Goal: Task Accomplishment & Management: Manage account settings

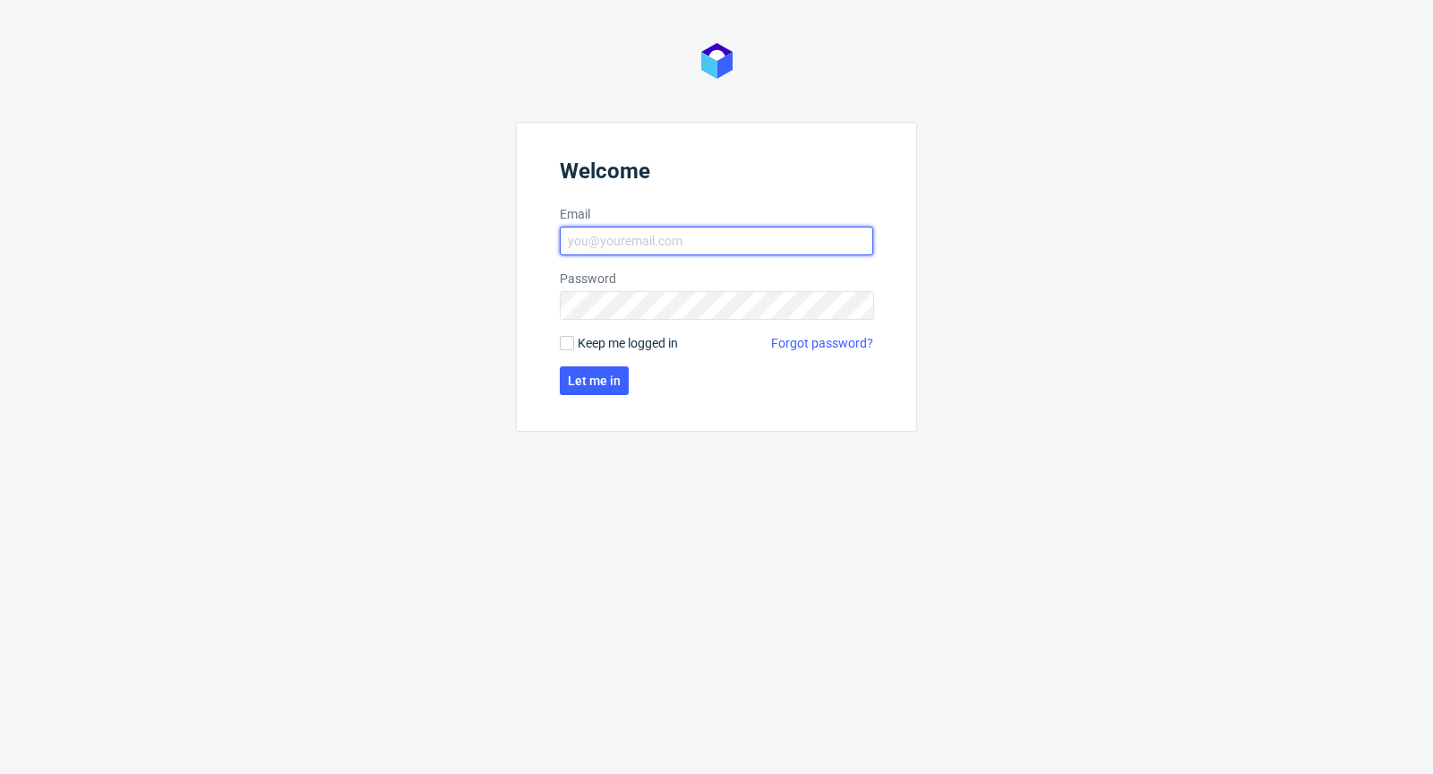
type input "michal.palasek@packhelp.com"
click at [556, 339] on form "Welcome Email michal.palasek@packhelp.com Password Keep me logged in Forgot pas…" at bounding box center [716, 277] width 401 height 310
click at [562, 342] on input "Keep me logged in" at bounding box center [567, 343] width 14 height 14
checkbox input "true"
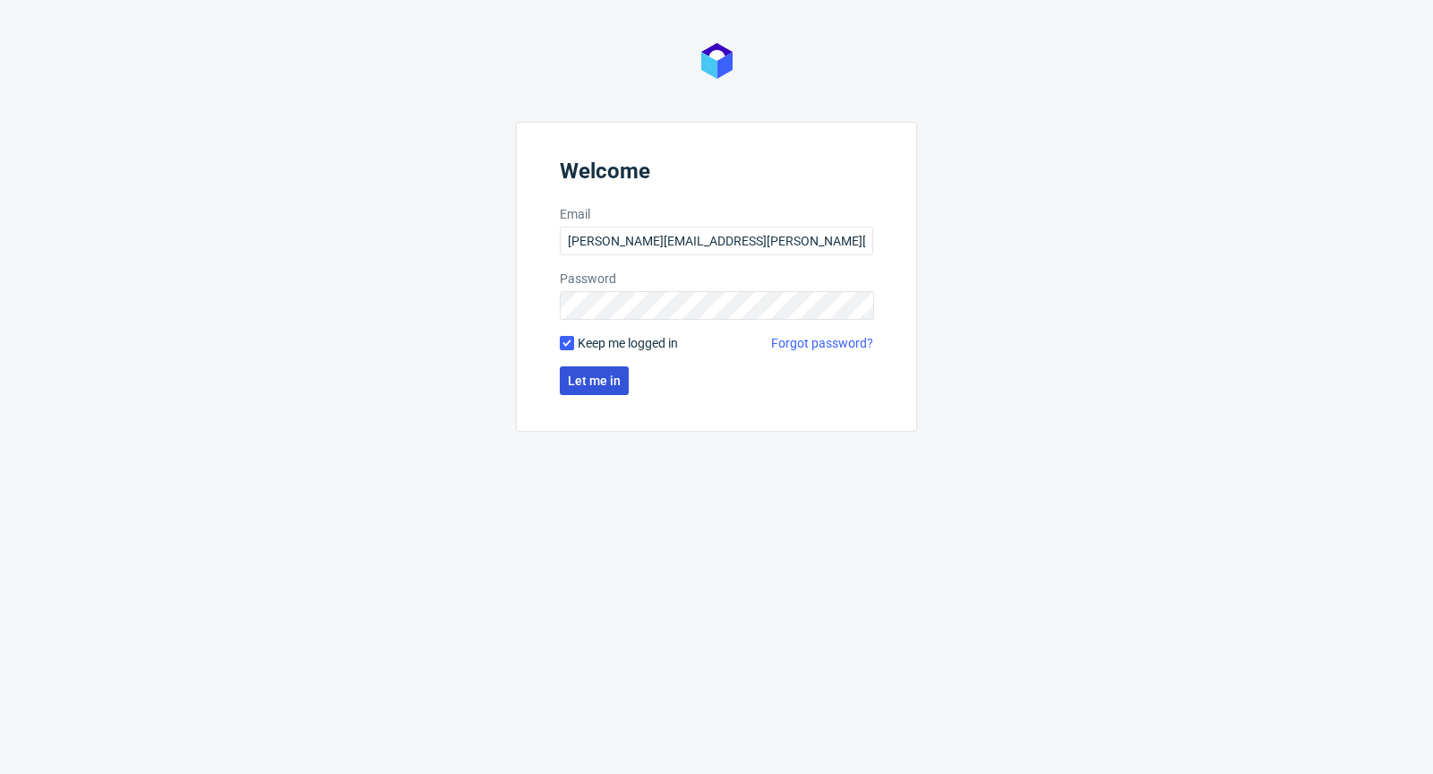
click at [595, 391] on button "Let me in" at bounding box center [594, 380] width 69 height 29
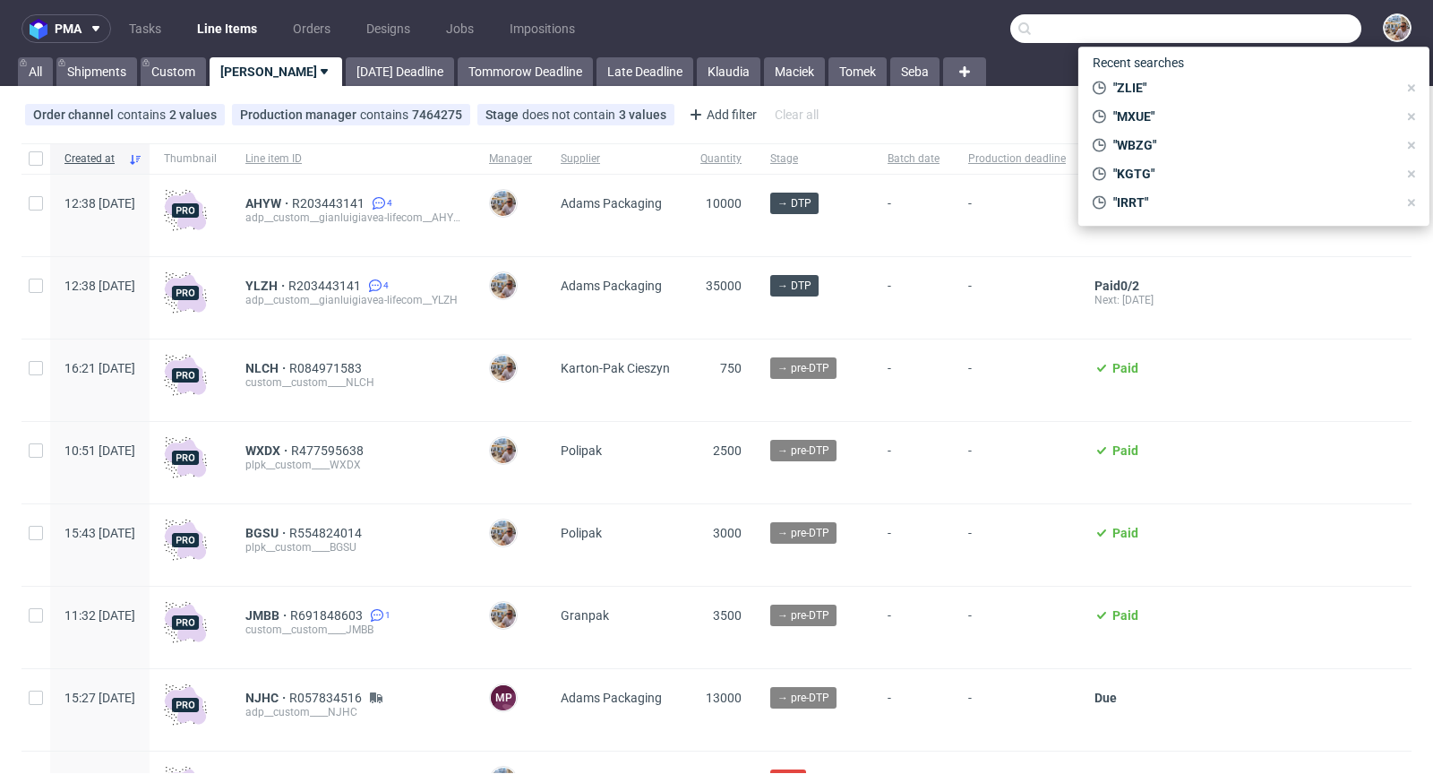
click at [1257, 36] on input "text" at bounding box center [1186, 28] width 351 height 29
paste input "ZLIE"
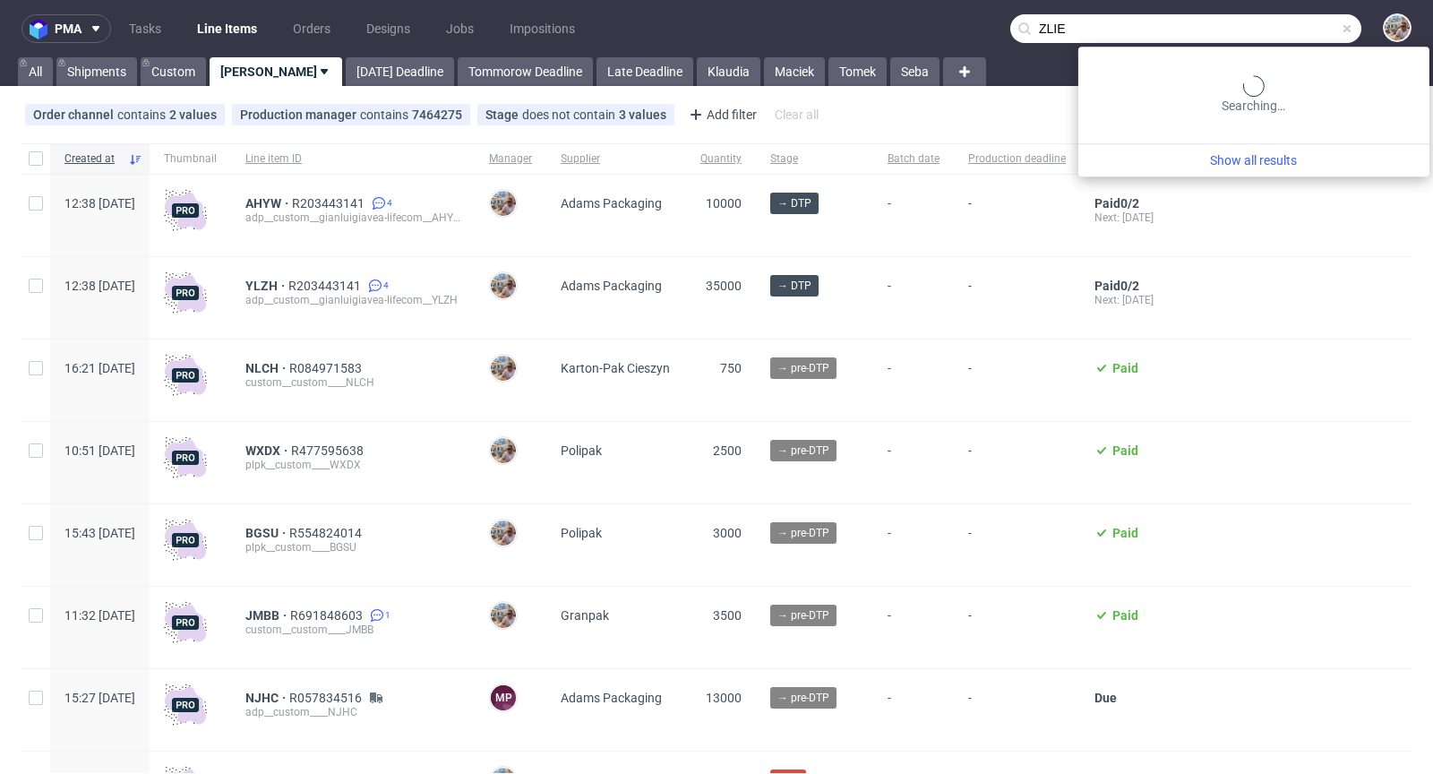
type input "ZLIE"
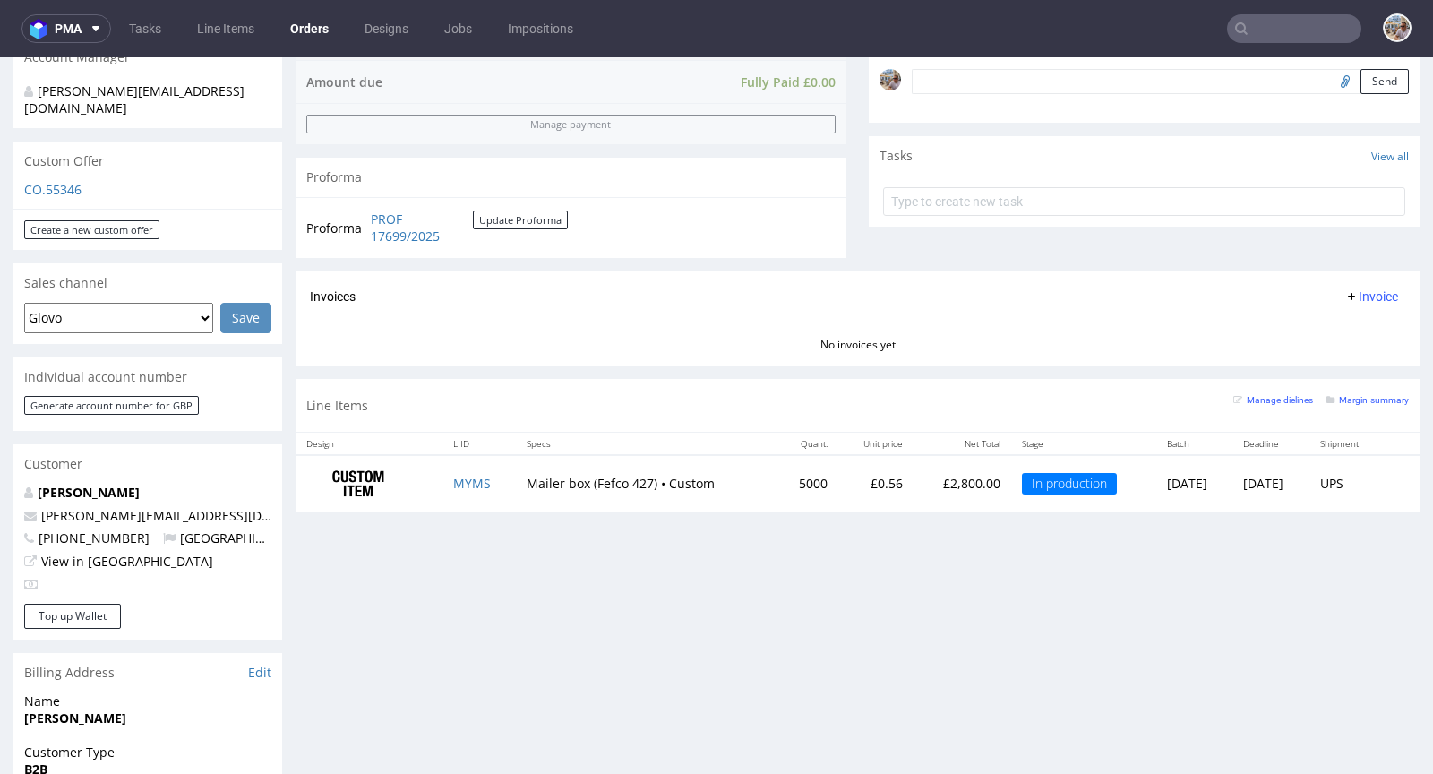
scroll to position [573, 0]
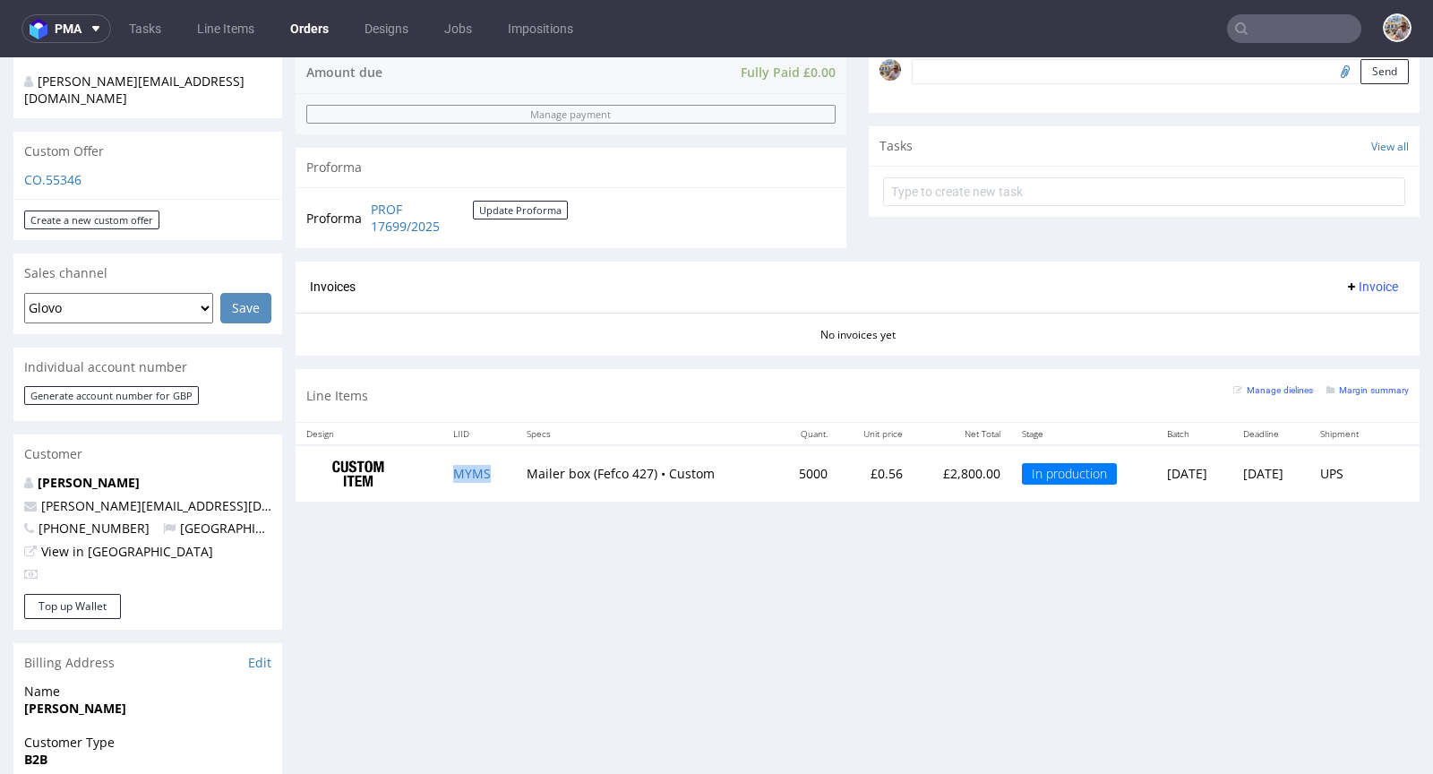
click at [467, 479] on td "MYMS" at bounding box center [479, 473] width 73 height 56
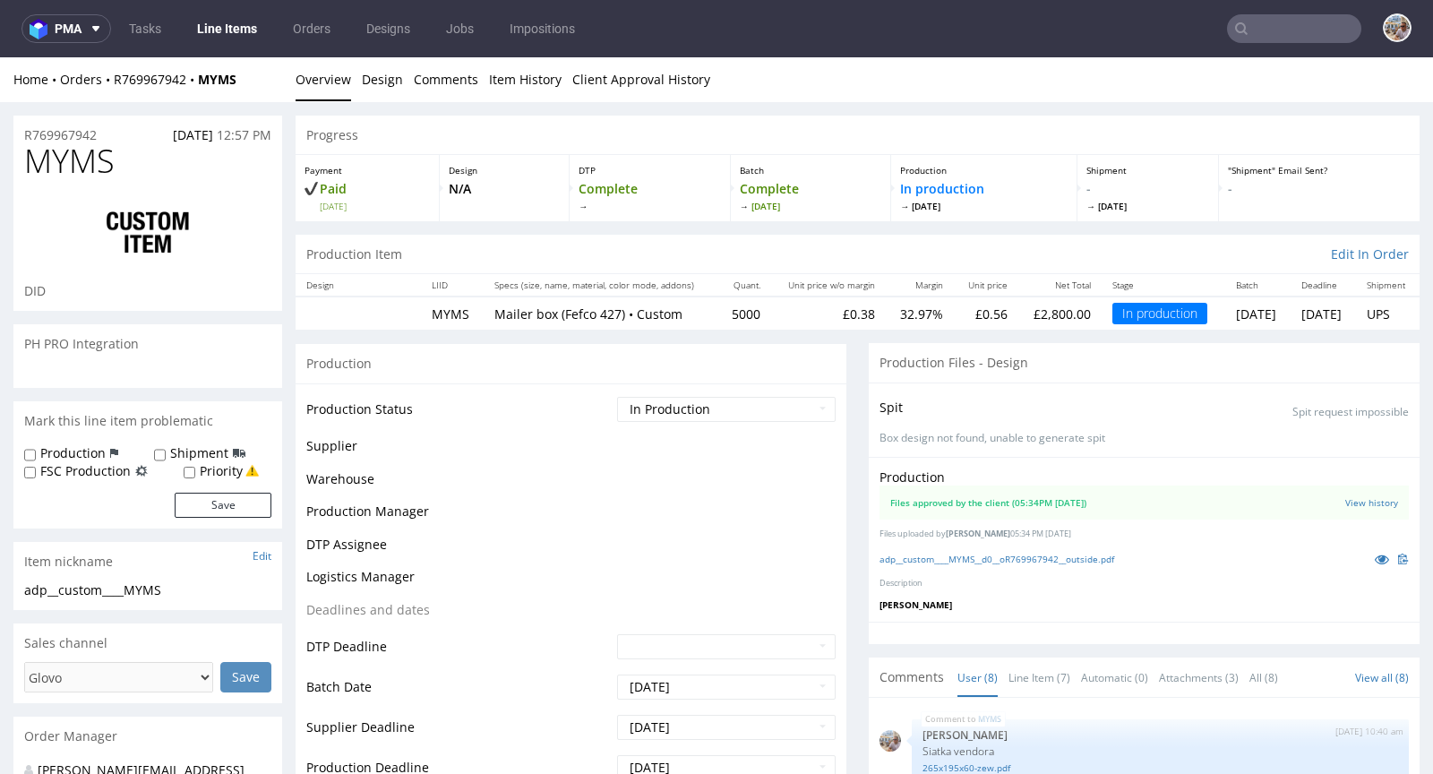
scroll to position [270, 0]
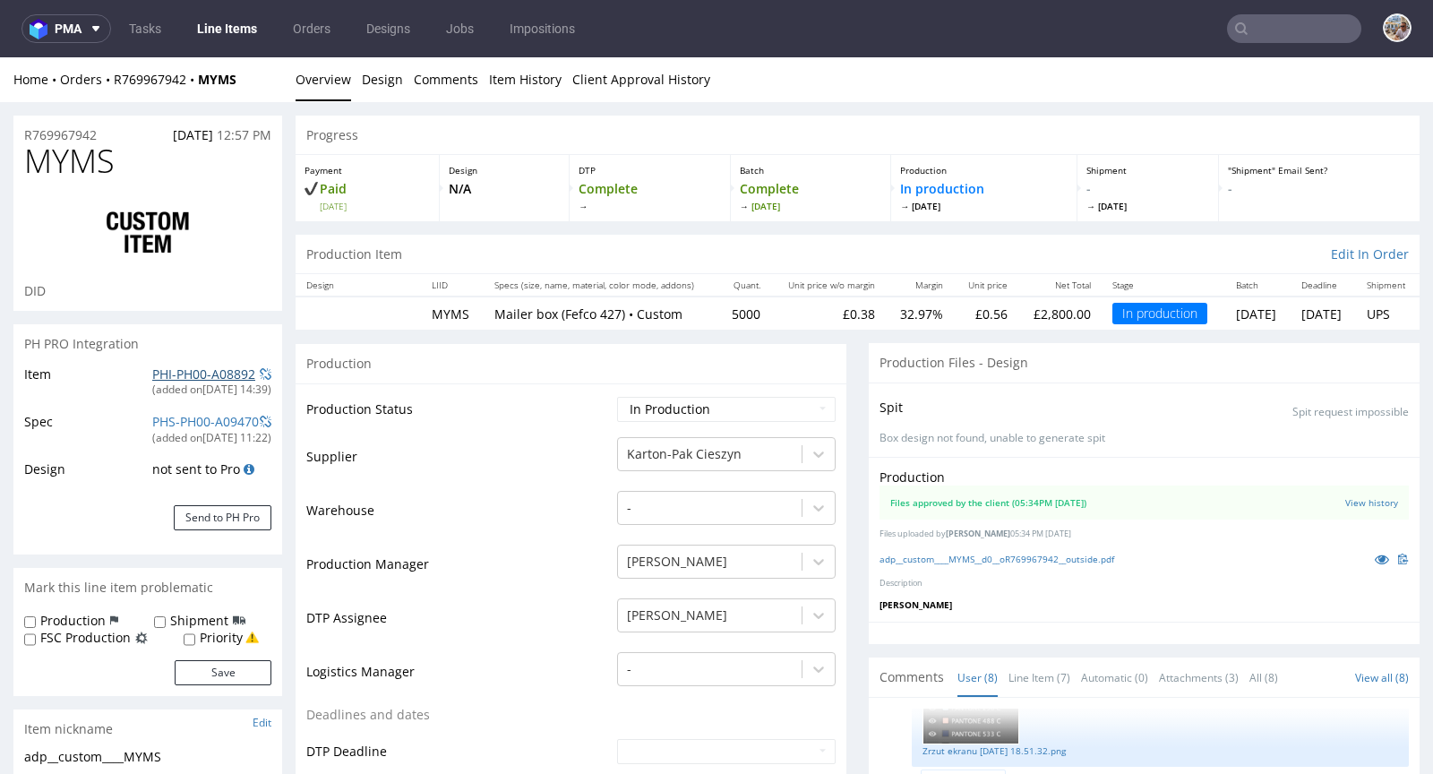
click at [197, 369] on link "PHI-PH00-A08892" at bounding box center [203, 374] width 103 height 17
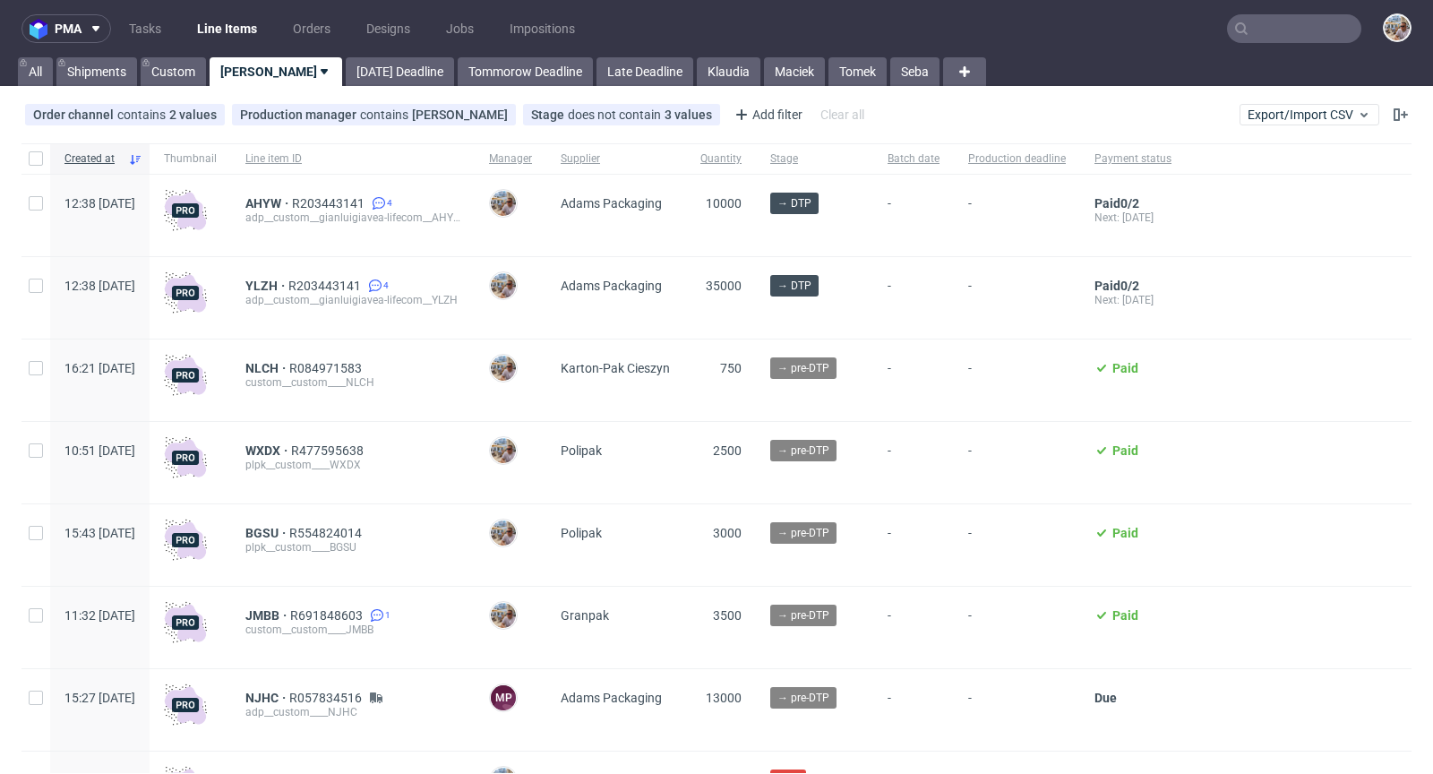
click at [1306, 34] on input "text" at bounding box center [1294, 28] width 134 height 29
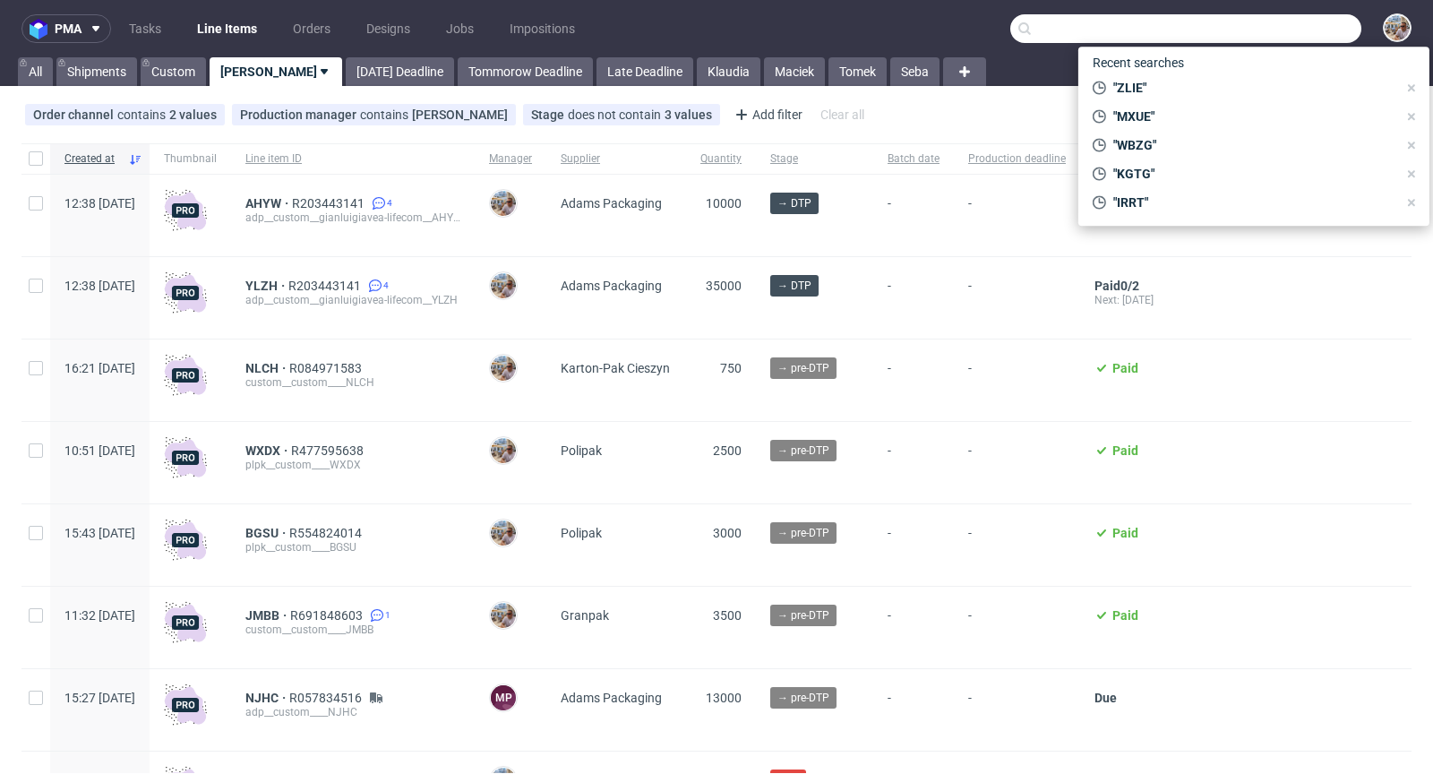
paste input "ZQSL"
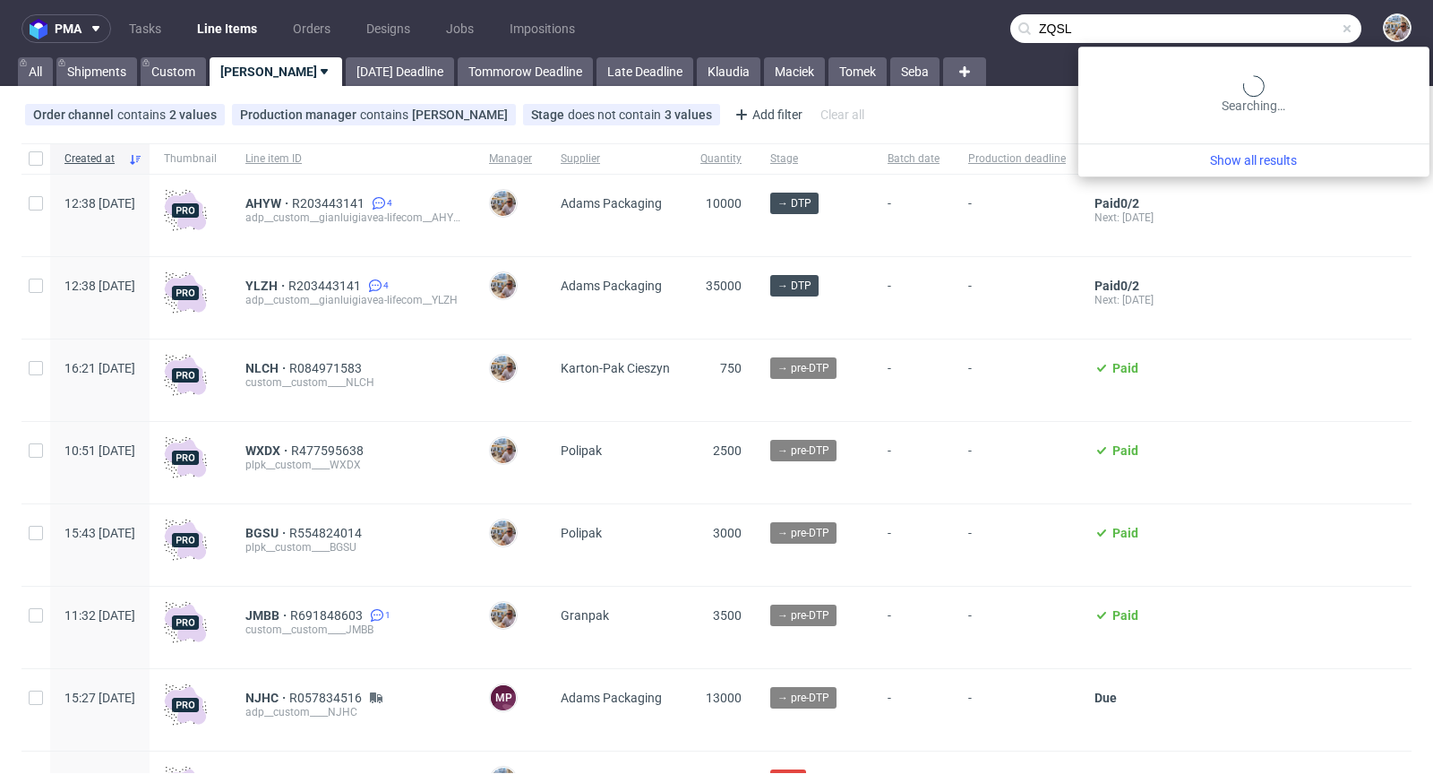
type input "ZQSL"
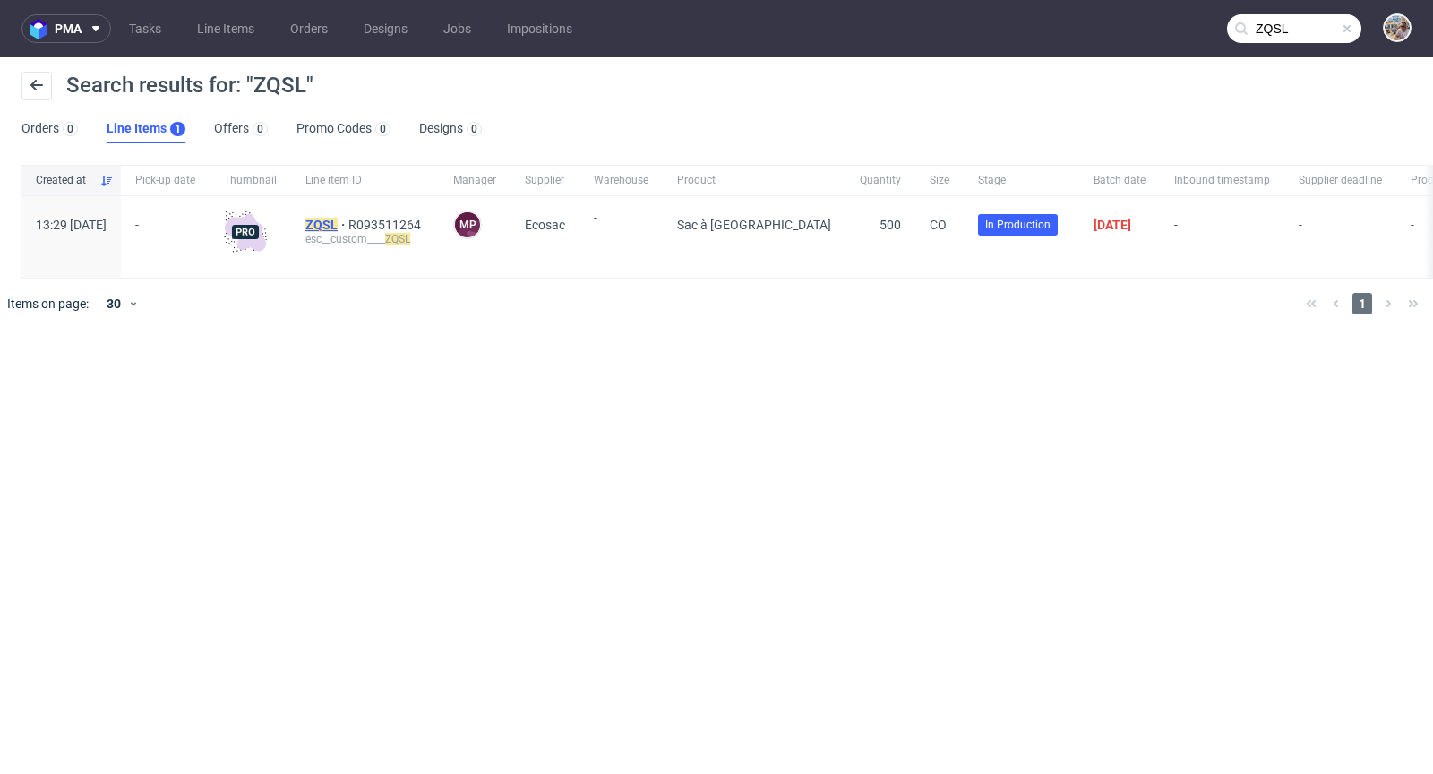
click at [338, 219] on mark "ZQSL" at bounding box center [322, 225] width 32 height 14
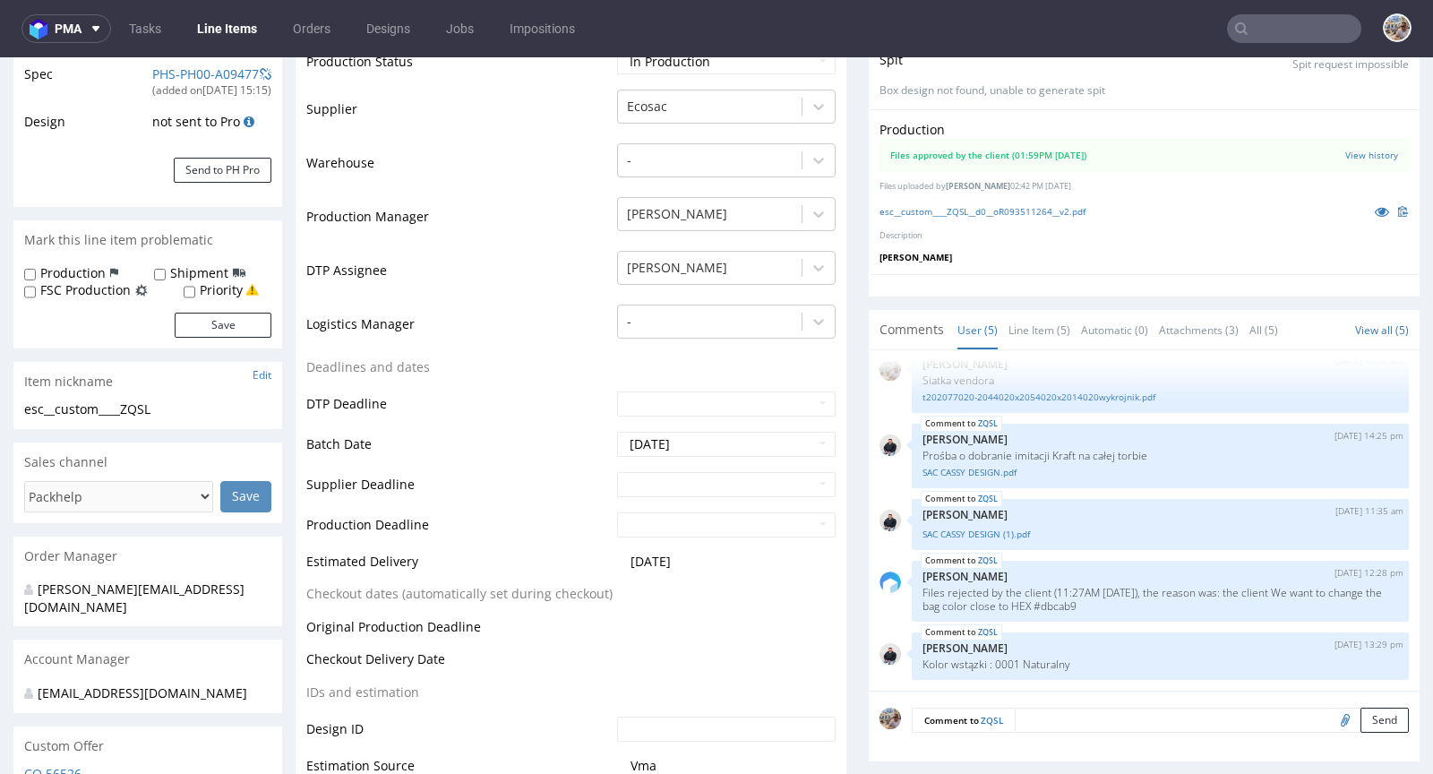
scroll to position [349, 0]
click at [666, 488] on input "text" at bounding box center [726, 483] width 219 height 25
click at [762, 448] on td "10" at bounding box center [765, 455] width 27 height 27
type input "2025-10-10"
click at [649, 521] on input "text" at bounding box center [726, 524] width 219 height 25
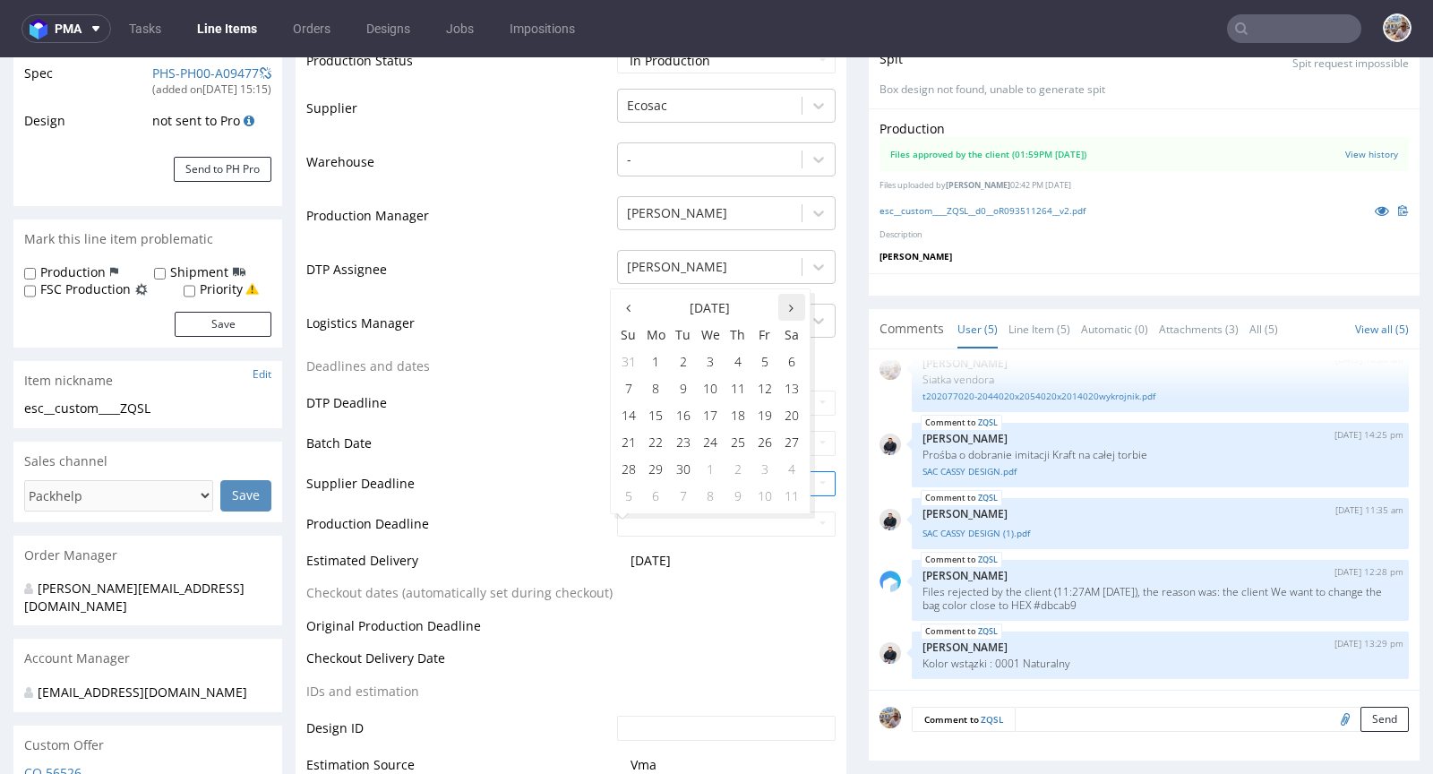
click at [800, 306] on th at bounding box center [792, 307] width 27 height 27
click at [661, 410] on td "13" at bounding box center [656, 414] width 28 height 27
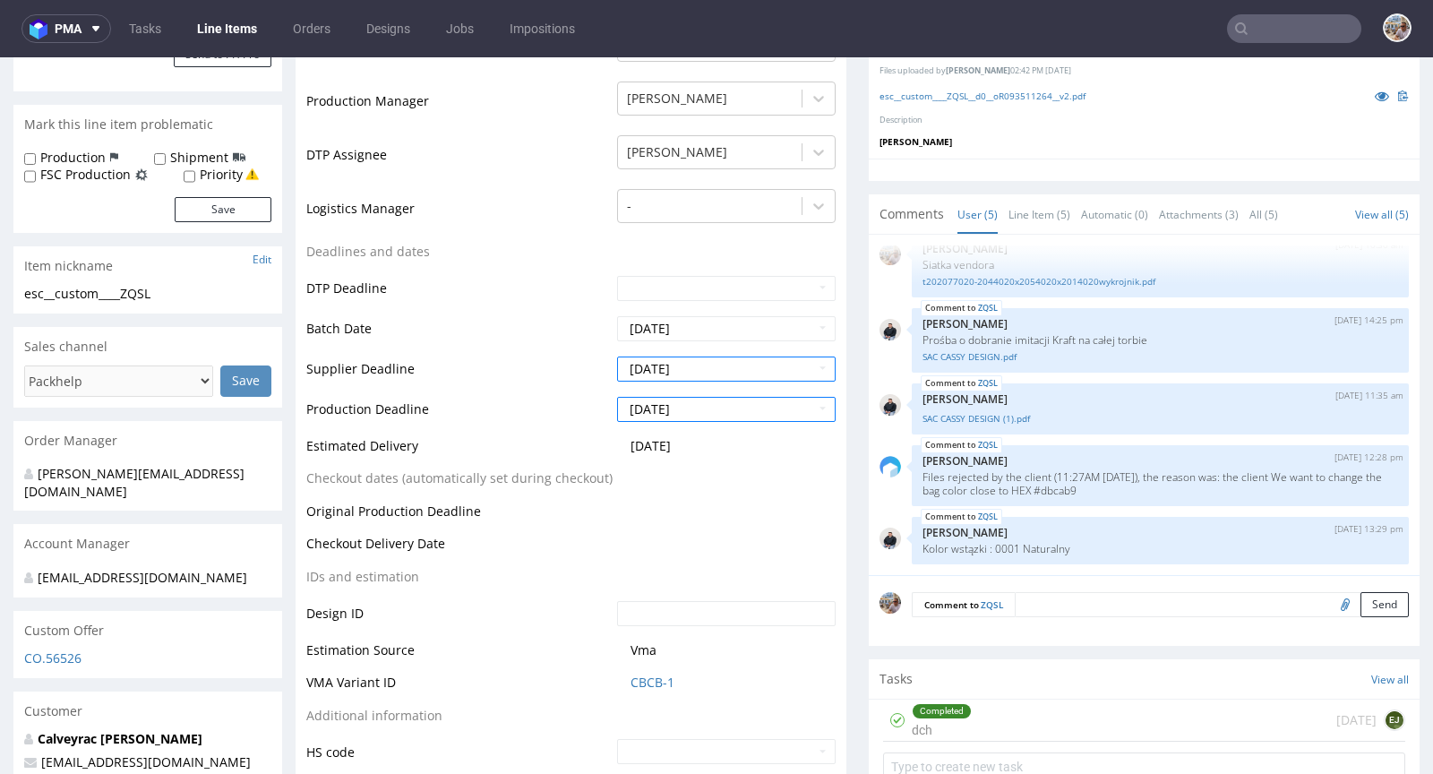
scroll to position [469, 0]
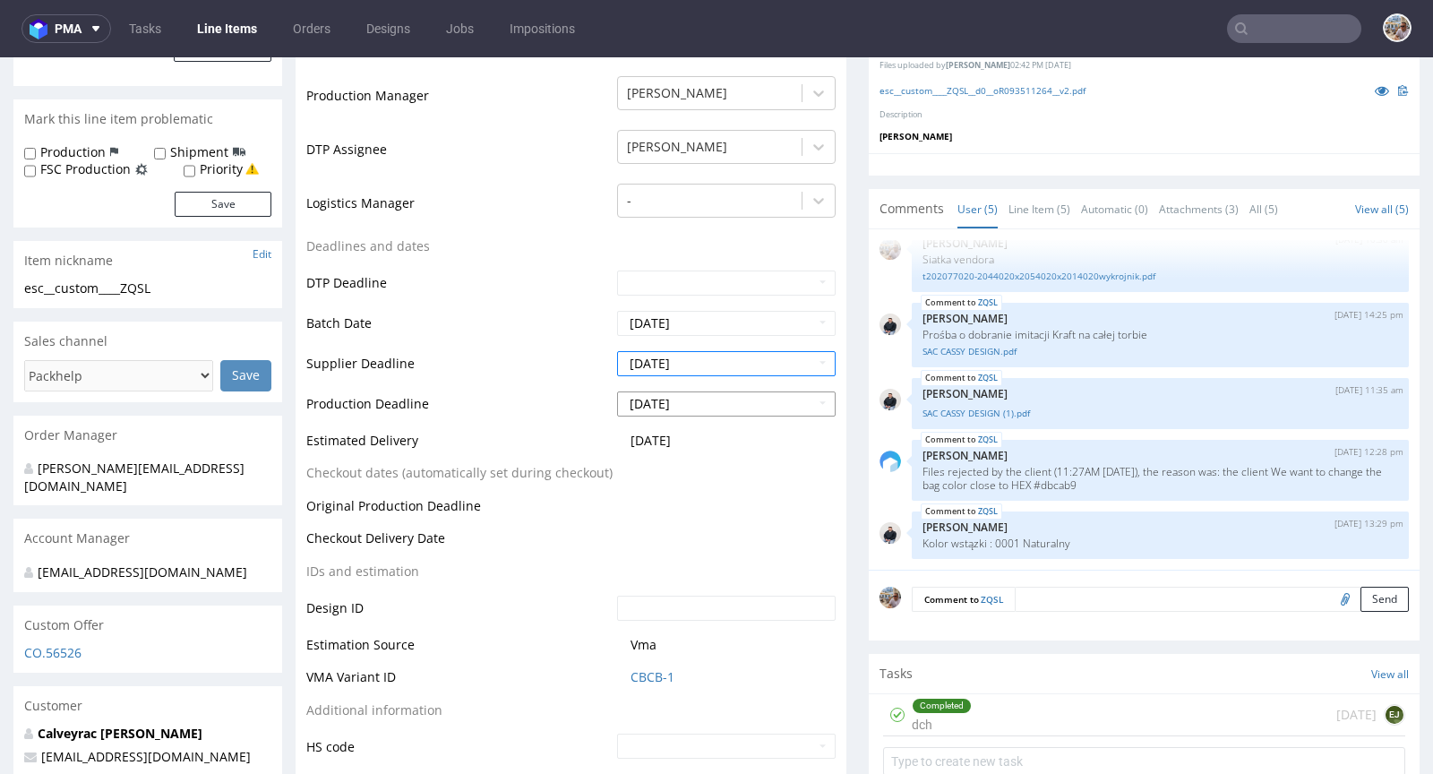
click at [719, 404] on input "2025-10-13" at bounding box center [726, 404] width 219 height 25
click at [684, 295] on td "14" at bounding box center [683, 294] width 27 height 27
type input "2025-10-14"
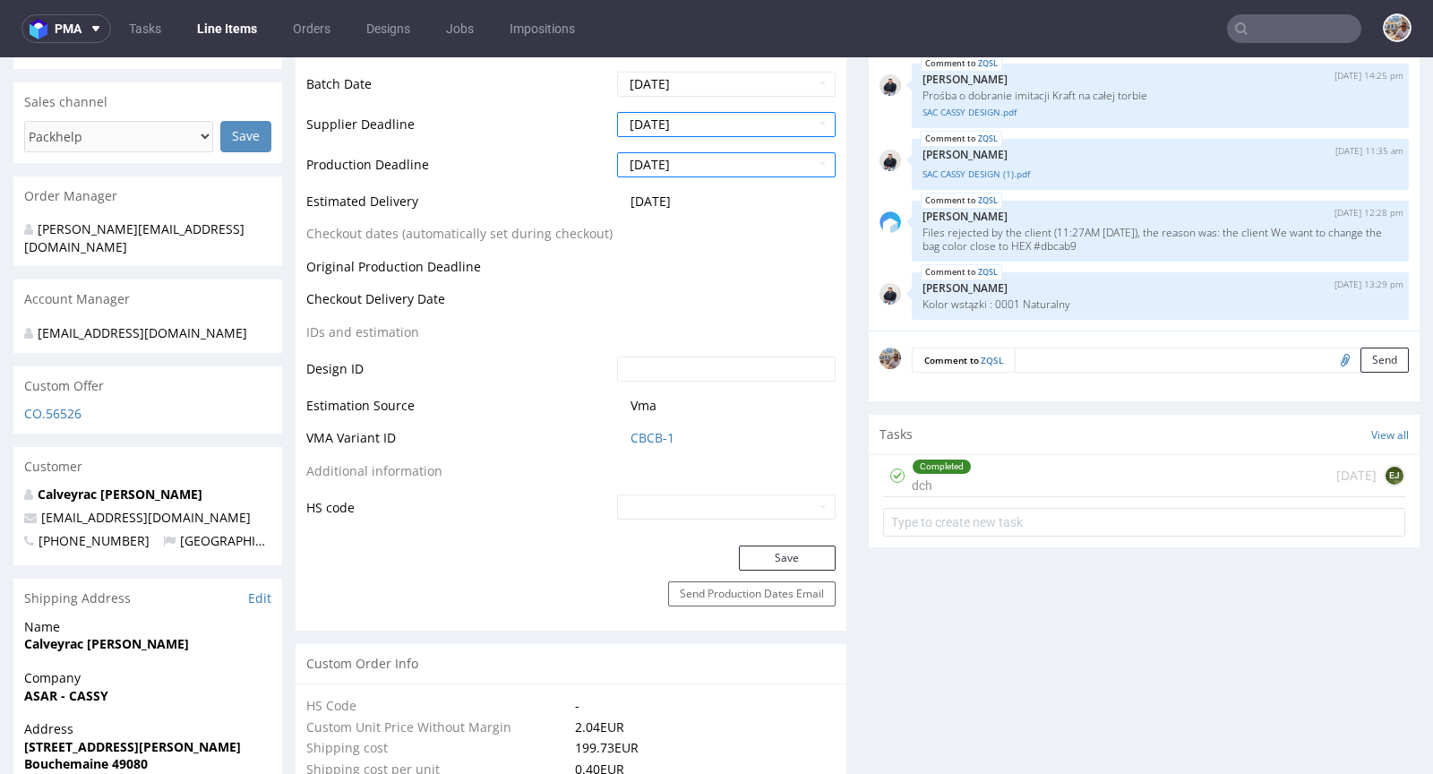
scroll to position [791, 0]
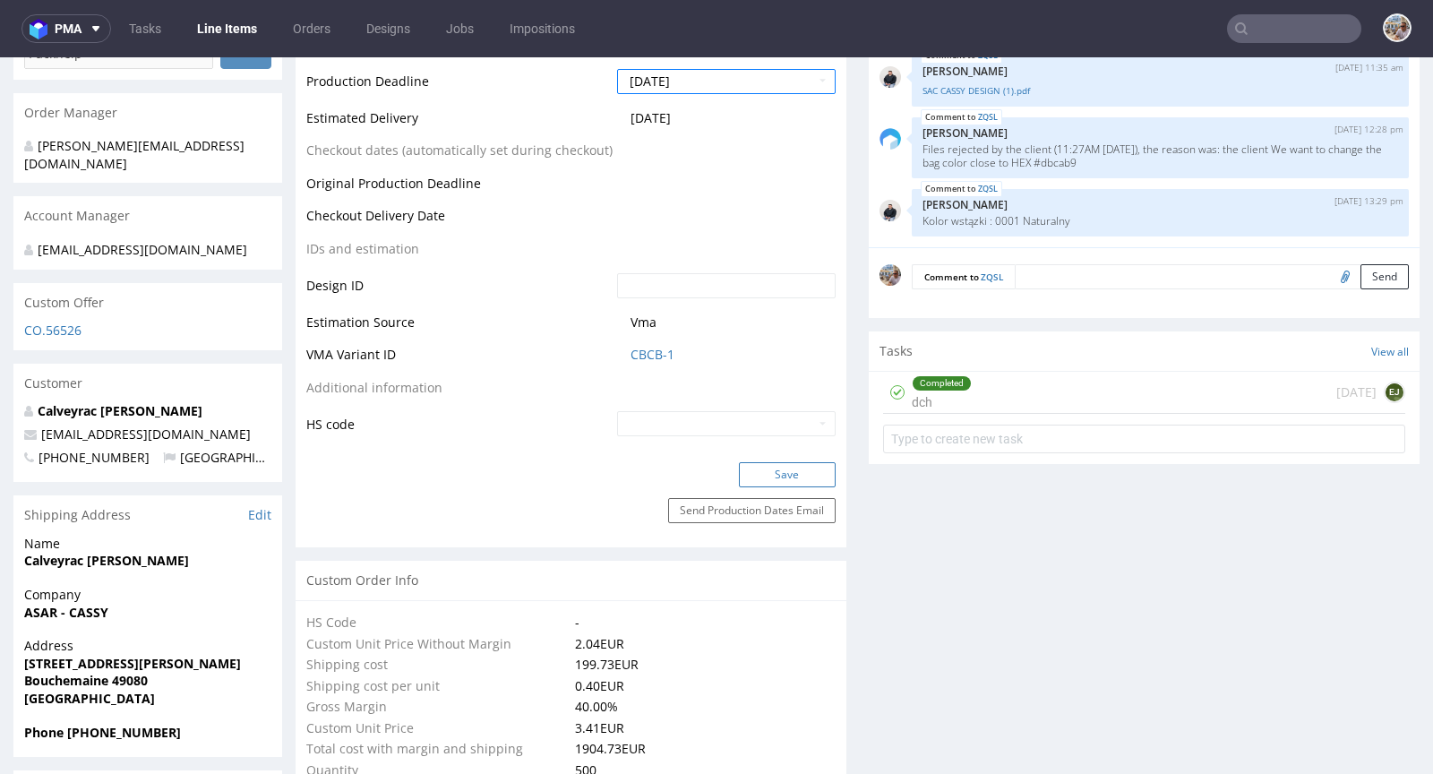
click at [781, 463] on button "Save" at bounding box center [787, 474] width 97 height 25
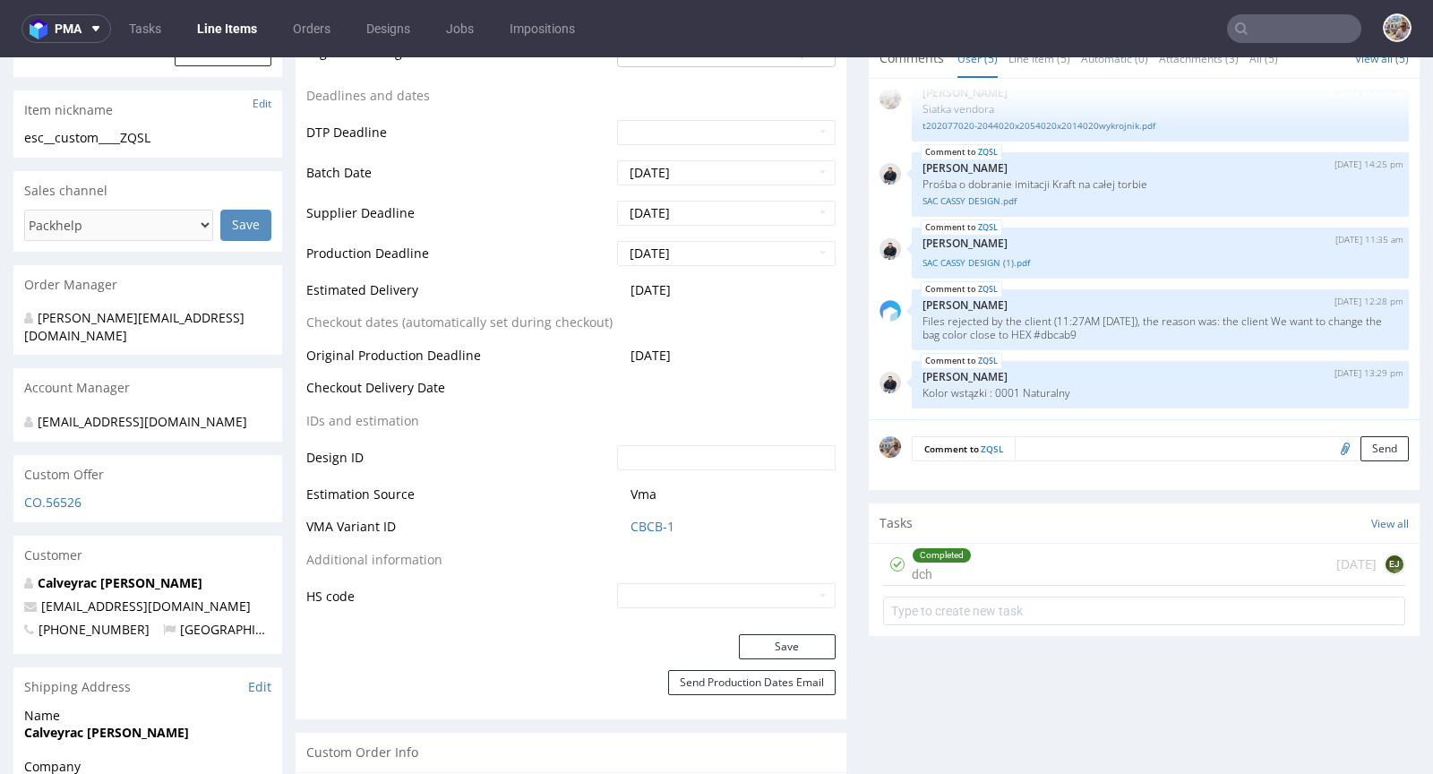
scroll to position [0, 0]
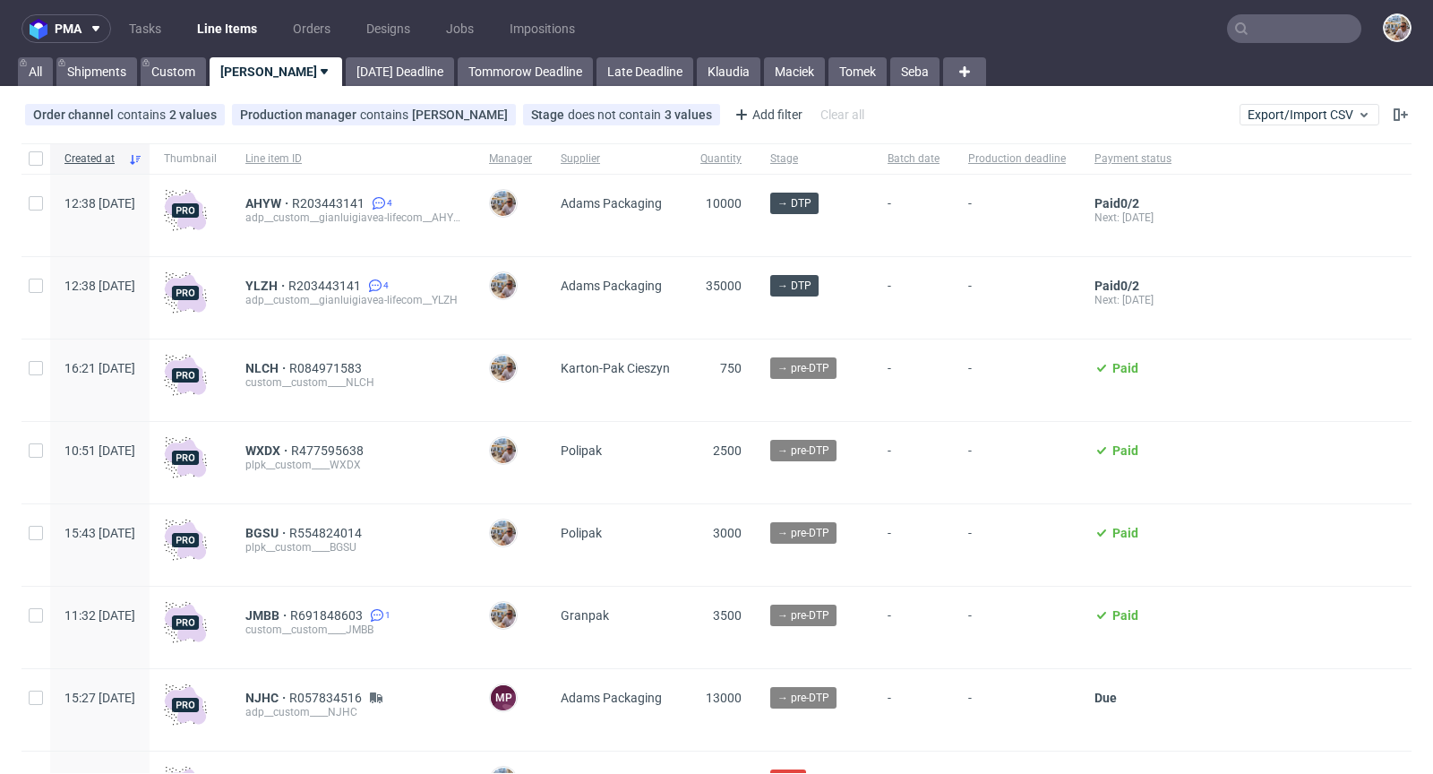
click at [1241, 19] on input "text" at bounding box center [1294, 28] width 134 height 29
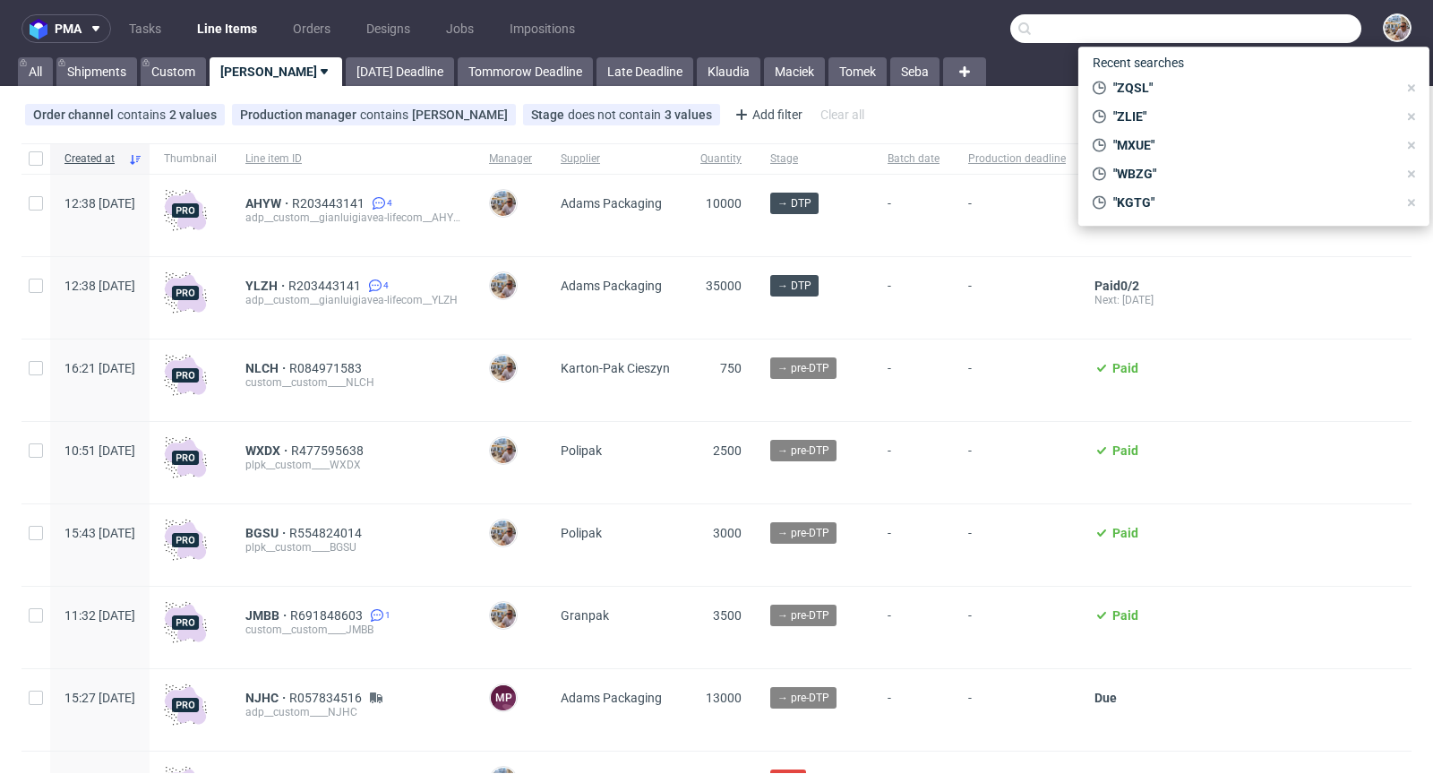
paste input "BEME"
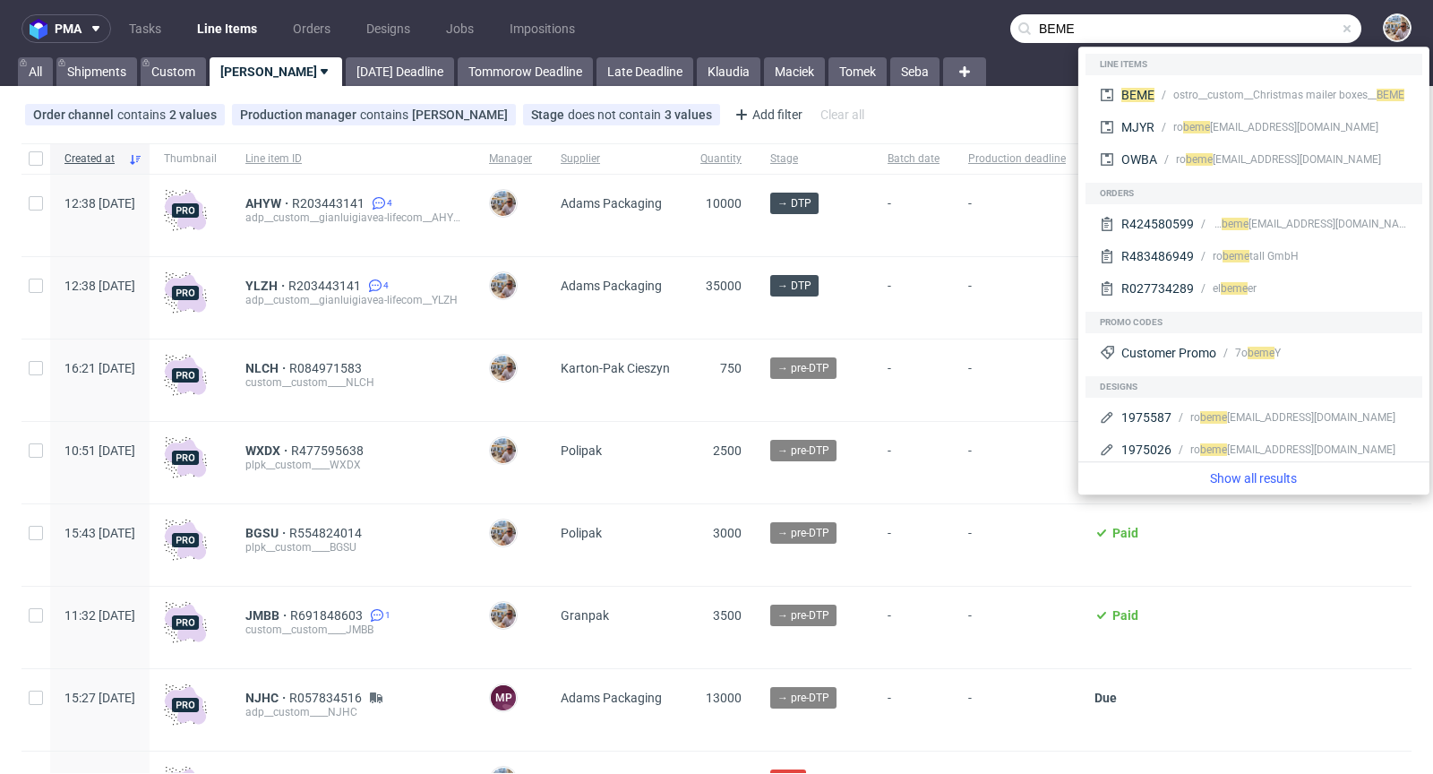
type input "BEME"
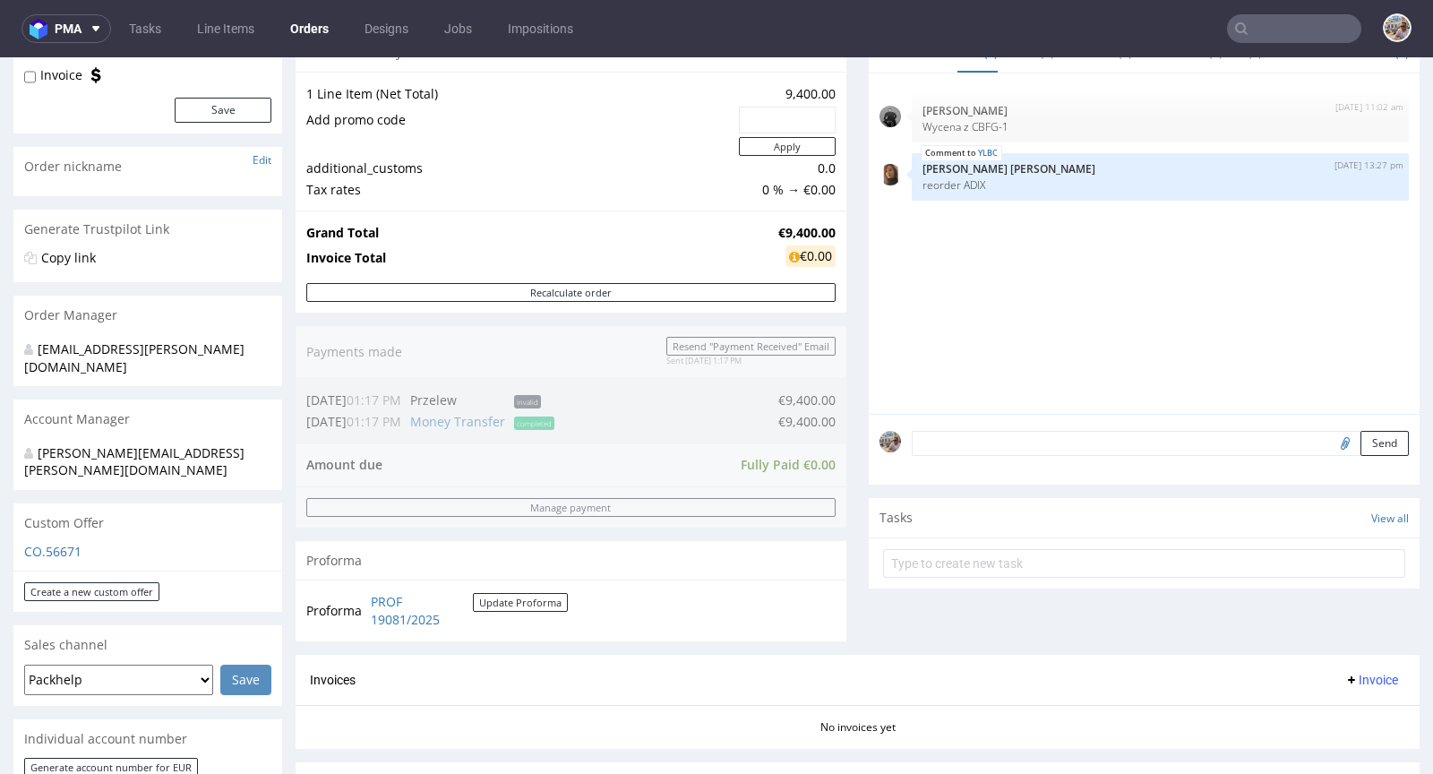
scroll to position [383, 0]
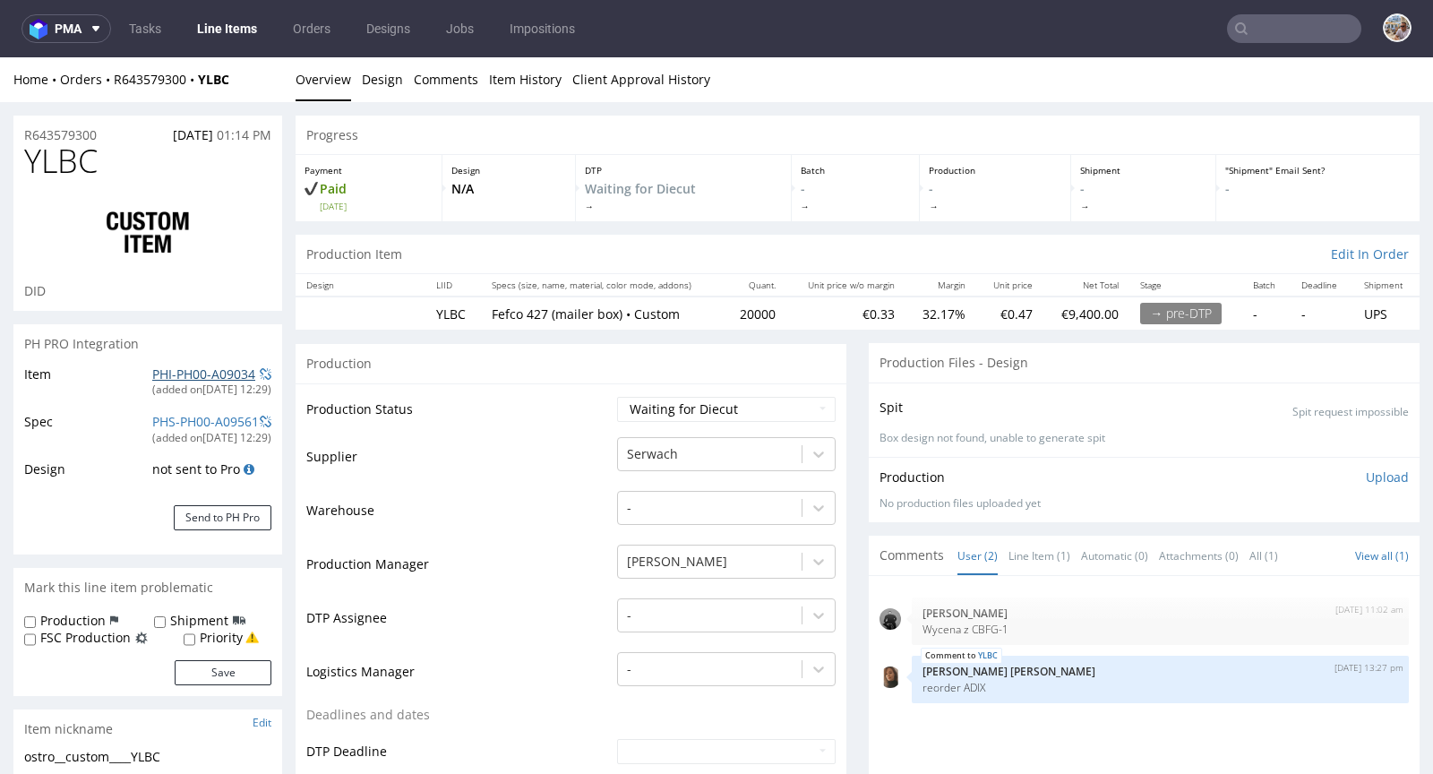
click at [214, 371] on link "PHI-PH00-A09034" at bounding box center [203, 374] width 103 height 17
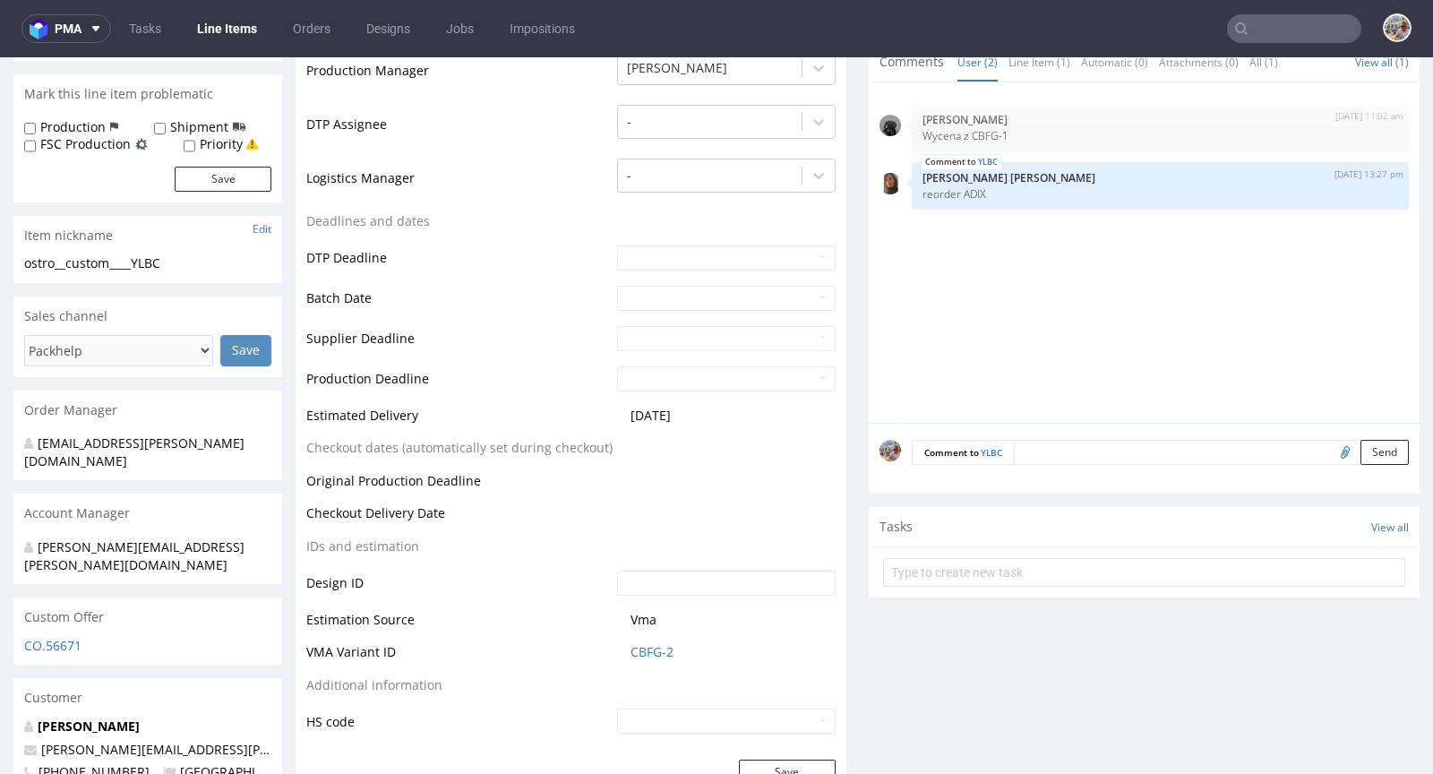
scroll to position [645, 0]
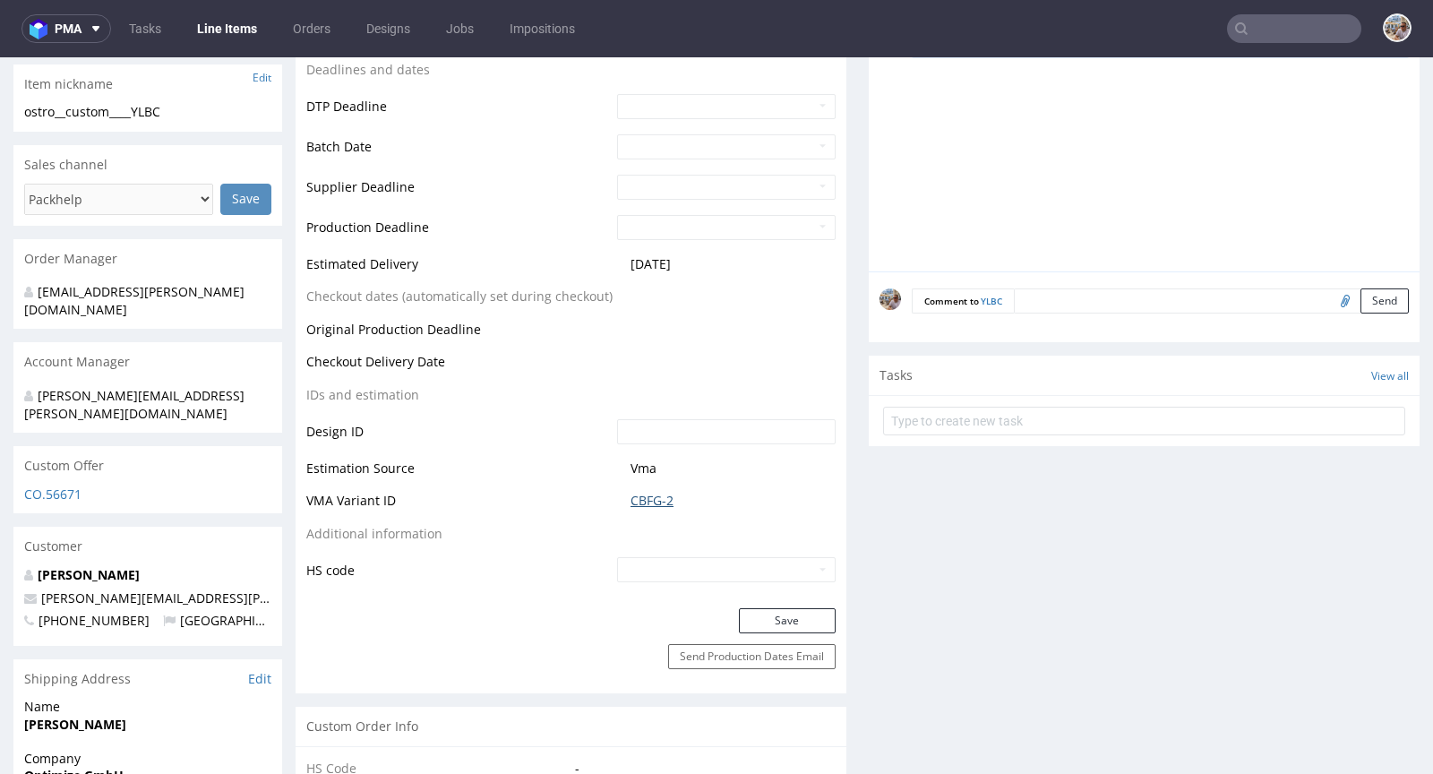
click at [652, 492] on link "CBFG-2" at bounding box center [652, 501] width 43 height 18
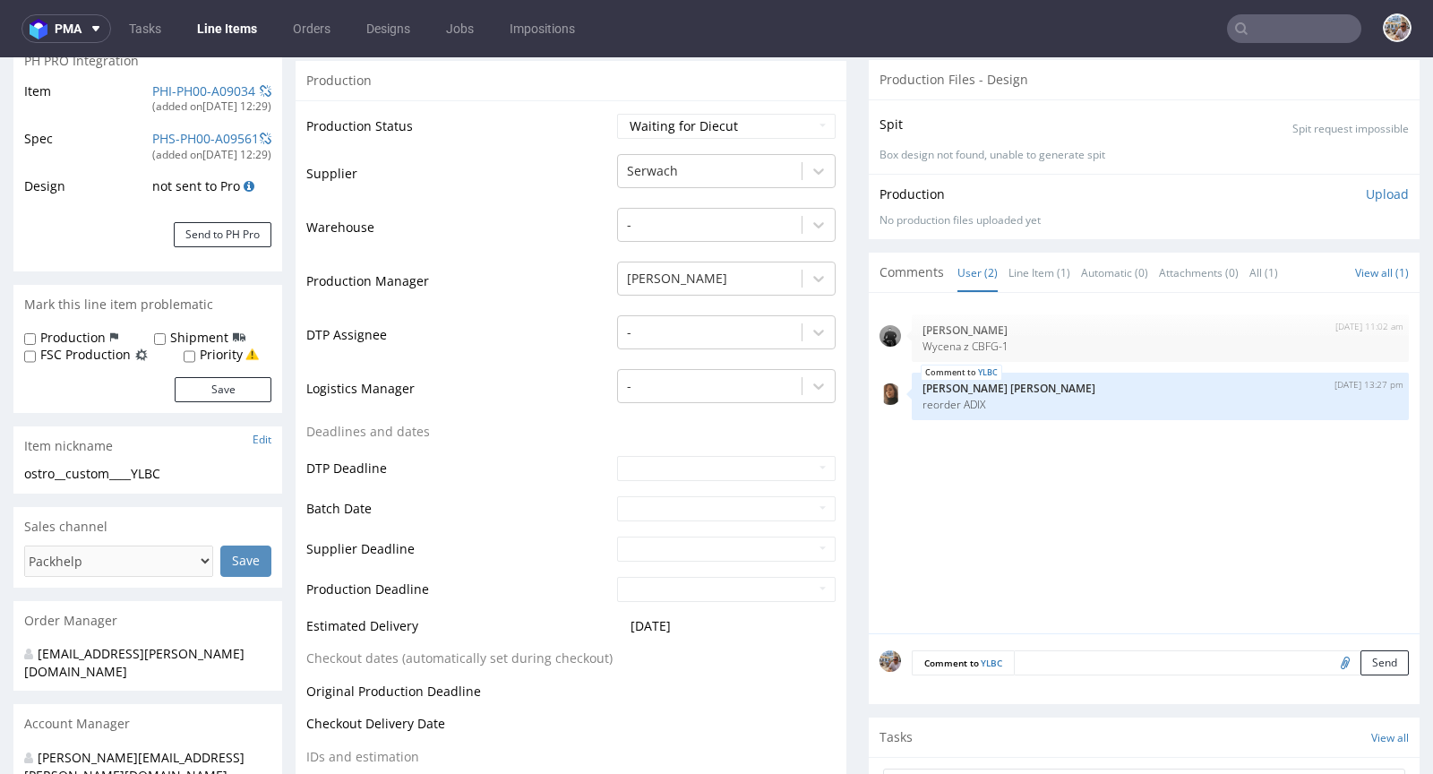
scroll to position [284, 0]
click at [1014, 272] on link "Line Item (1)" at bounding box center [1040, 272] width 62 height 39
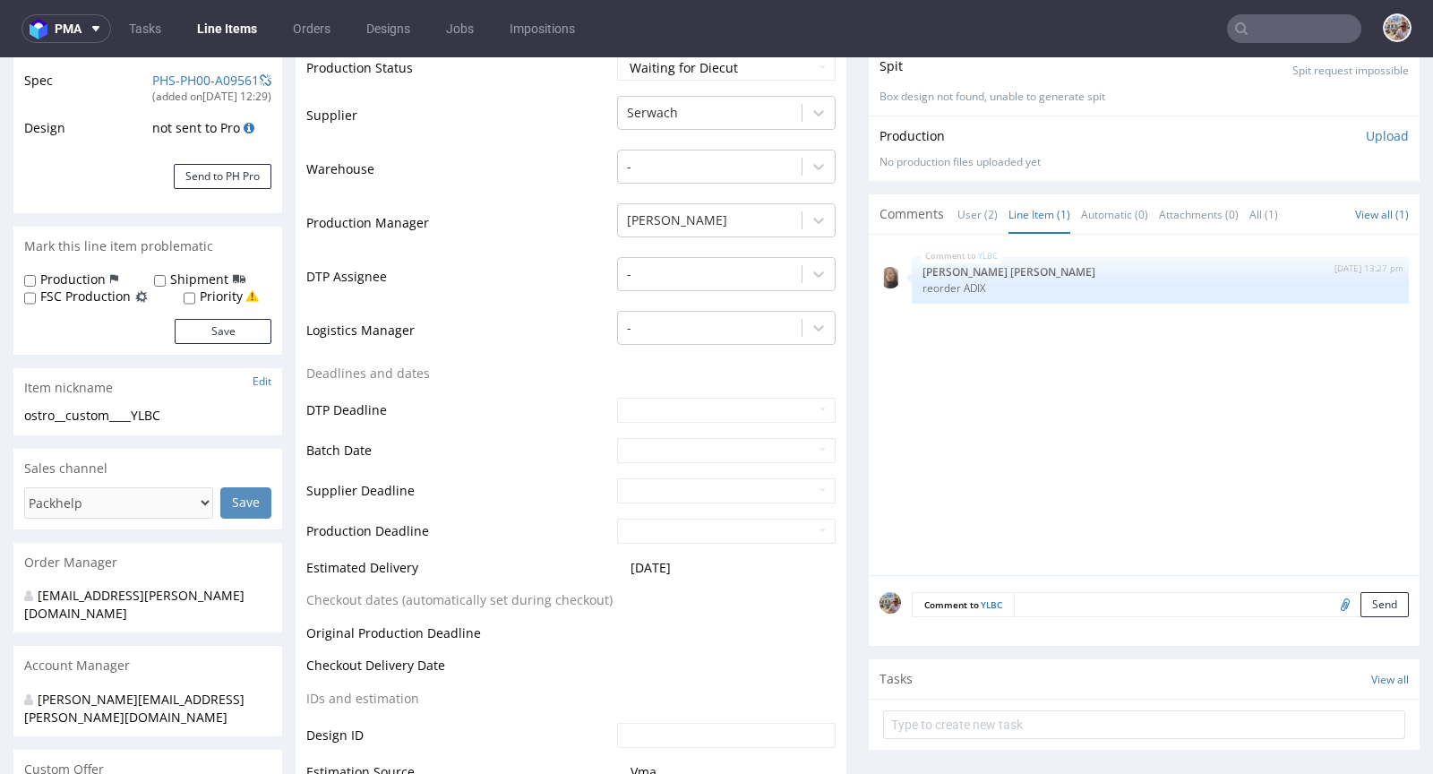
scroll to position [0, 0]
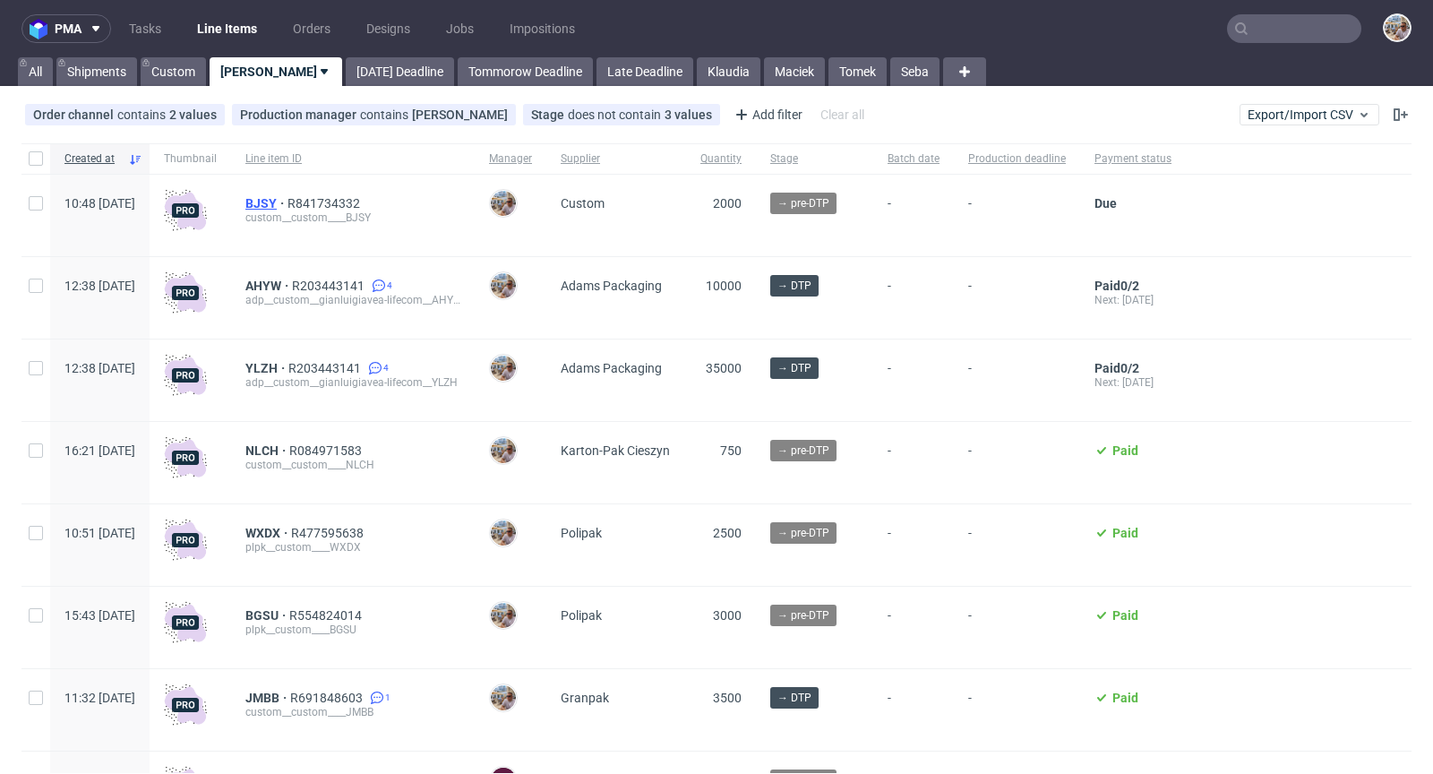
click at [288, 204] on span "BJSY" at bounding box center [266, 203] width 42 height 14
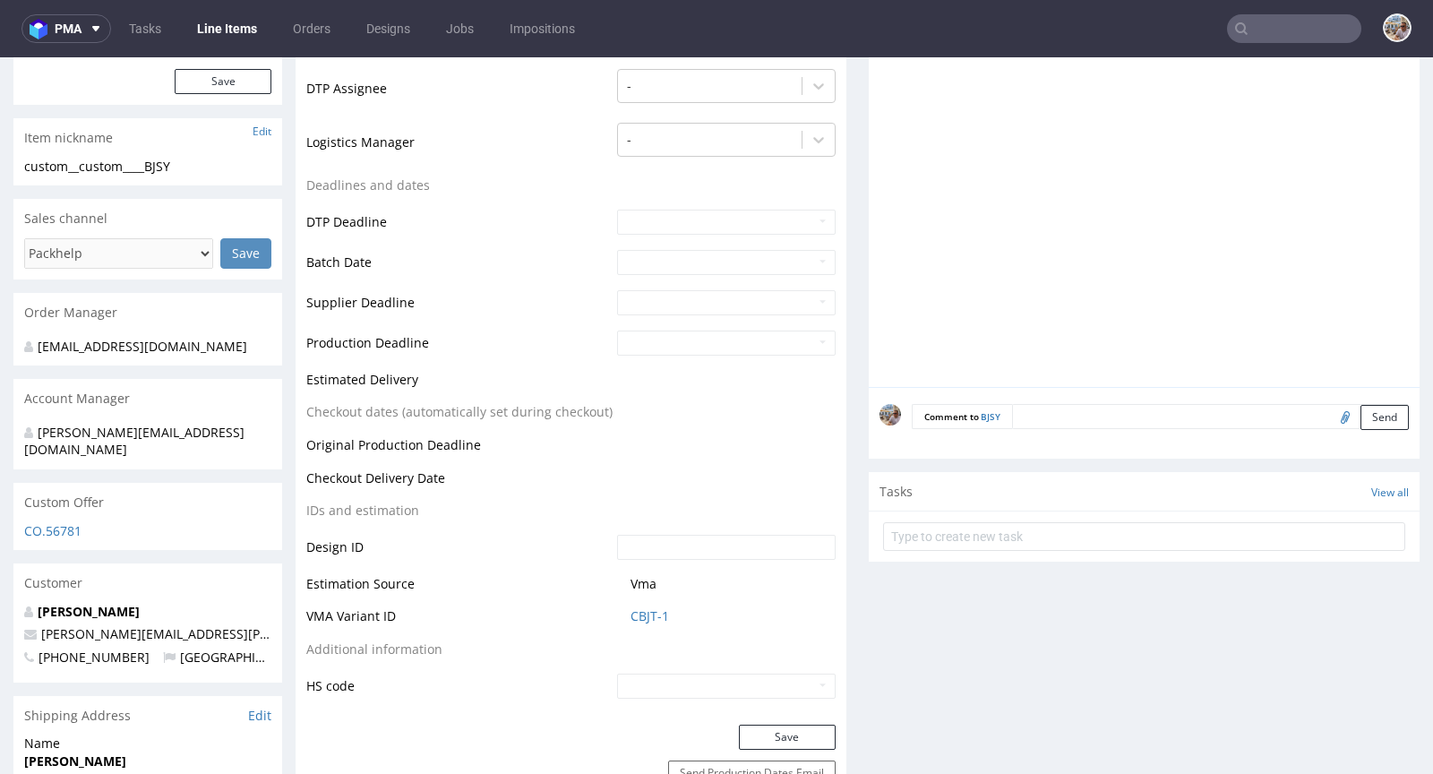
scroll to position [603, 0]
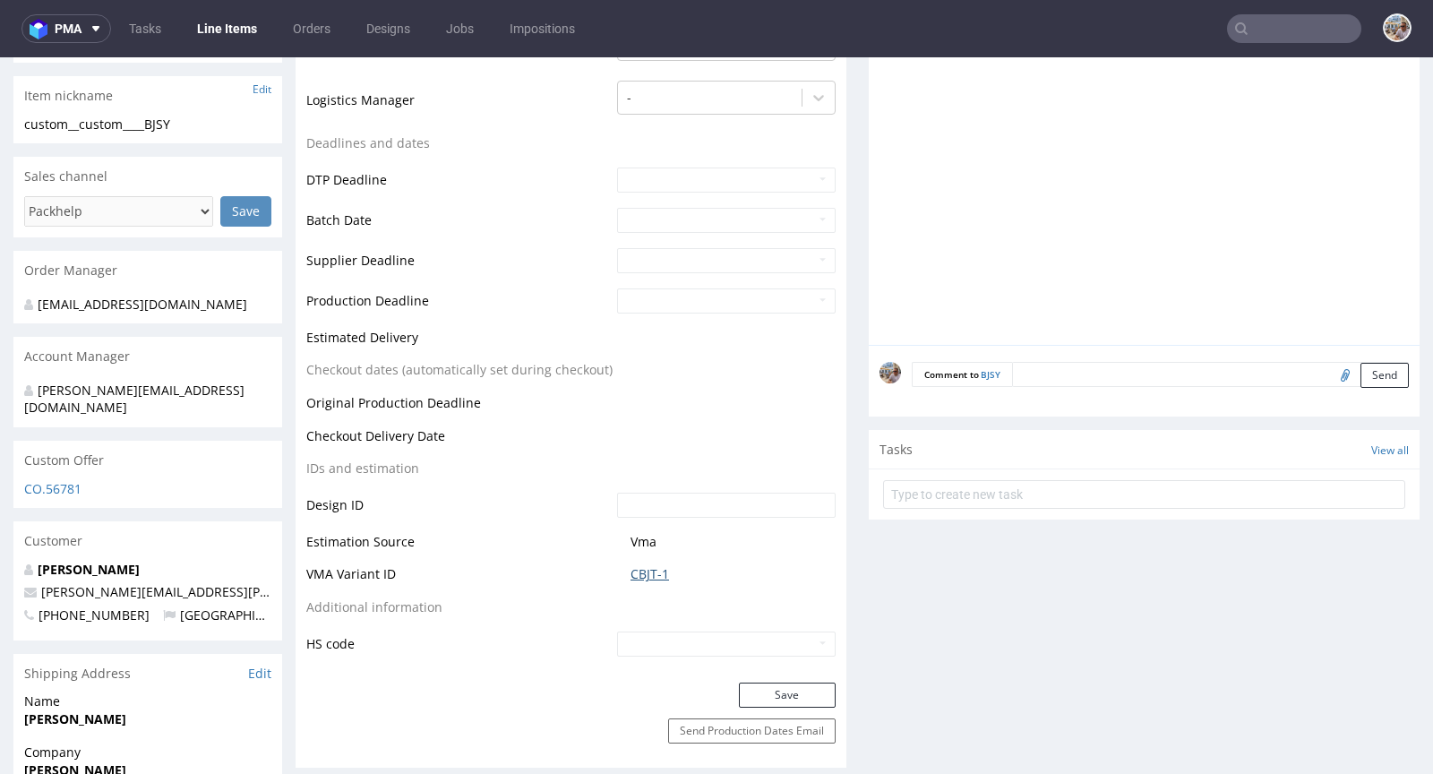
click at [644, 574] on link "CBJT-1" at bounding box center [650, 574] width 39 height 18
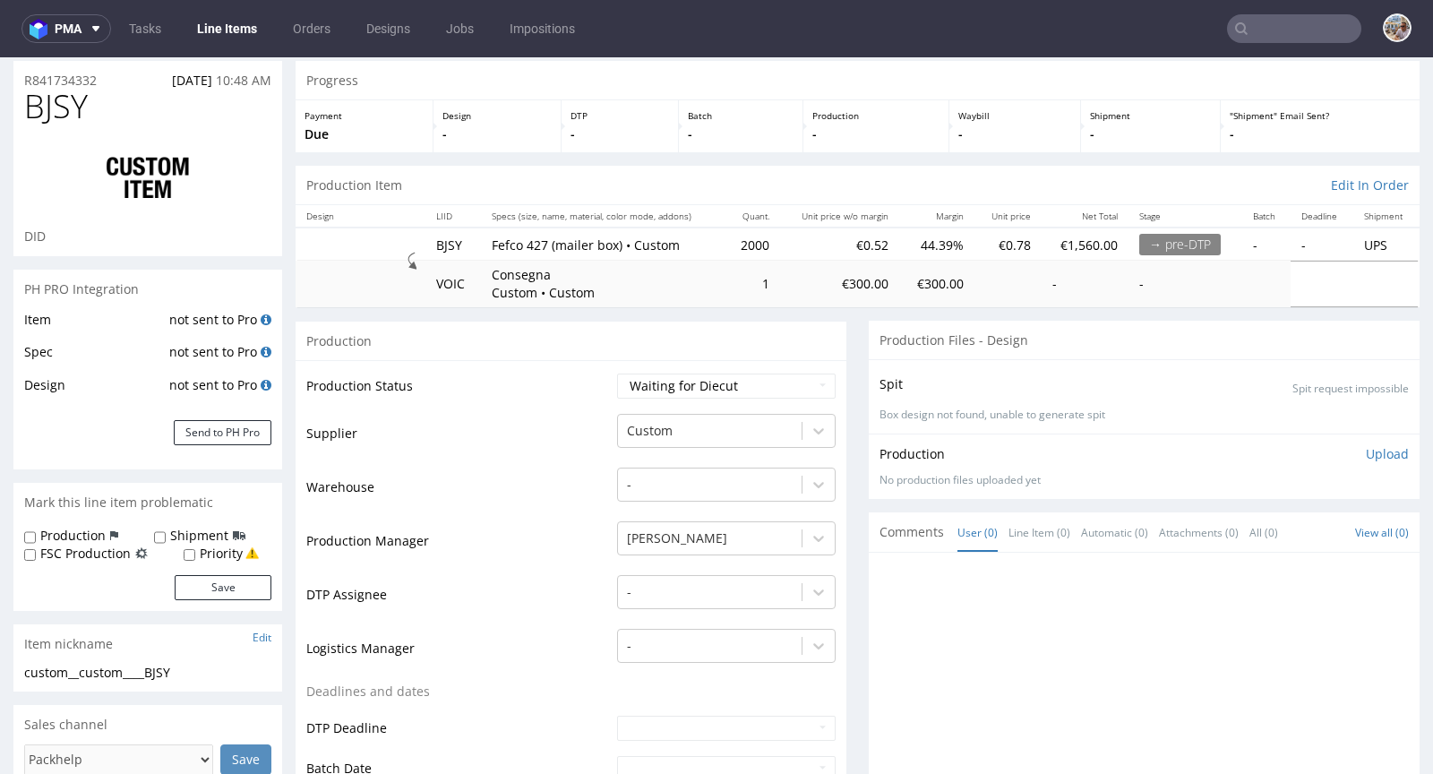
scroll to position [0, 0]
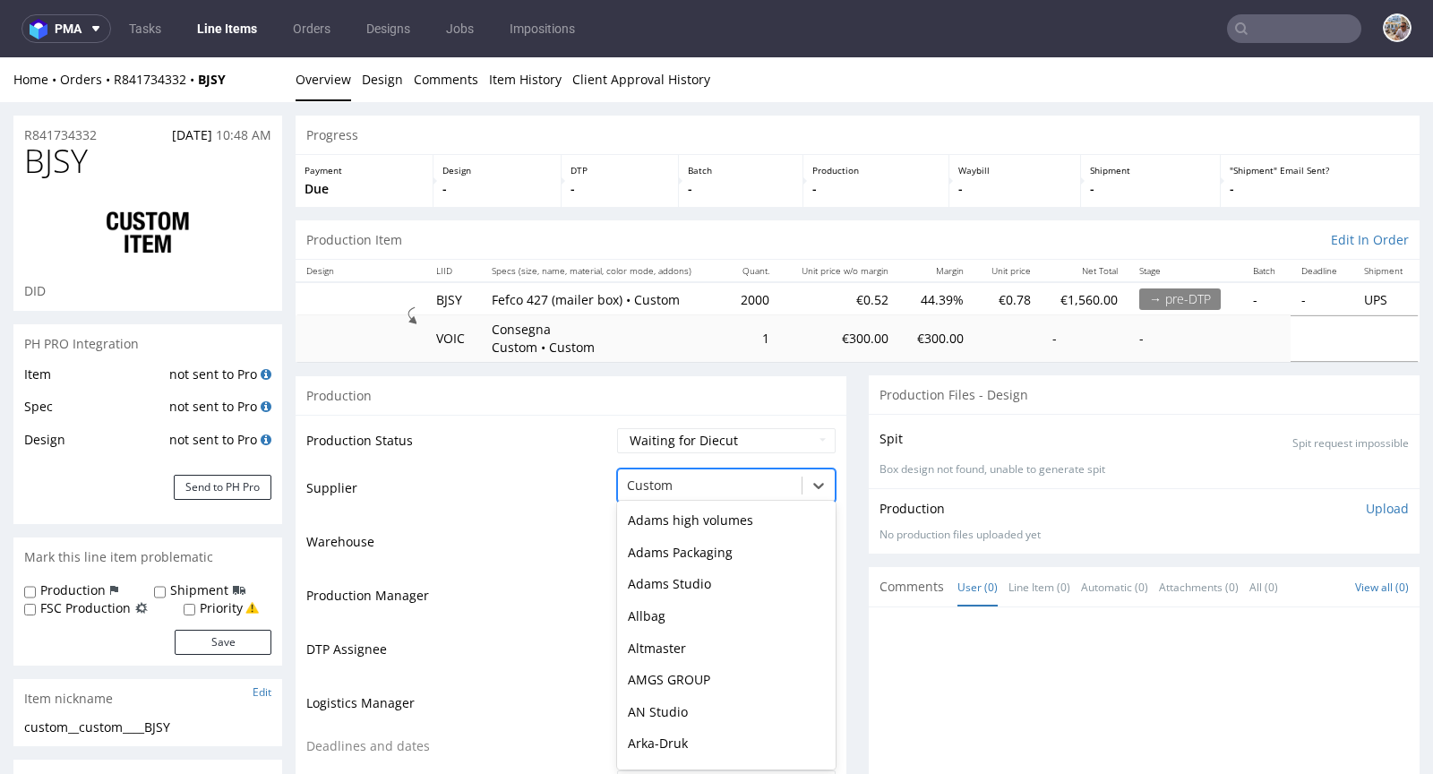
click at [698, 475] on div at bounding box center [710, 486] width 166 height 22
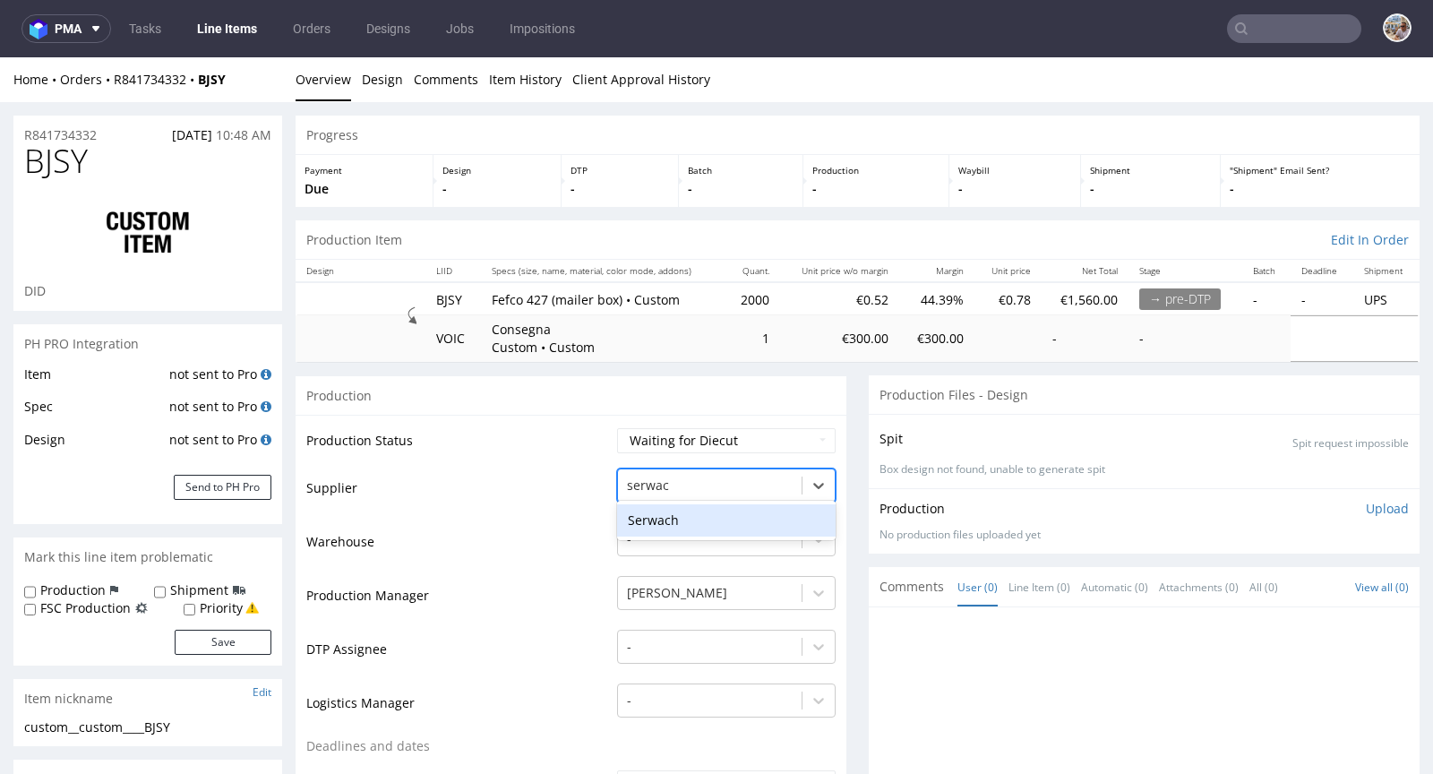
type input "serwach"
click at [729, 507] on div "Serwach" at bounding box center [726, 520] width 219 height 32
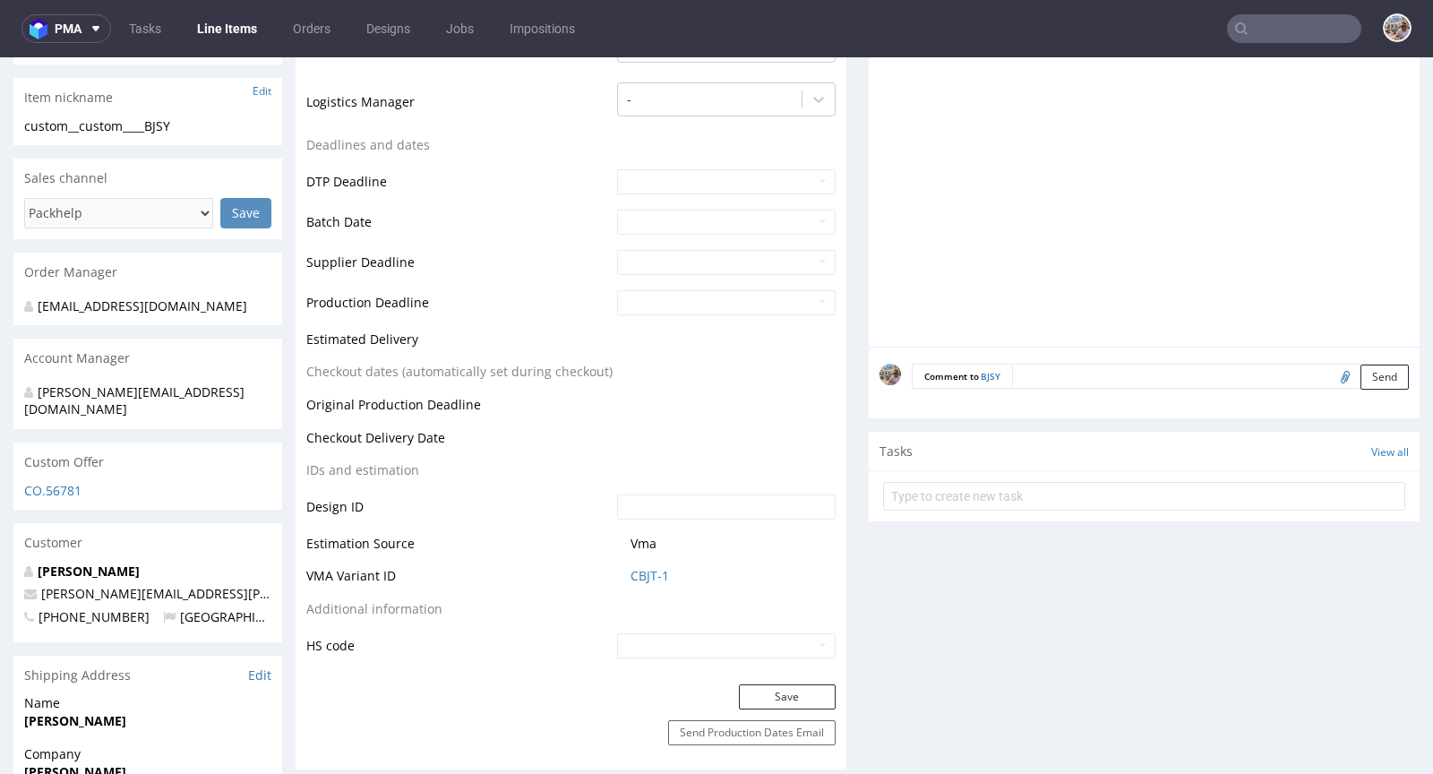
scroll to position [742, 0]
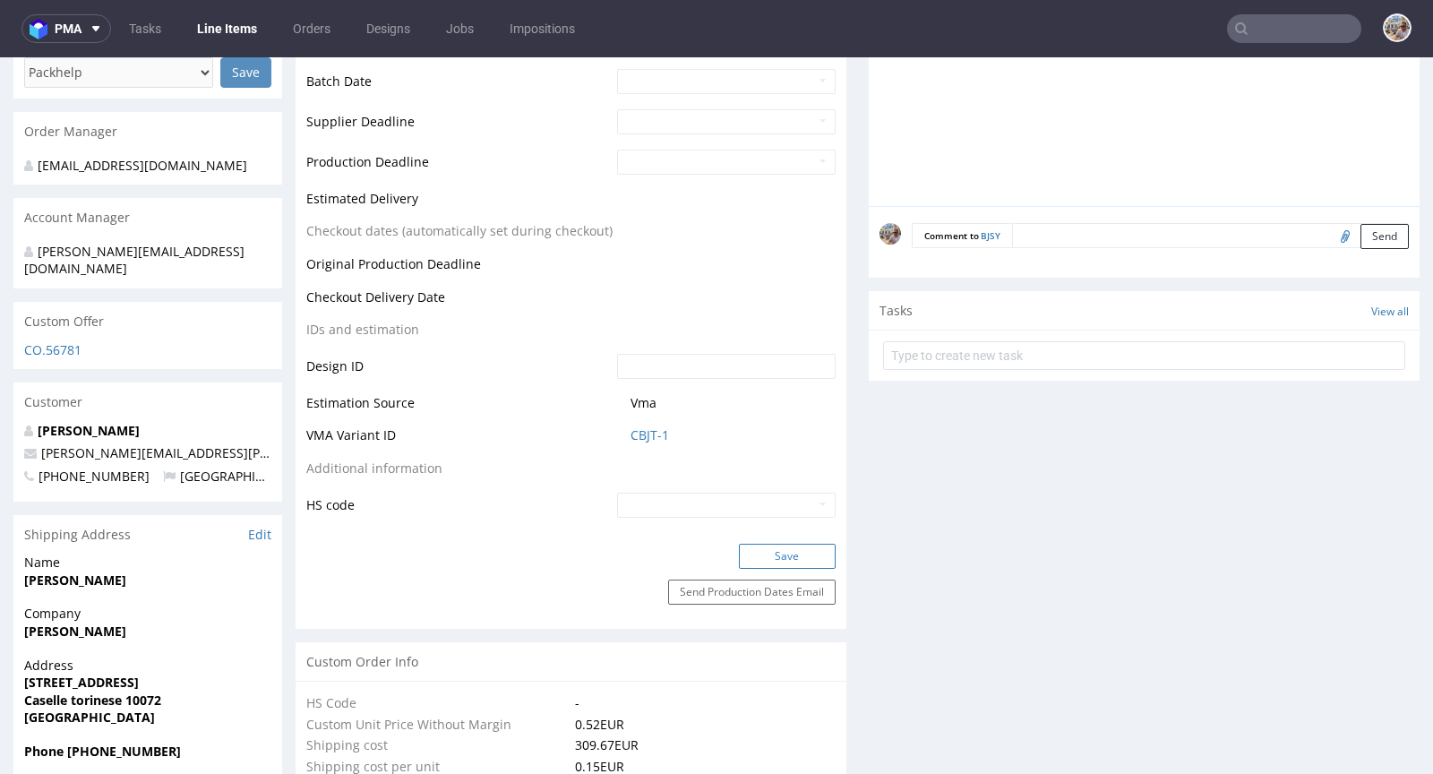
click at [770, 553] on button "Save" at bounding box center [787, 556] width 97 height 25
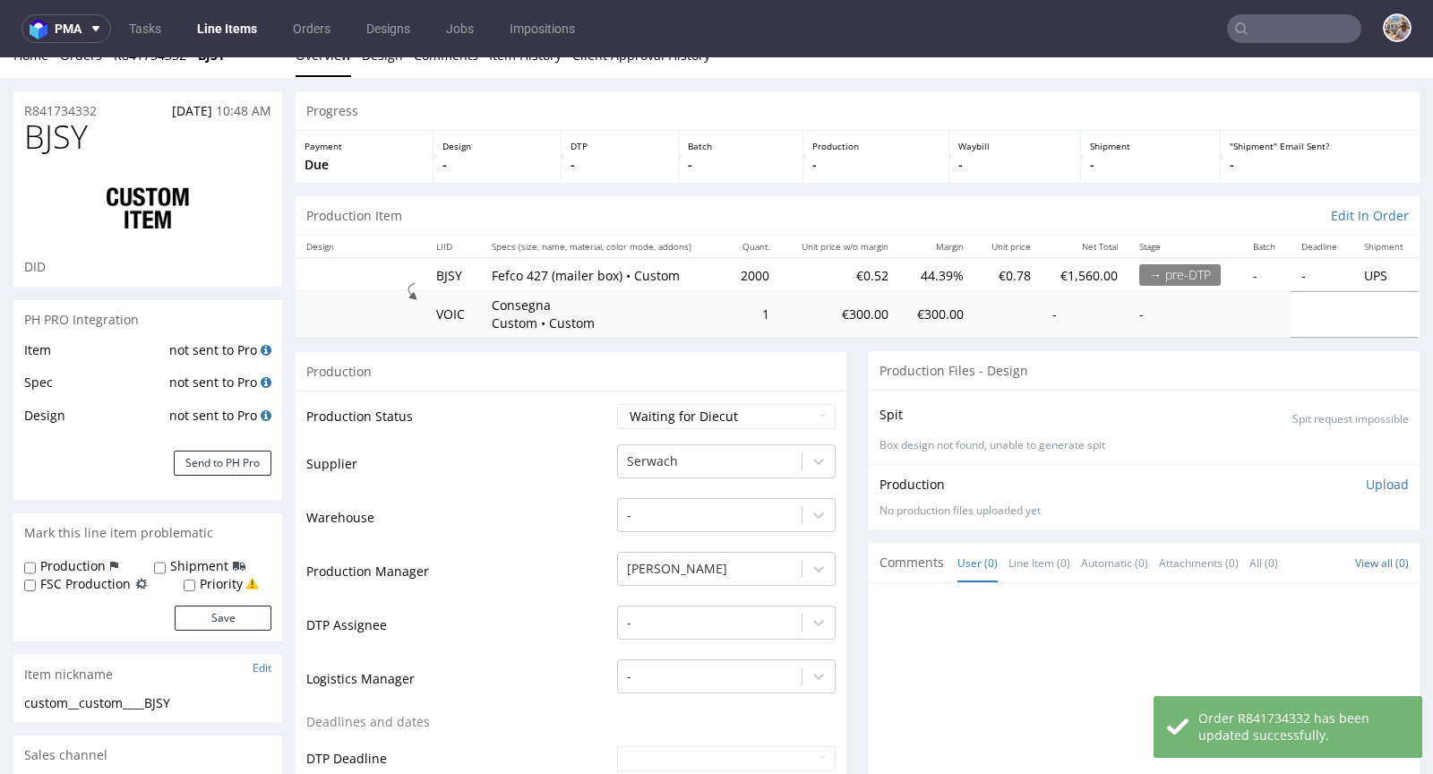
scroll to position [0, 0]
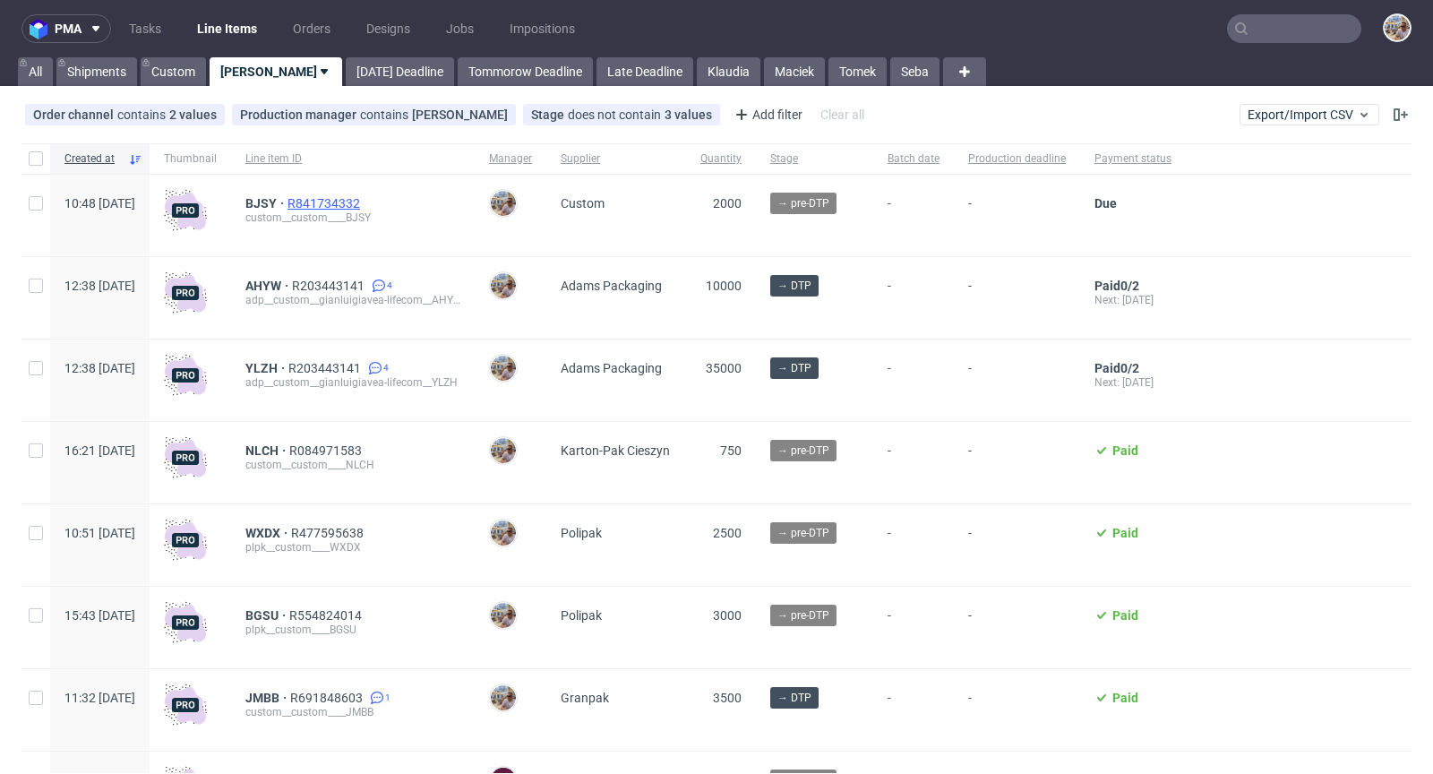
click at [364, 205] on span "R841734332" at bounding box center [326, 203] width 76 height 14
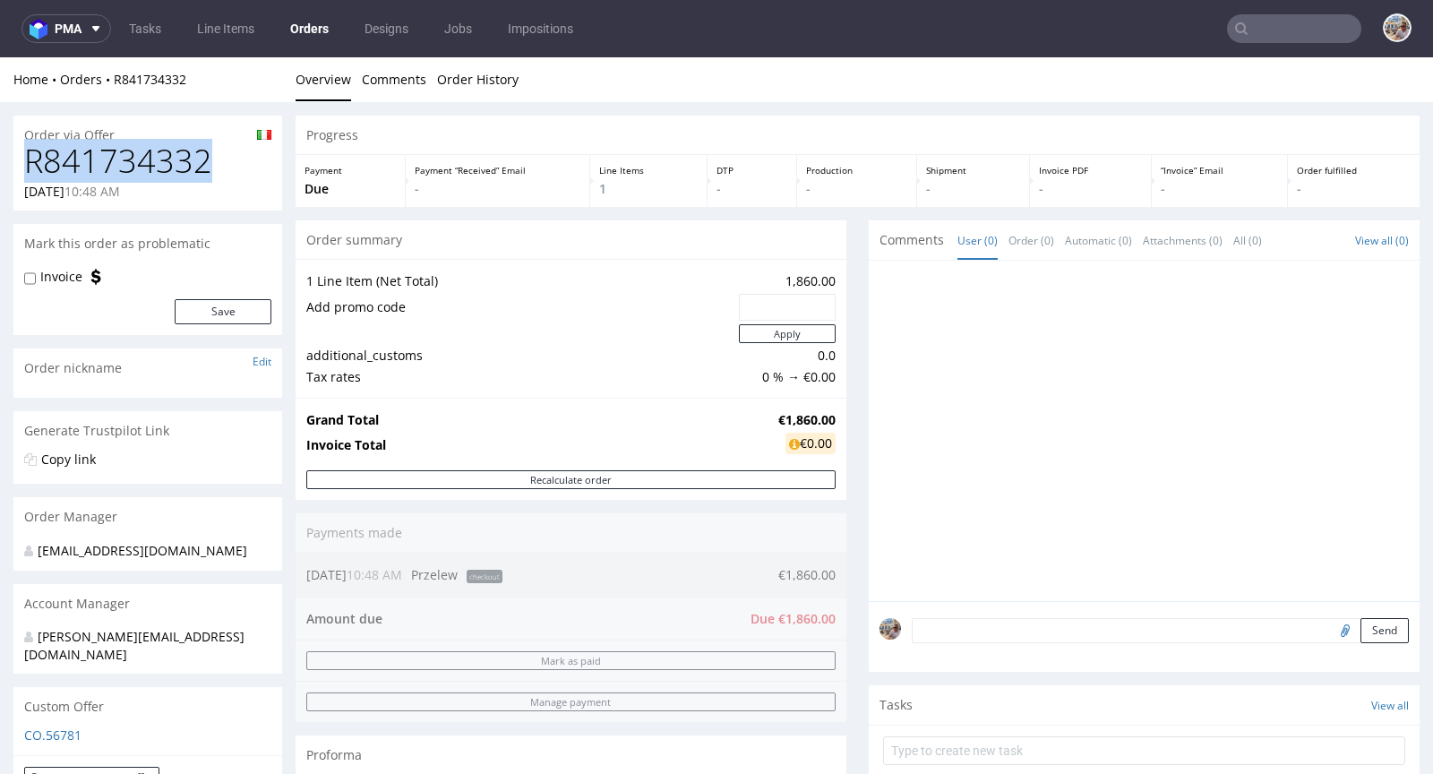
drag, startPoint x: 222, startPoint y: 168, endPoint x: 14, endPoint y: 165, distance: 207.9
click at [14, 165] on div "R841734332 12.09.2025 10:48 AM" at bounding box center [147, 176] width 269 height 67
copy h1 "R841734332"
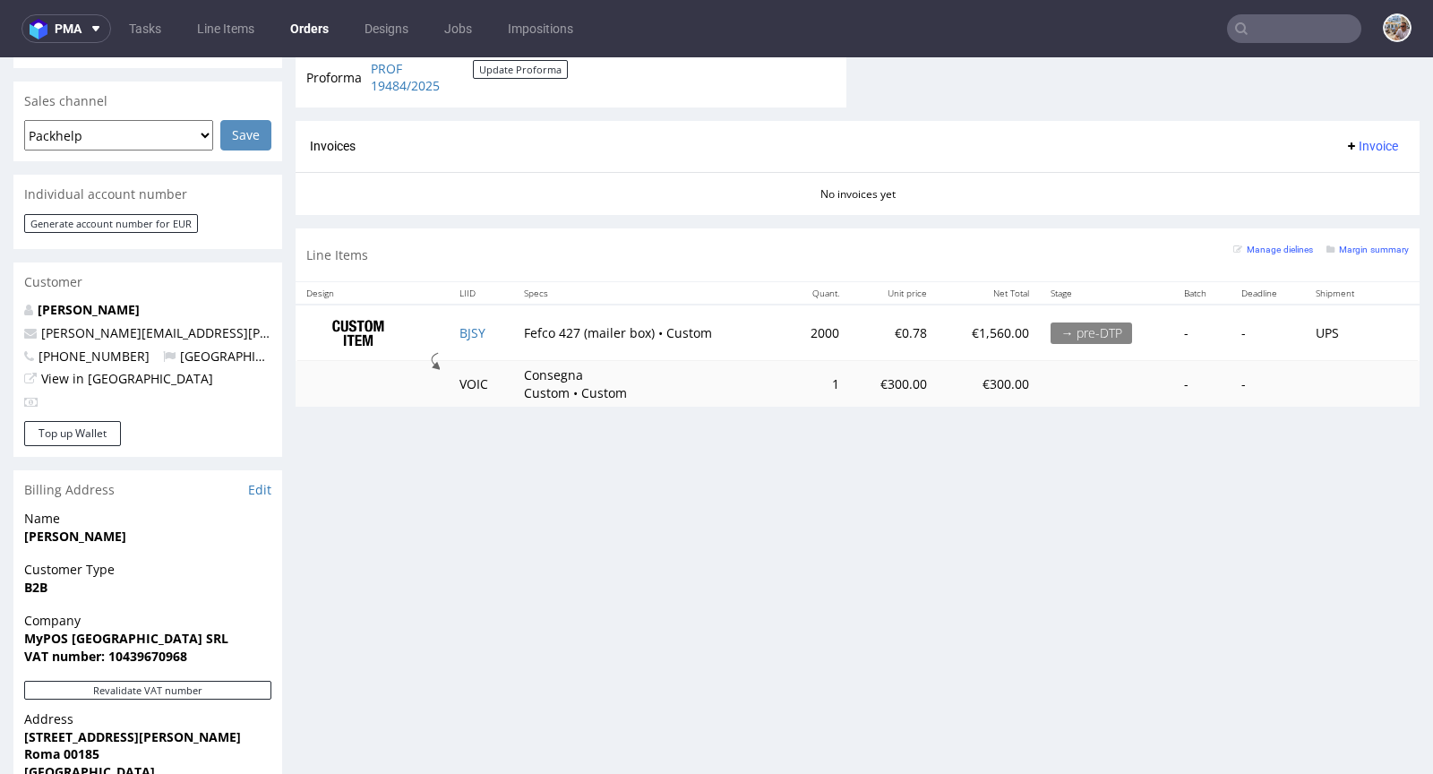
scroll to position [807, 0]
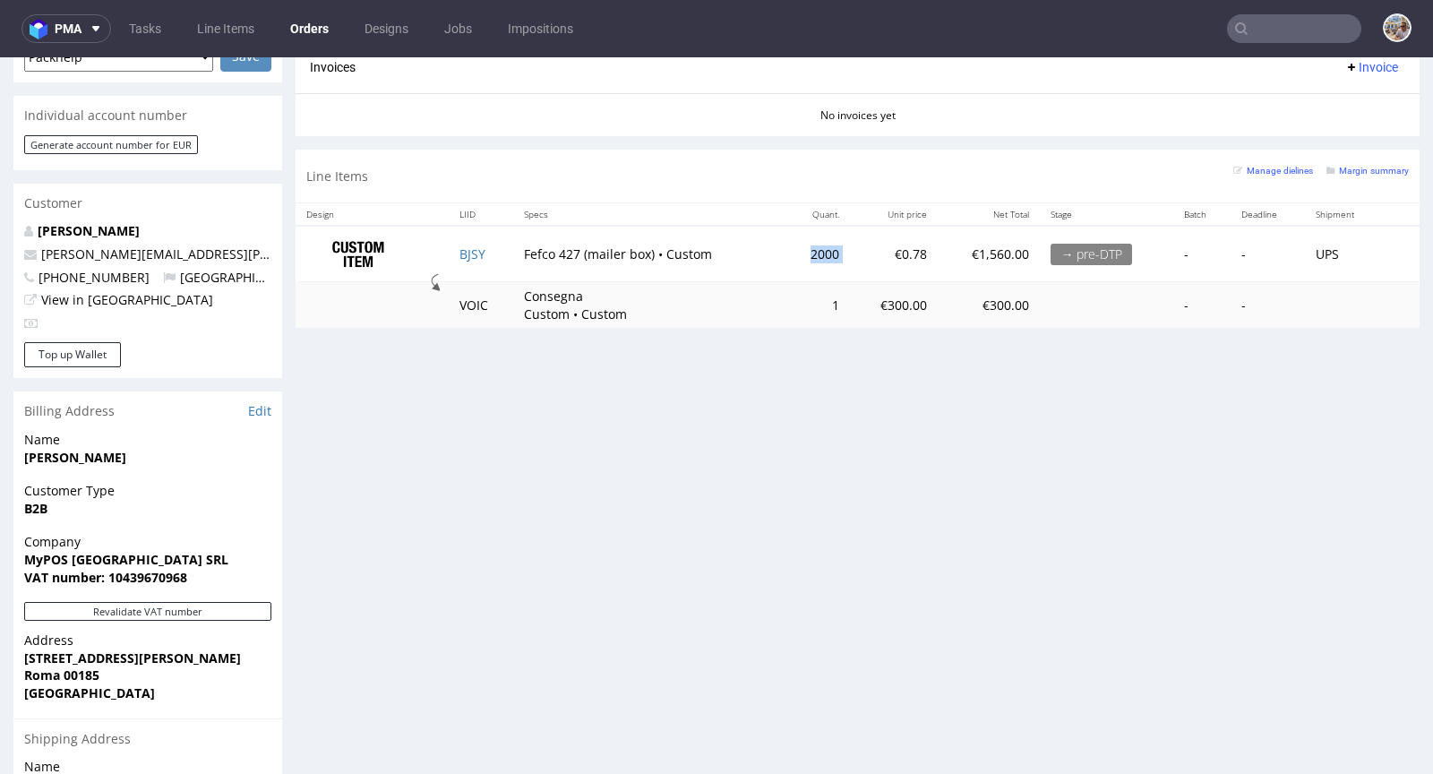
drag, startPoint x: 829, startPoint y: 248, endPoint x: 791, endPoint y: 245, distance: 37.8
click at [791, 245] on tr "BJSY Fefco 427 (mailer box) • Custom 2000 €0.78 €1,560.00 → pre-DTP - - UPS" at bounding box center [858, 254] width 1124 height 56
copy td "2000"
click at [497, 248] on td "BJSY" at bounding box center [481, 254] width 65 height 56
copy link "BJSY"
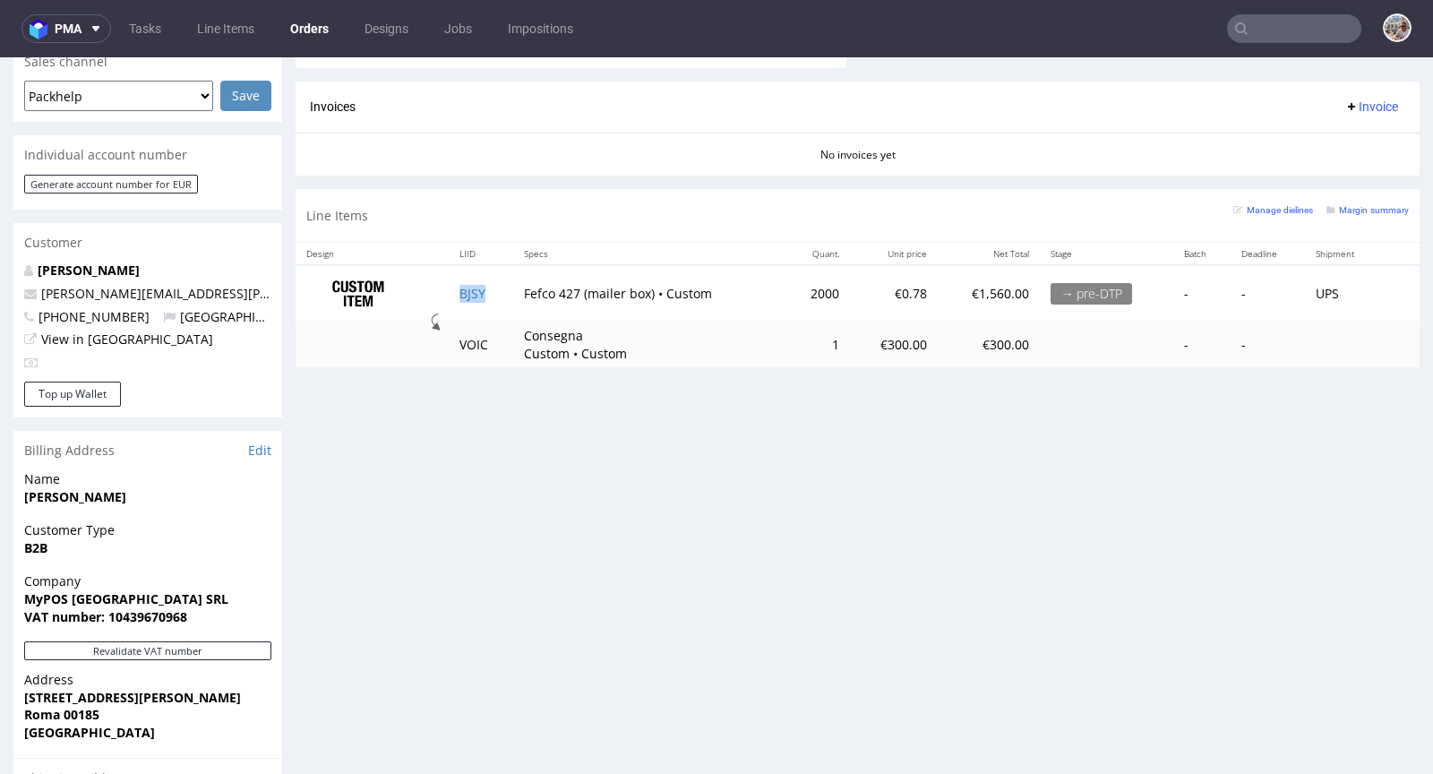
scroll to position [720, 0]
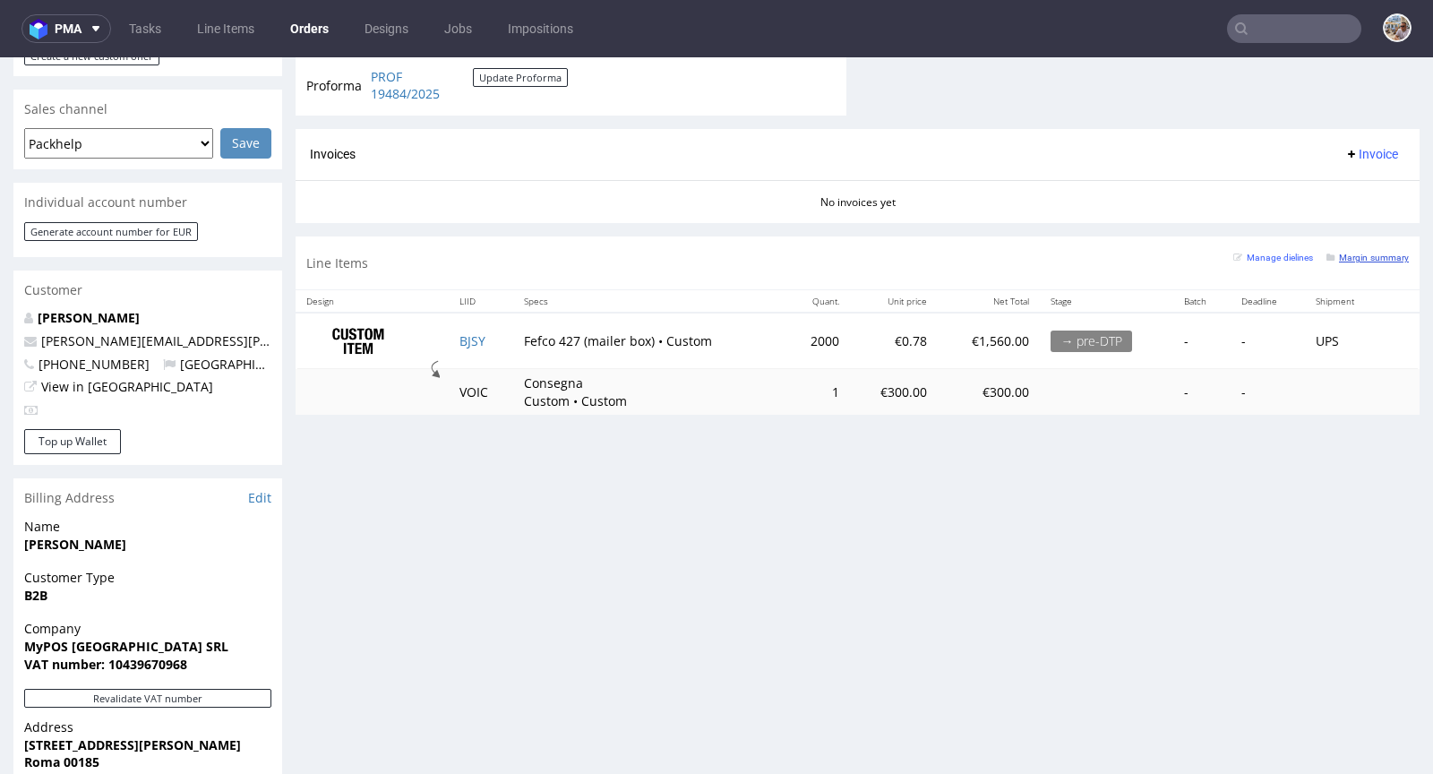
click at [1332, 253] on small "Margin summary" at bounding box center [1368, 258] width 82 height 10
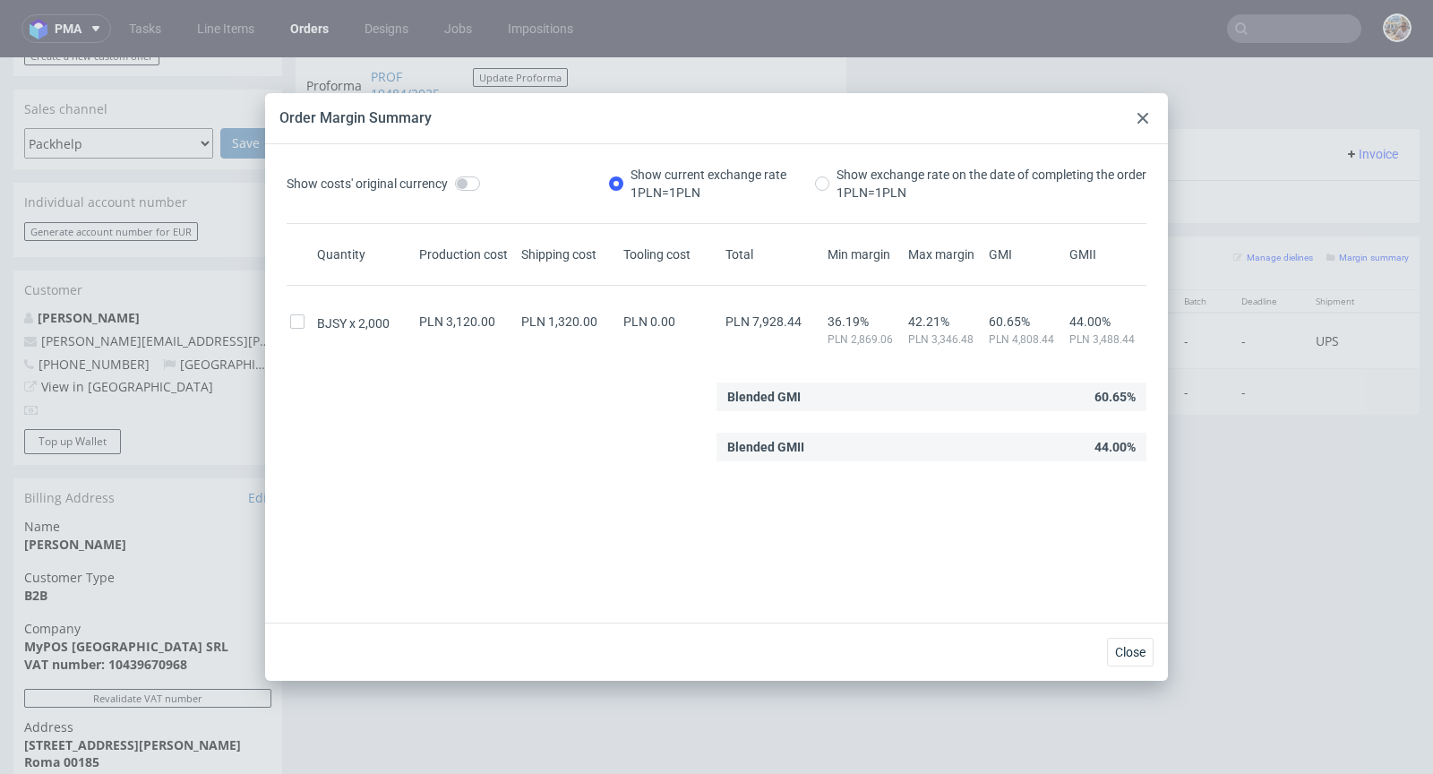
click at [1136, 118] on div at bounding box center [1143, 119] width 22 height 22
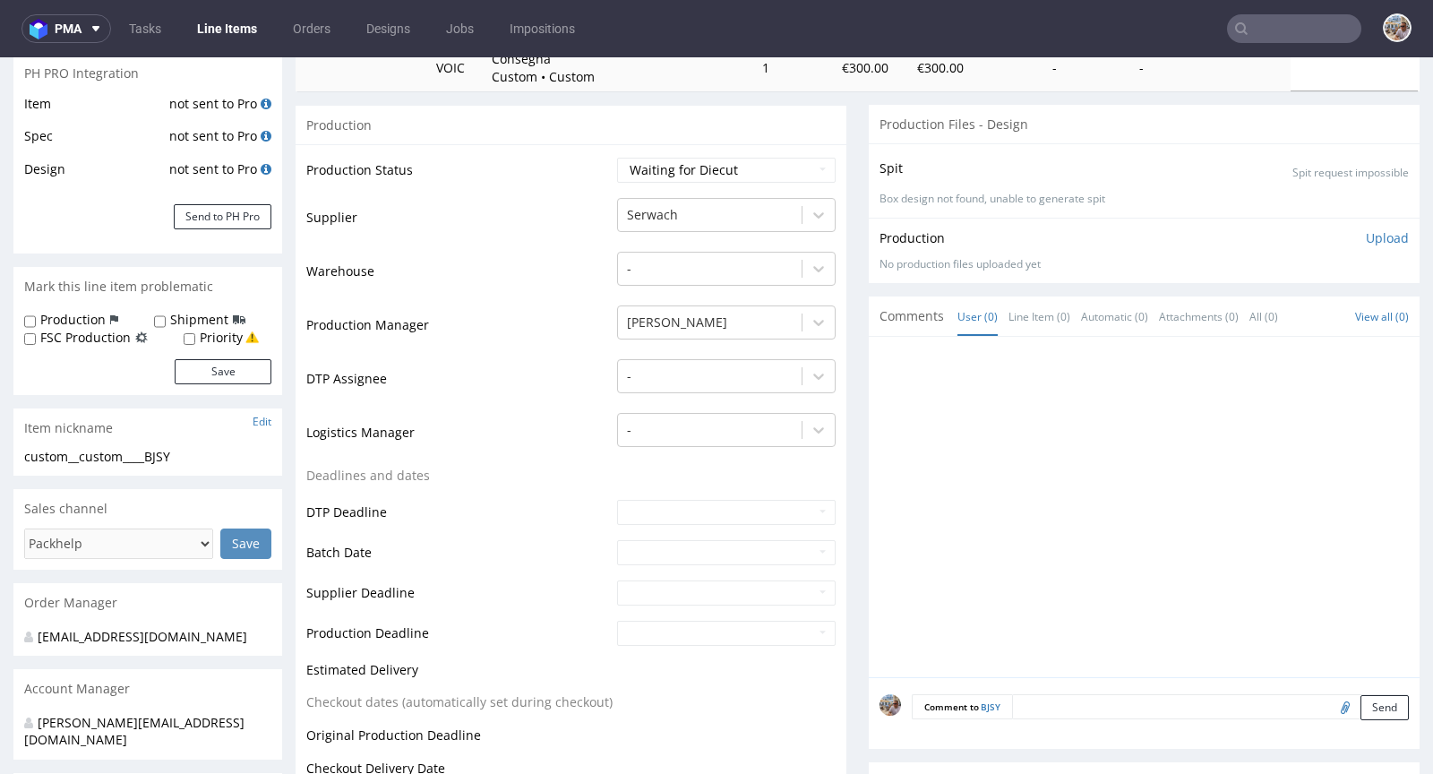
scroll to position [621, 0]
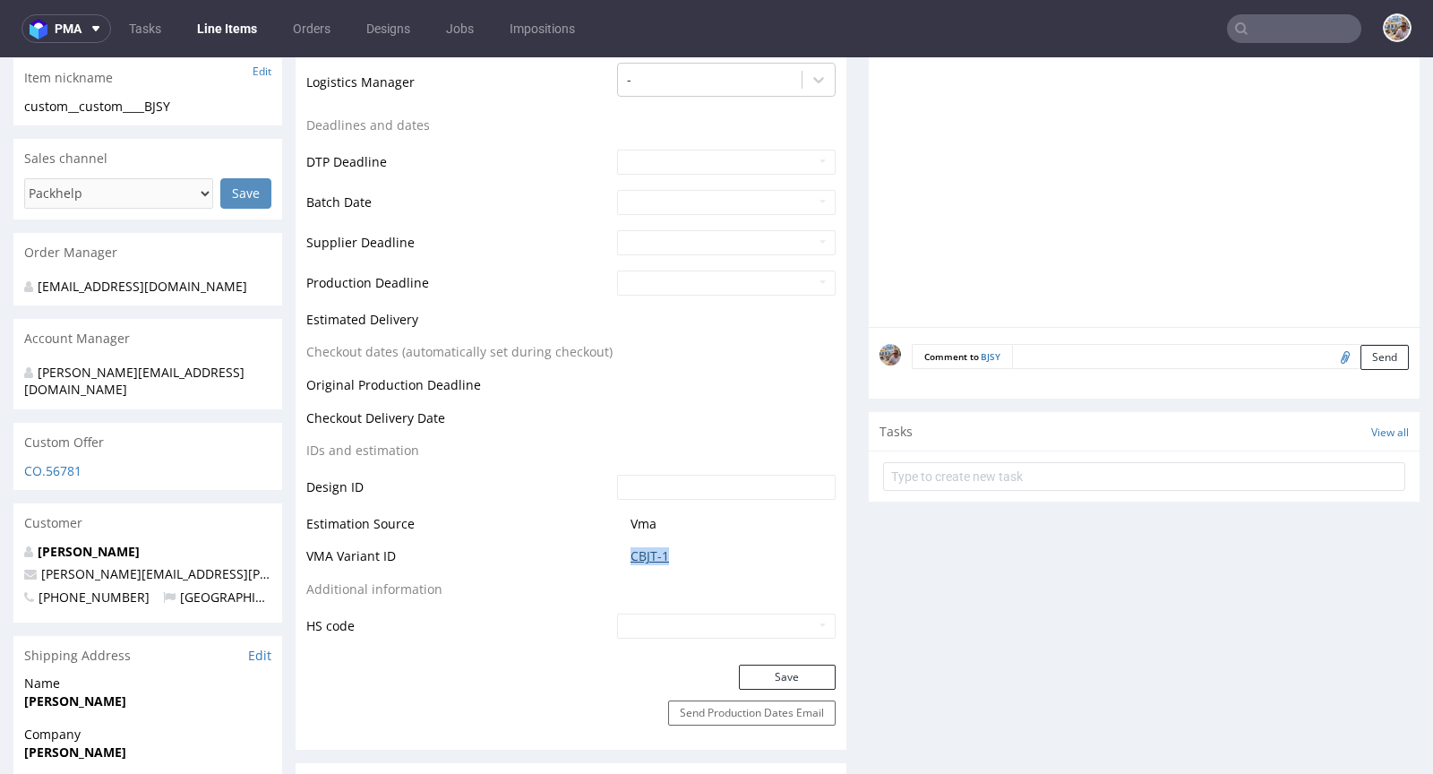
drag, startPoint x: 671, startPoint y: 559, endPoint x: 623, endPoint y: 558, distance: 48.4
click at [631, 558] on span "CBJT-1" at bounding box center [733, 556] width 205 height 18
copy link "CBJT-1"
click at [636, 559] on link "CBJT-1" at bounding box center [650, 556] width 39 height 18
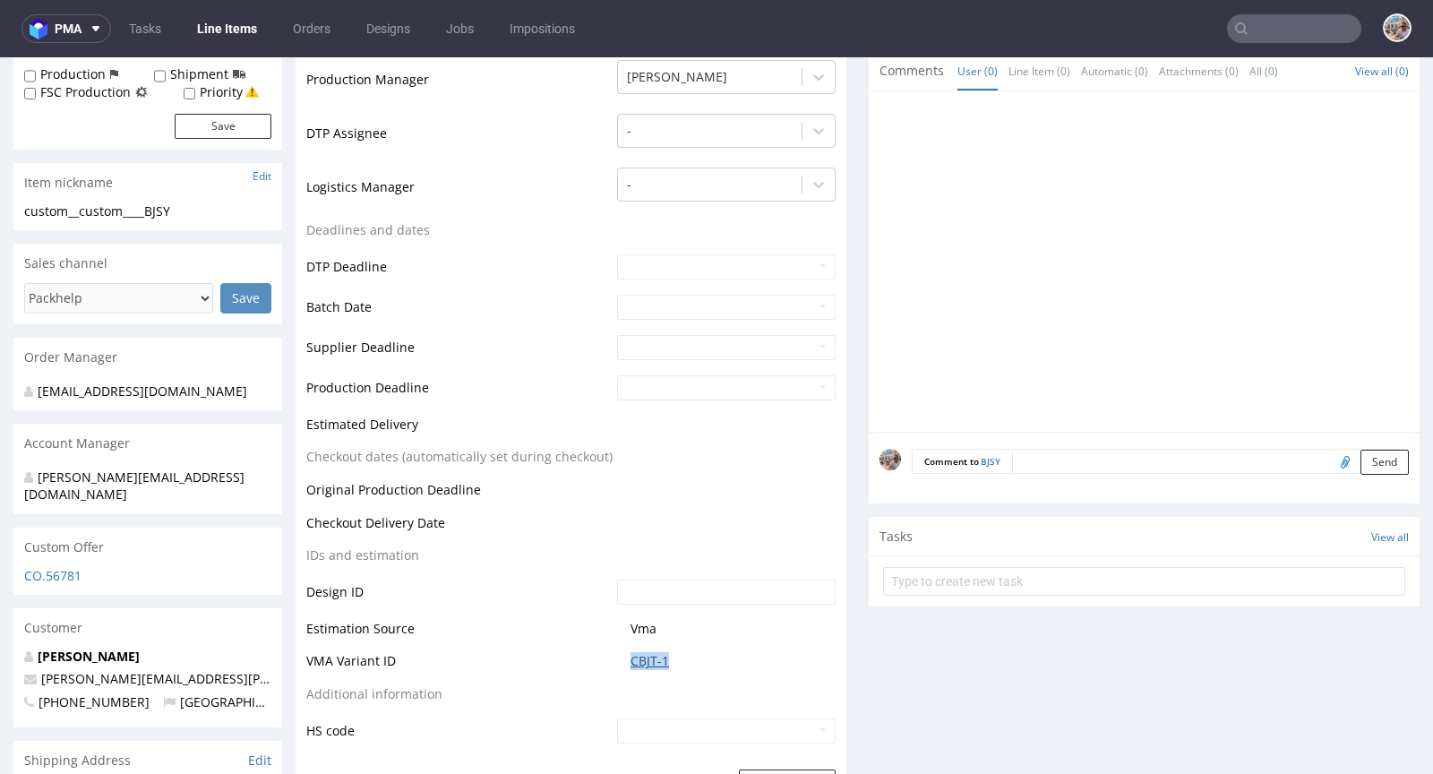
scroll to position [491, 0]
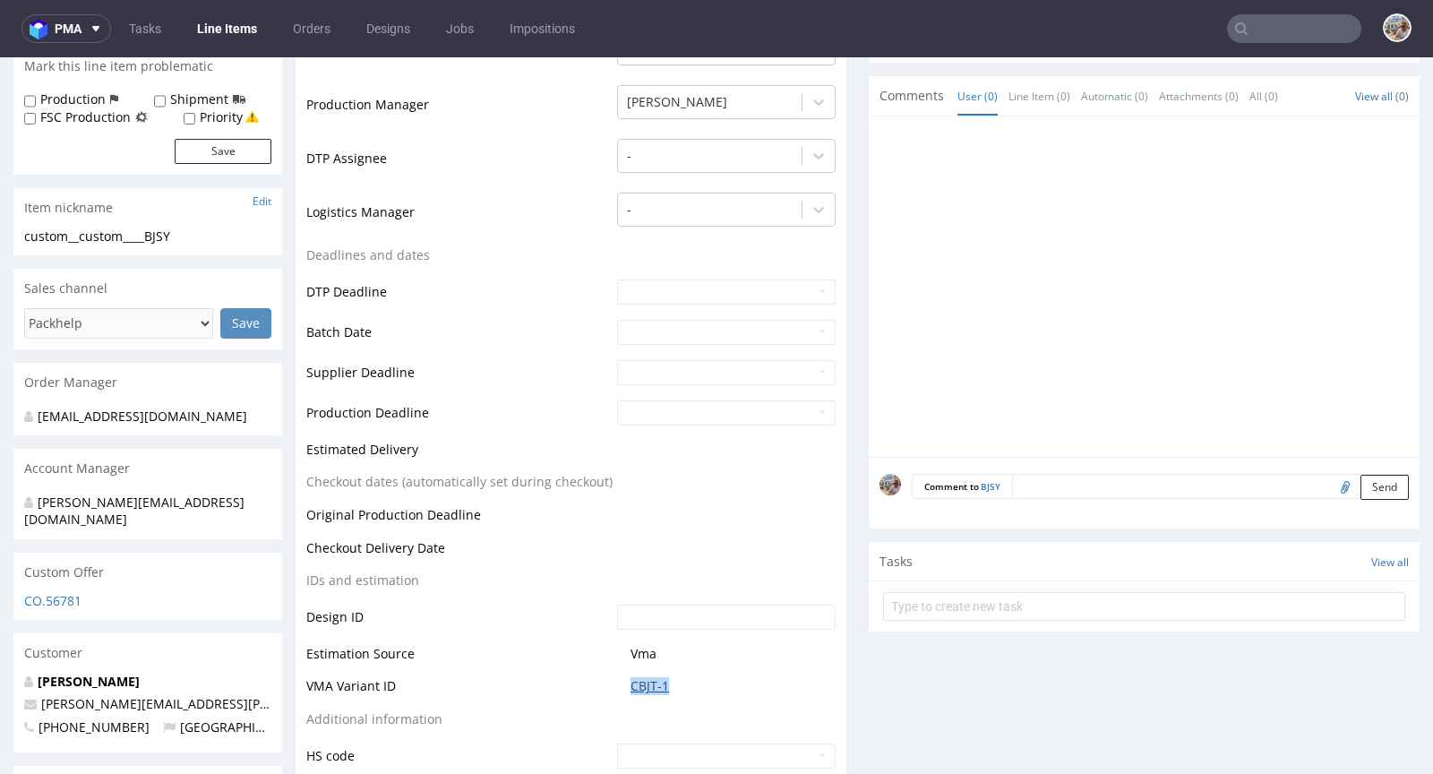
click at [645, 688] on link "CBJT-1" at bounding box center [650, 686] width 39 height 18
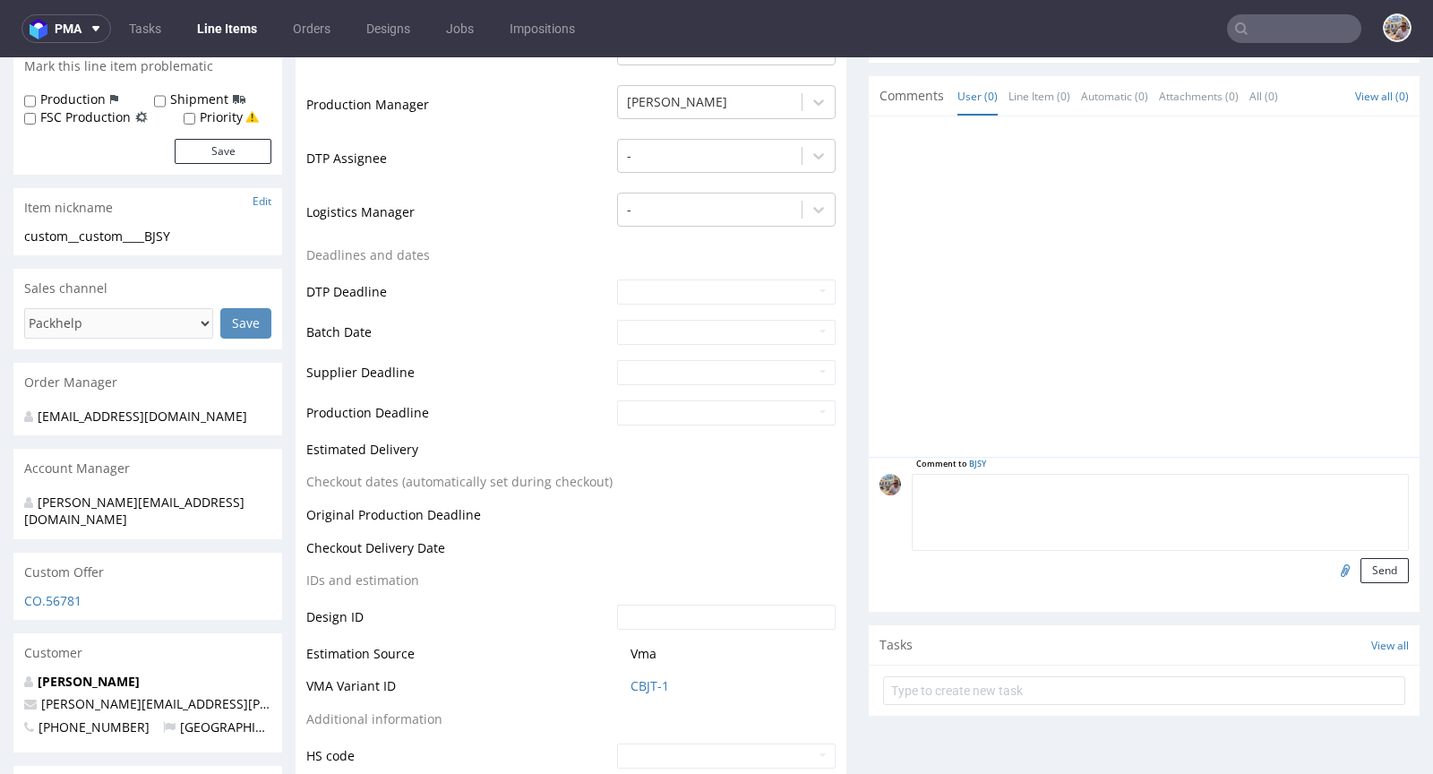
click at [1043, 474] on textarea at bounding box center [1160, 512] width 497 height 77
type textarea "Production file from previous order, please confirm 1:1 re-order"
click at [1330, 566] on input "file" at bounding box center [1342, 569] width 25 height 23
type input "C:\fakepath\custom-custom-slyq-d0-or423713046-inside-1.pdf"
click at [1369, 572] on button "Send" at bounding box center [1385, 570] width 48 height 25
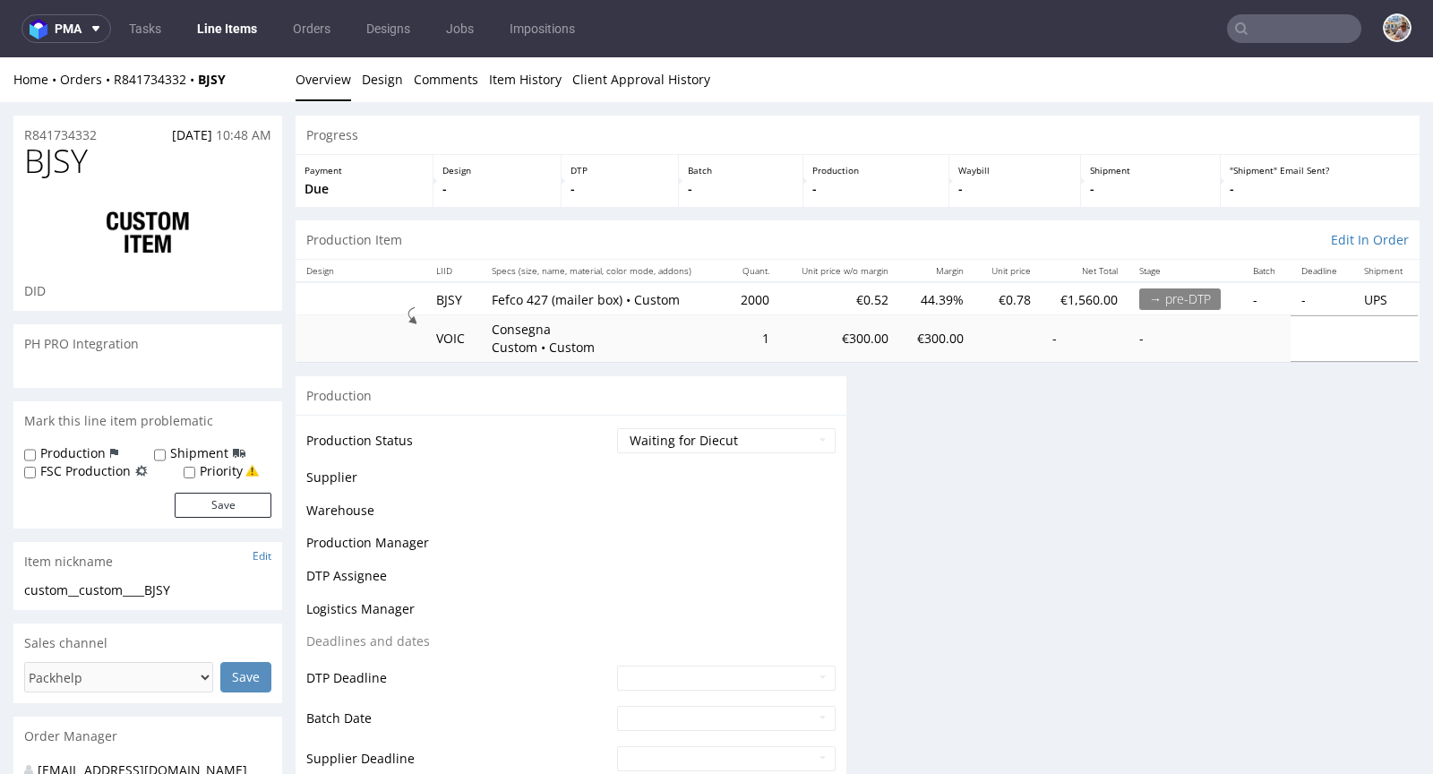
scroll to position [0, 0]
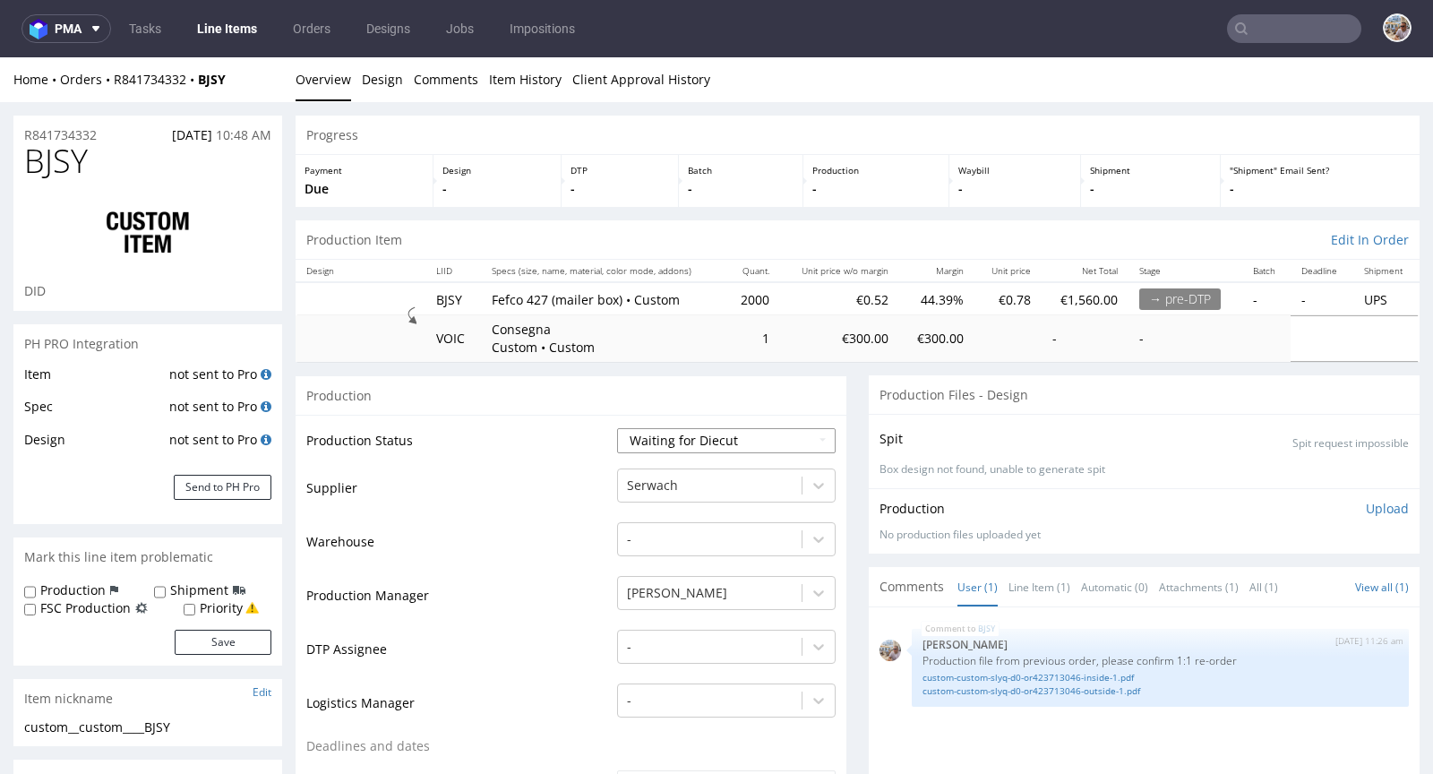
click at [708, 434] on select "Waiting for Artwork Waiting for Diecut Waiting for Mockup Waiting for DTP Waiti…" at bounding box center [726, 440] width 219 height 25
select select "pre_dtp_waiting_for_artwork"
click at [617, 428] on select "Waiting for Artwork Waiting for Diecut Waiting for Mockup Waiting for DTP Waiti…" at bounding box center [726, 440] width 219 height 25
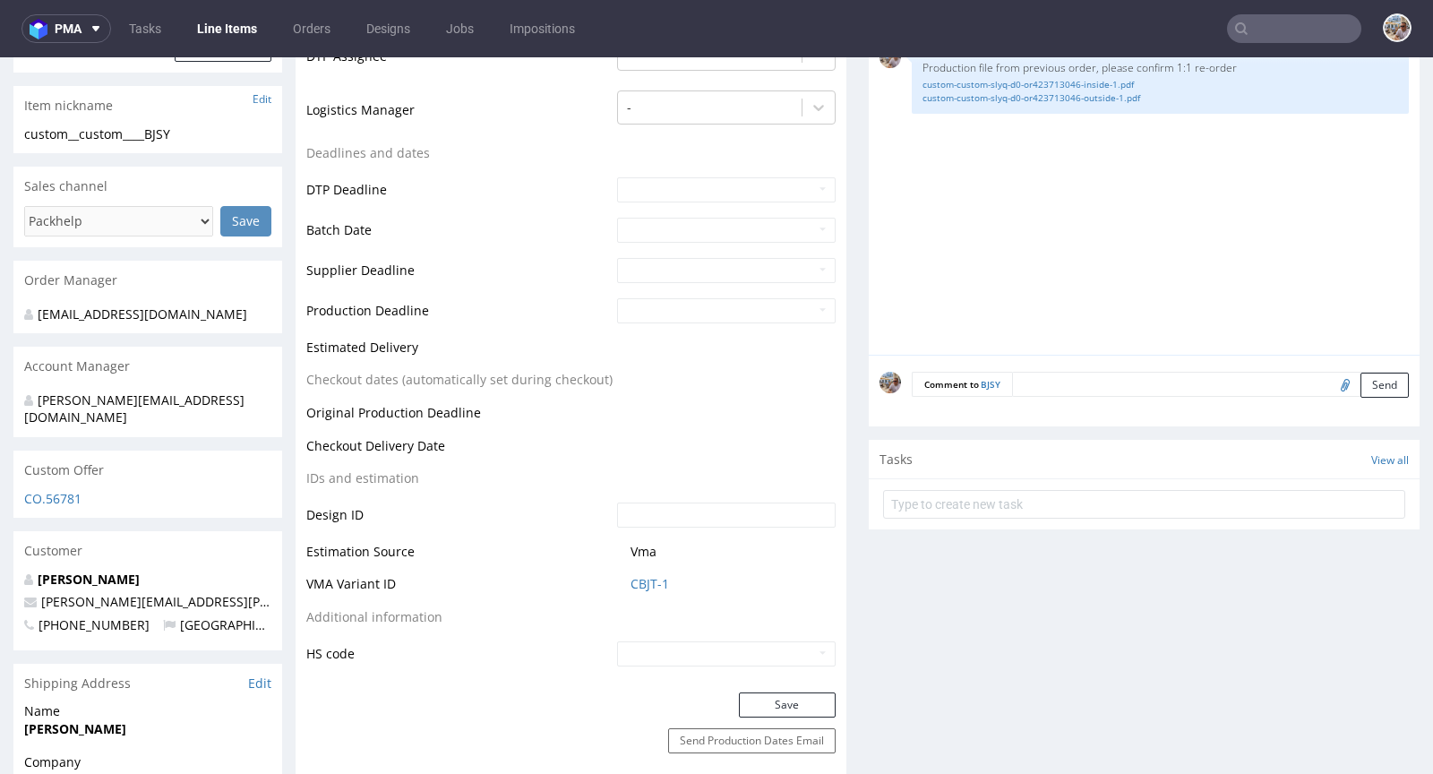
scroll to position [784, 0]
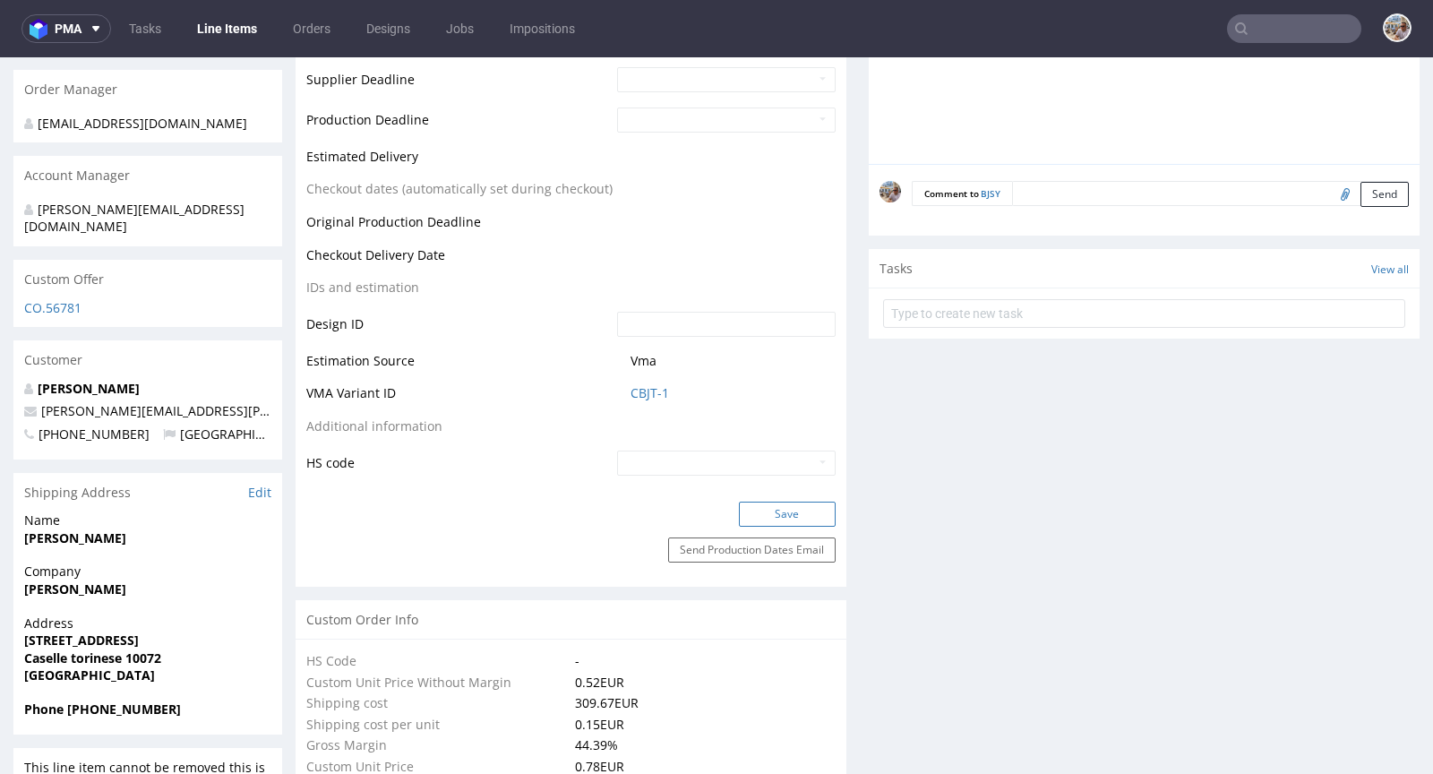
click at [790, 513] on button "Save" at bounding box center [787, 514] width 97 height 25
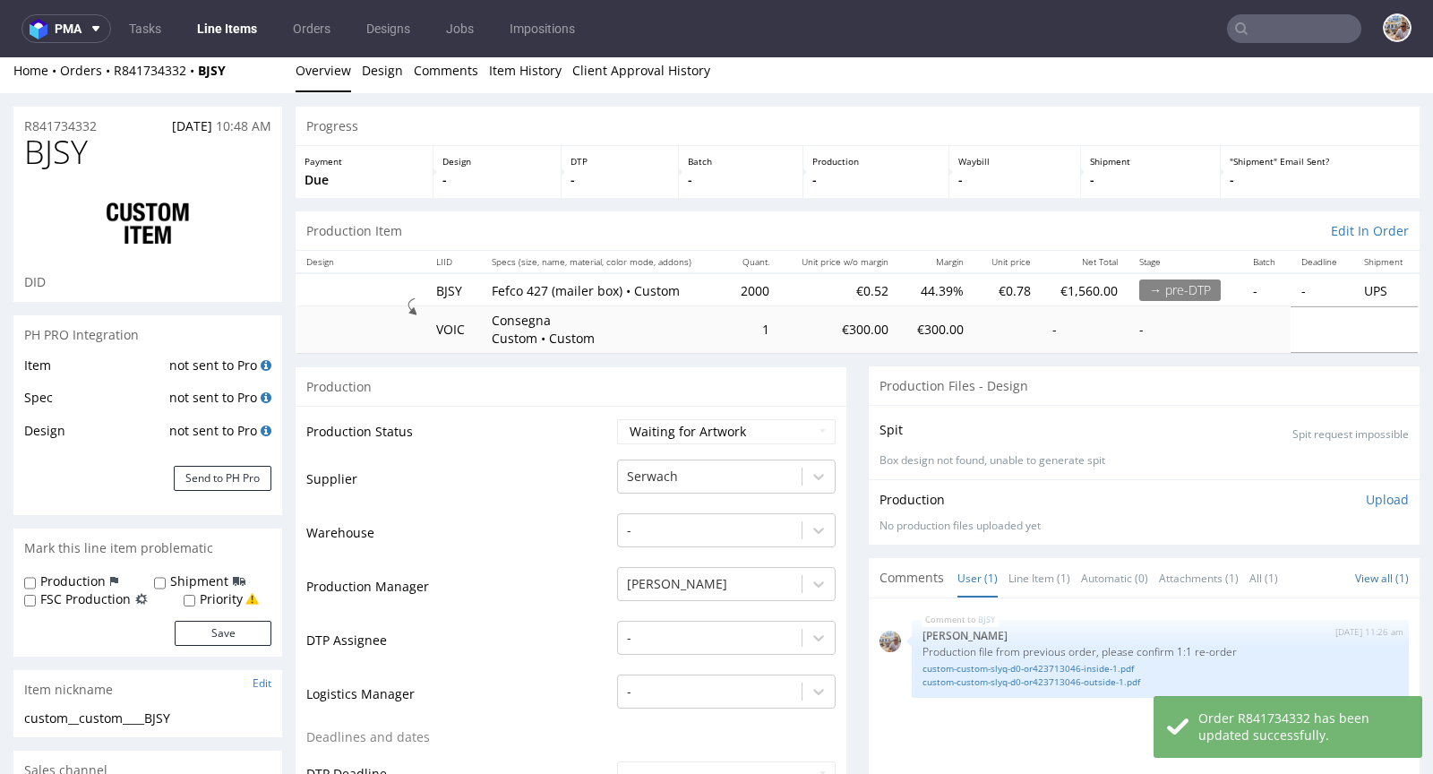
scroll to position [0, 0]
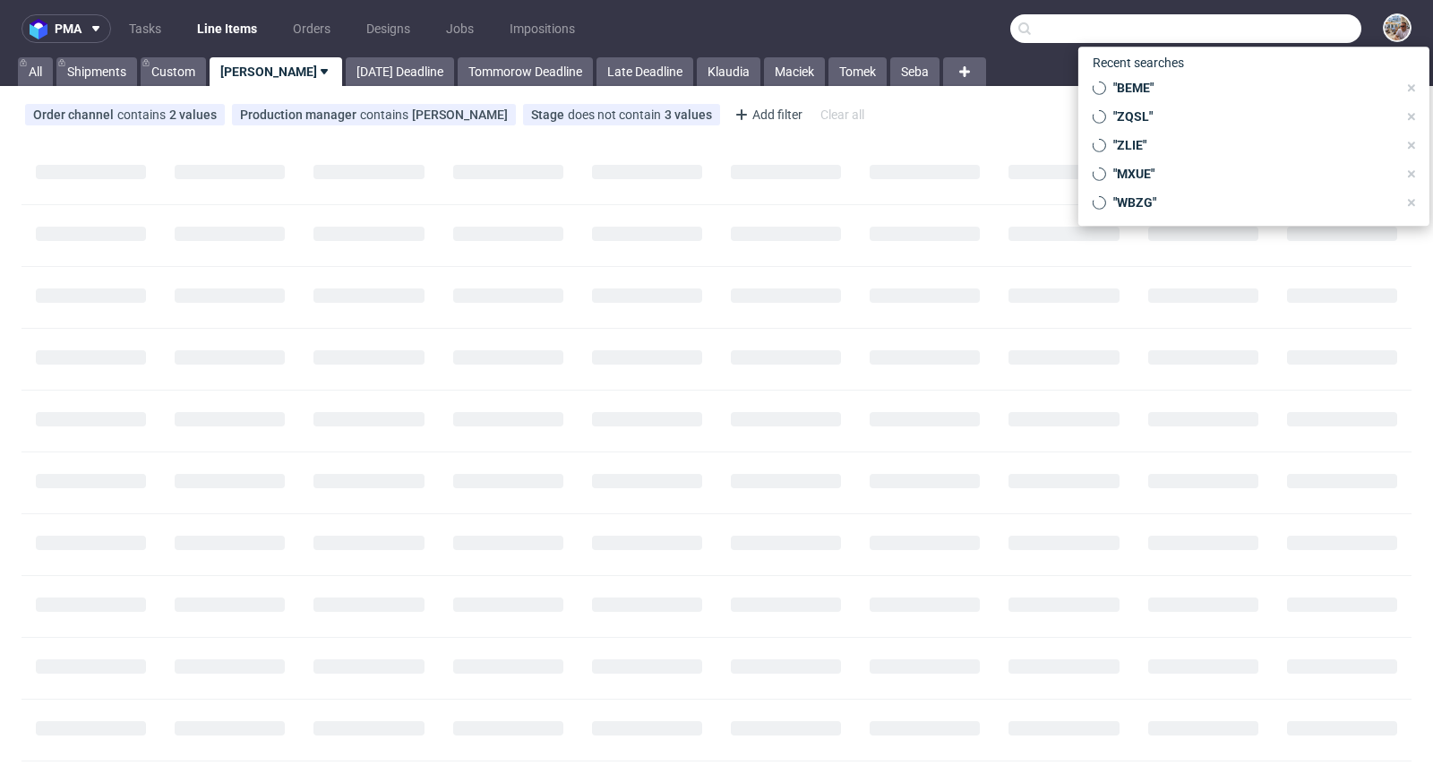
click at [1260, 28] on input "text" at bounding box center [1186, 28] width 351 height 29
paste input "UBPP"
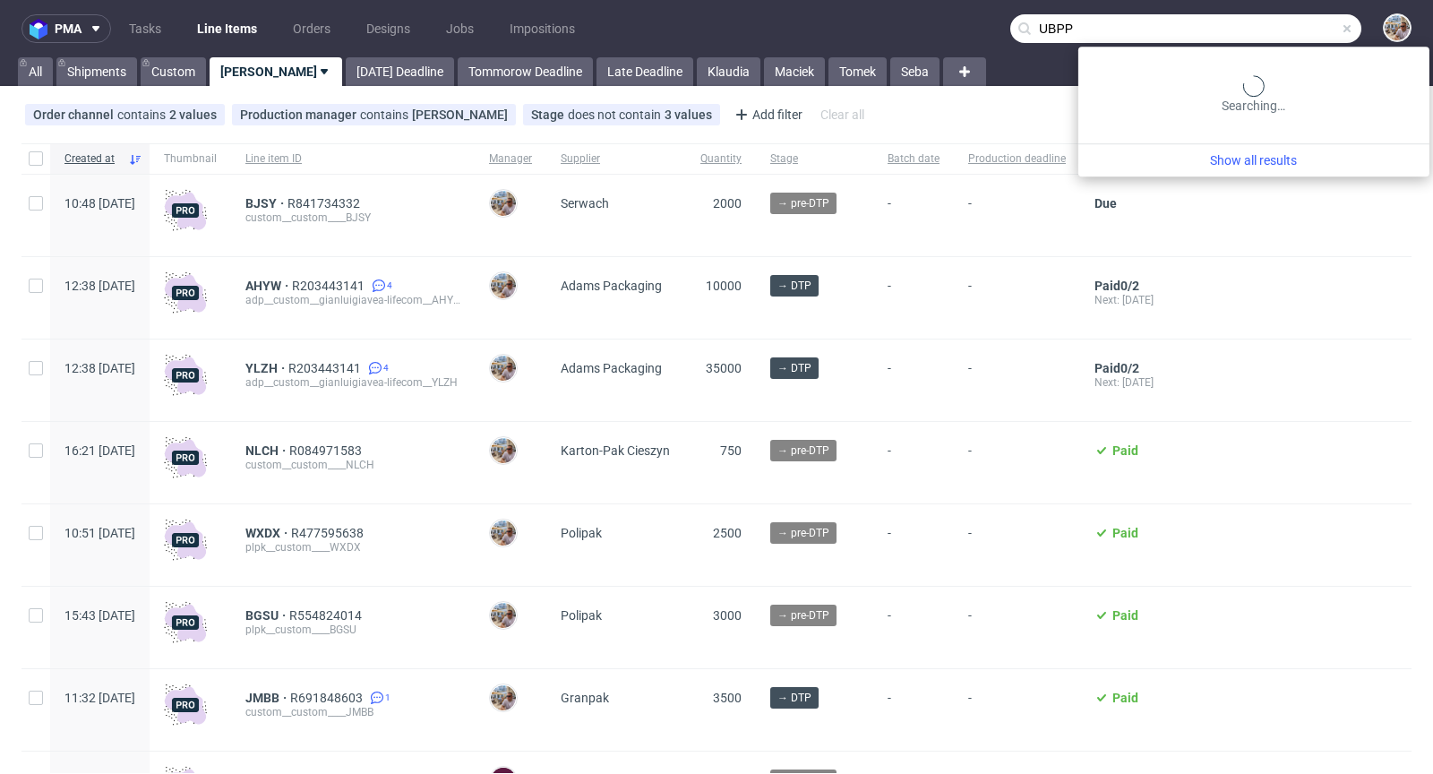
type input "UBPP"
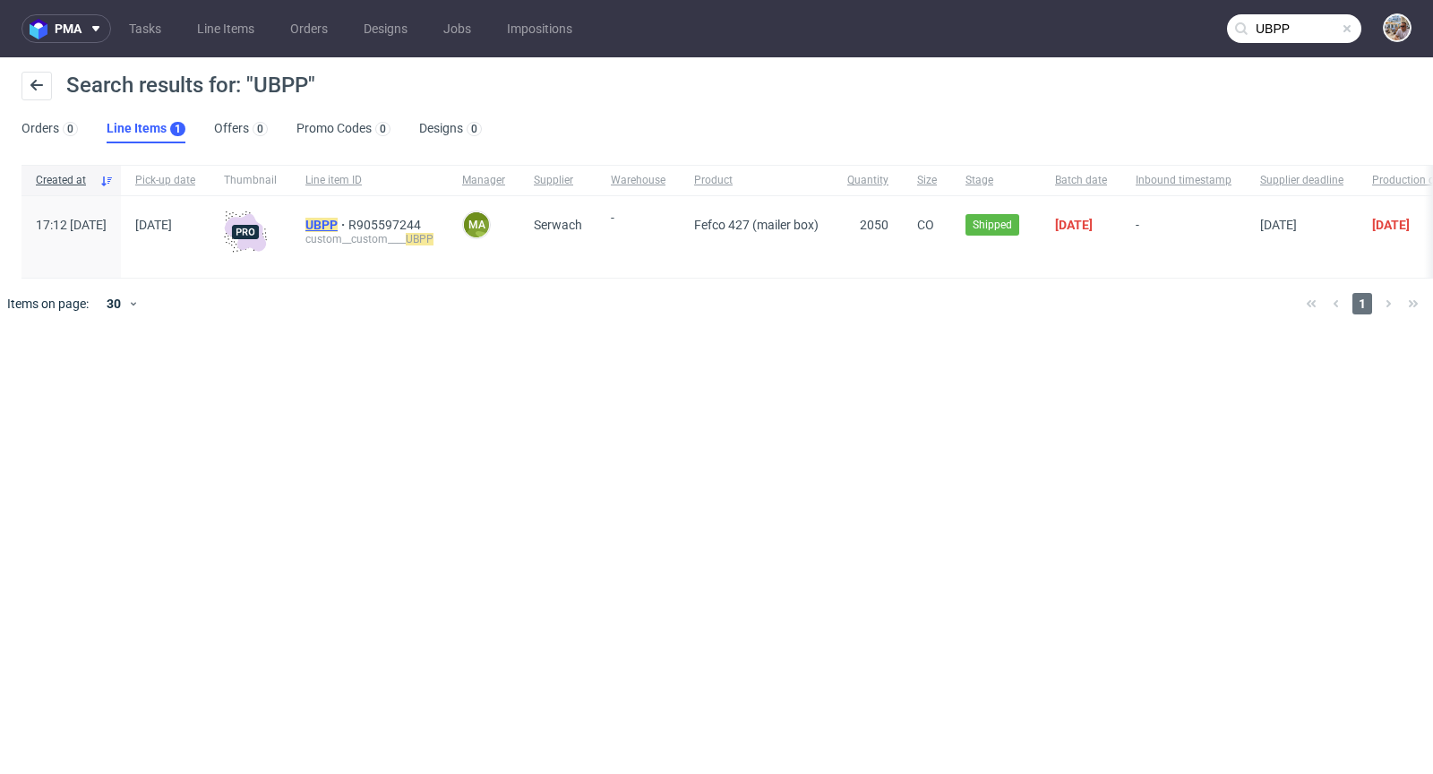
click at [338, 225] on mark "UBPP" at bounding box center [322, 225] width 32 height 14
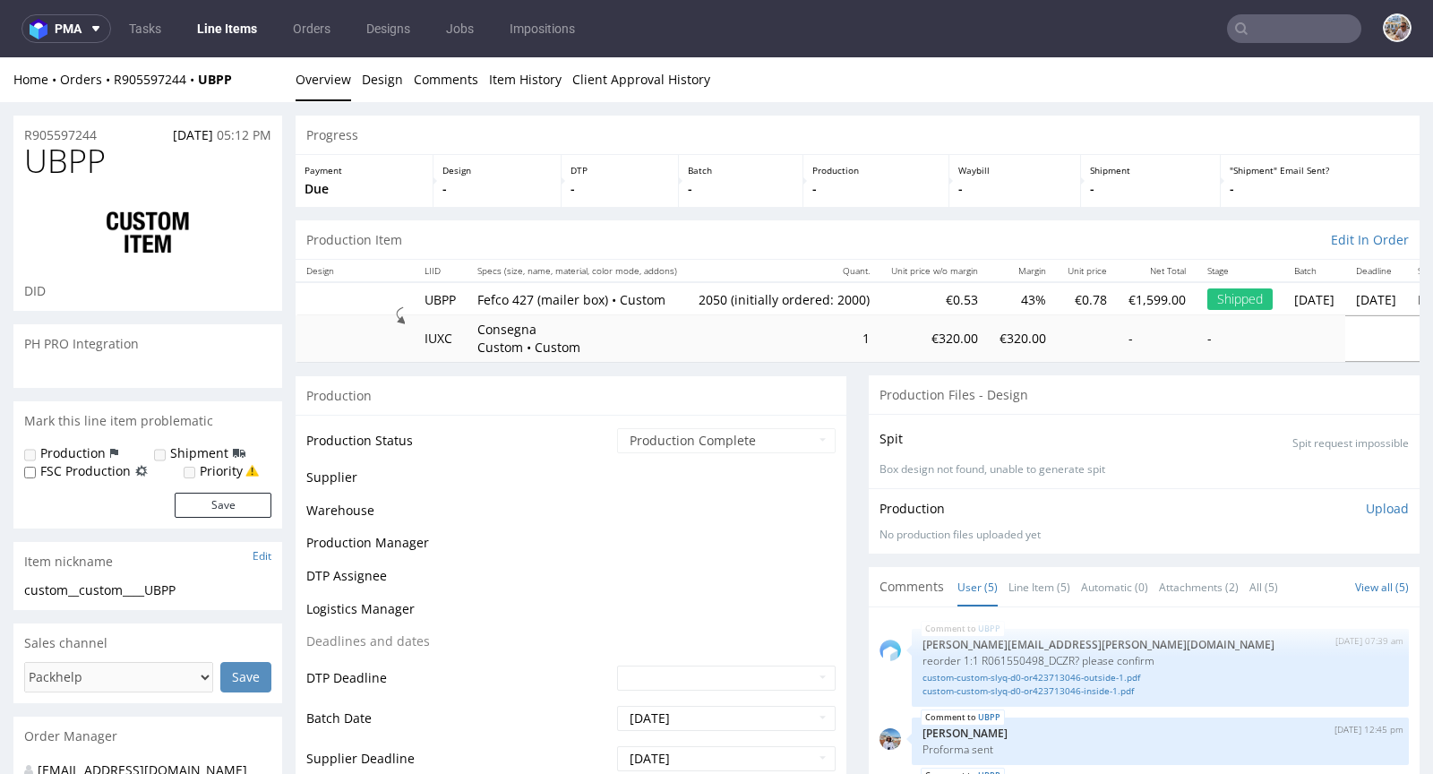
scroll to position [20, 0]
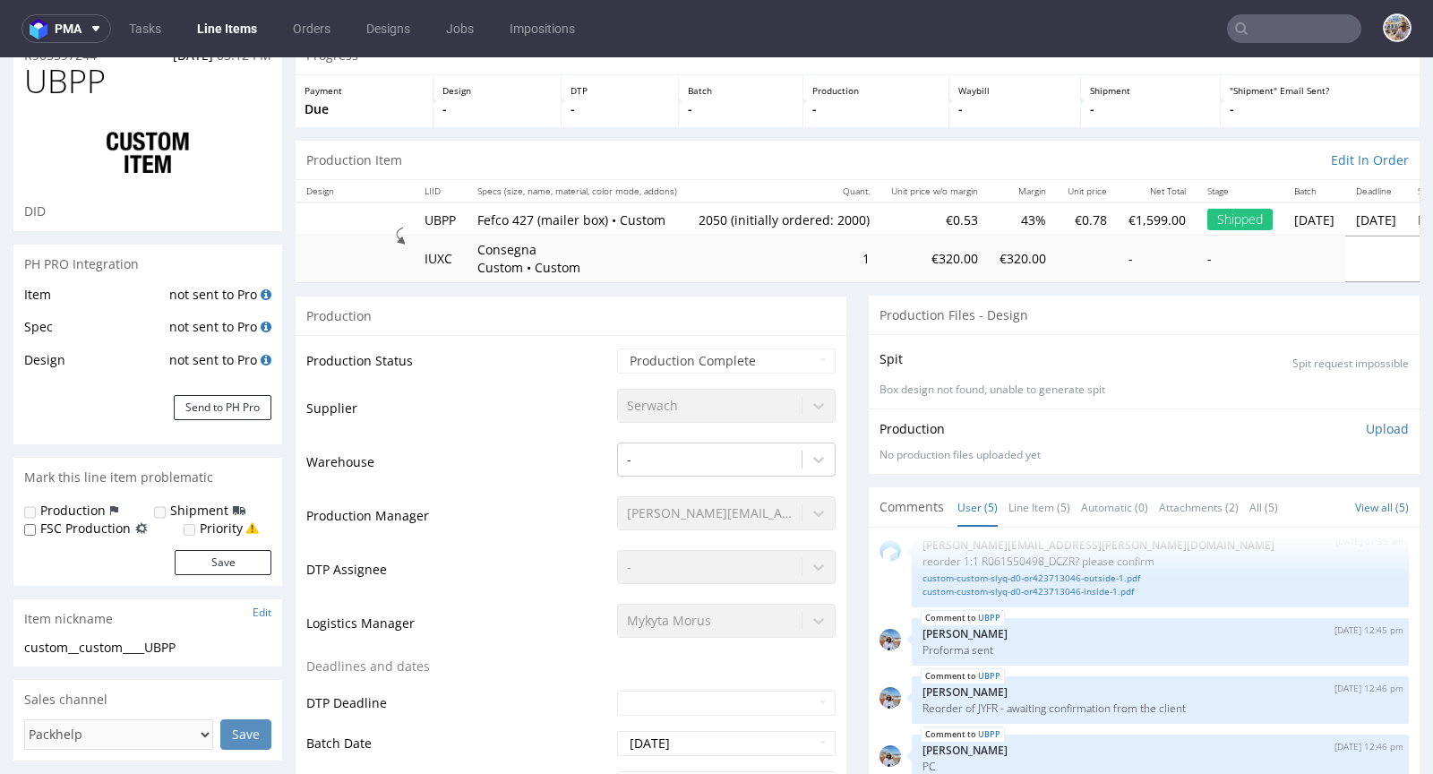
select select "in_progress"
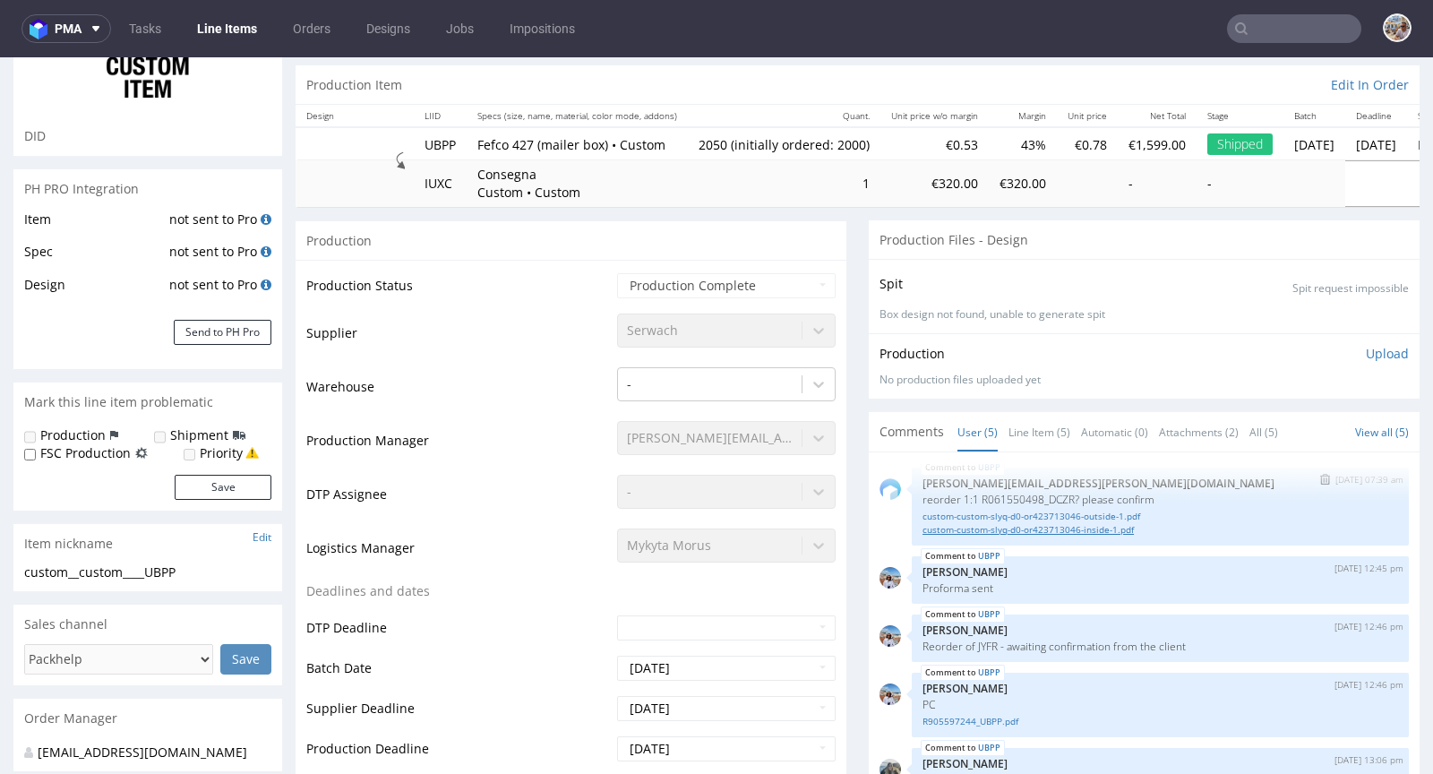
scroll to position [0, 0]
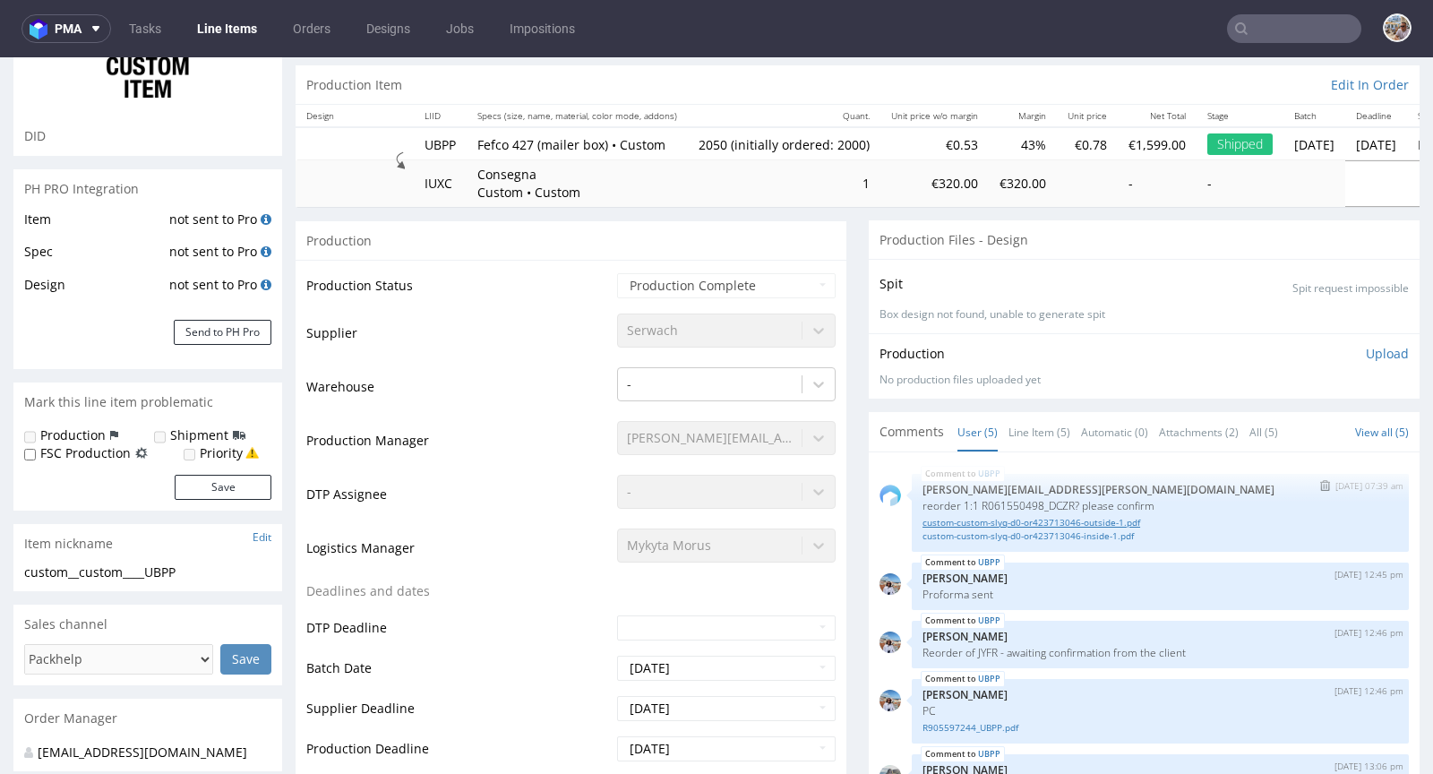
click at [1002, 519] on link "custom-custom-slyq-d0-or423713046-outside-1.pdf" at bounding box center [1161, 522] width 476 height 13
click at [1063, 532] on link "custom-custom-slyq-d0-or423713046-inside-1.pdf" at bounding box center [1161, 535] width 476 height 13
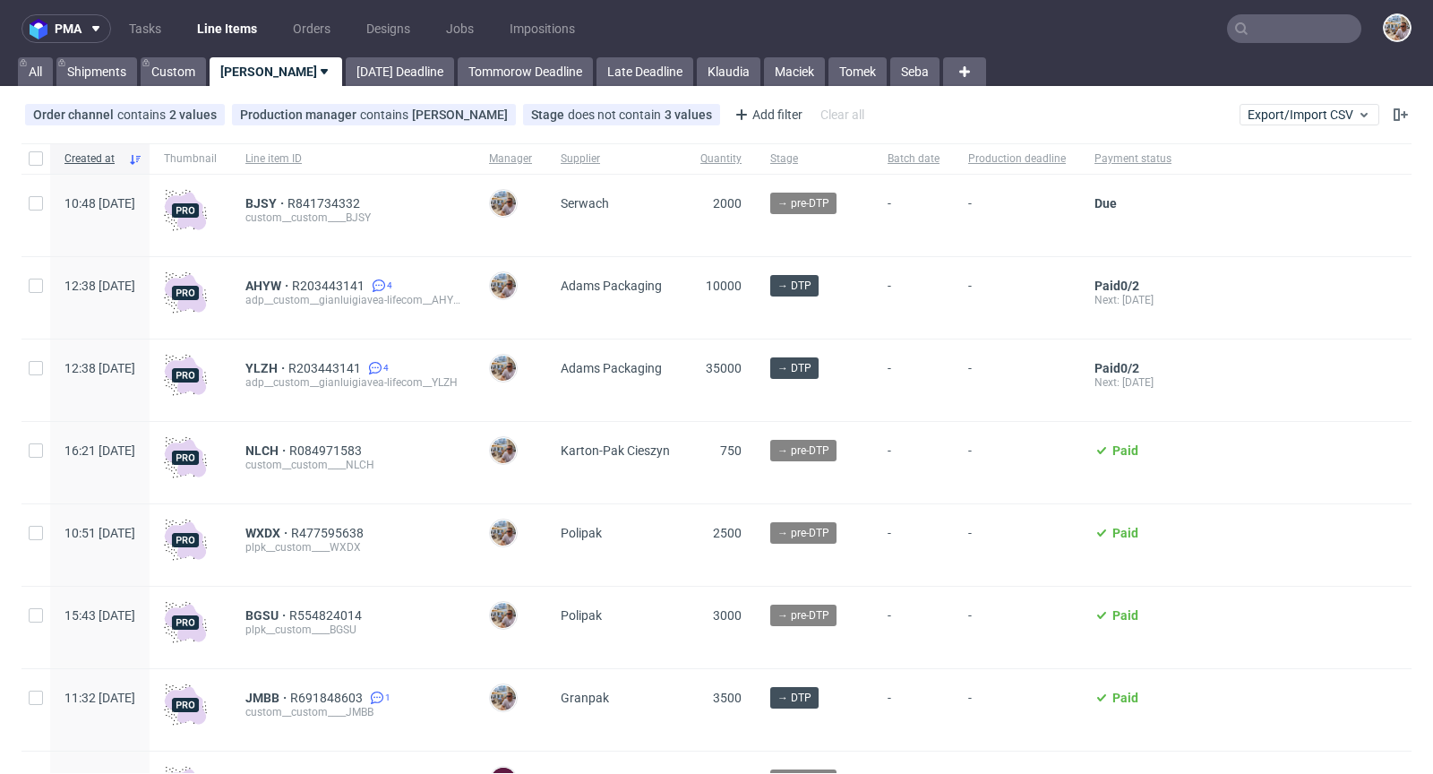
click at [320, 608] on div "BGSU R554824014 plpk__custom____BGSU" at bounding box center [353, 628] width 244 height 82
click at [289, 612] on span "BGSU" at bounding box center [267, 615] width 44 height 14
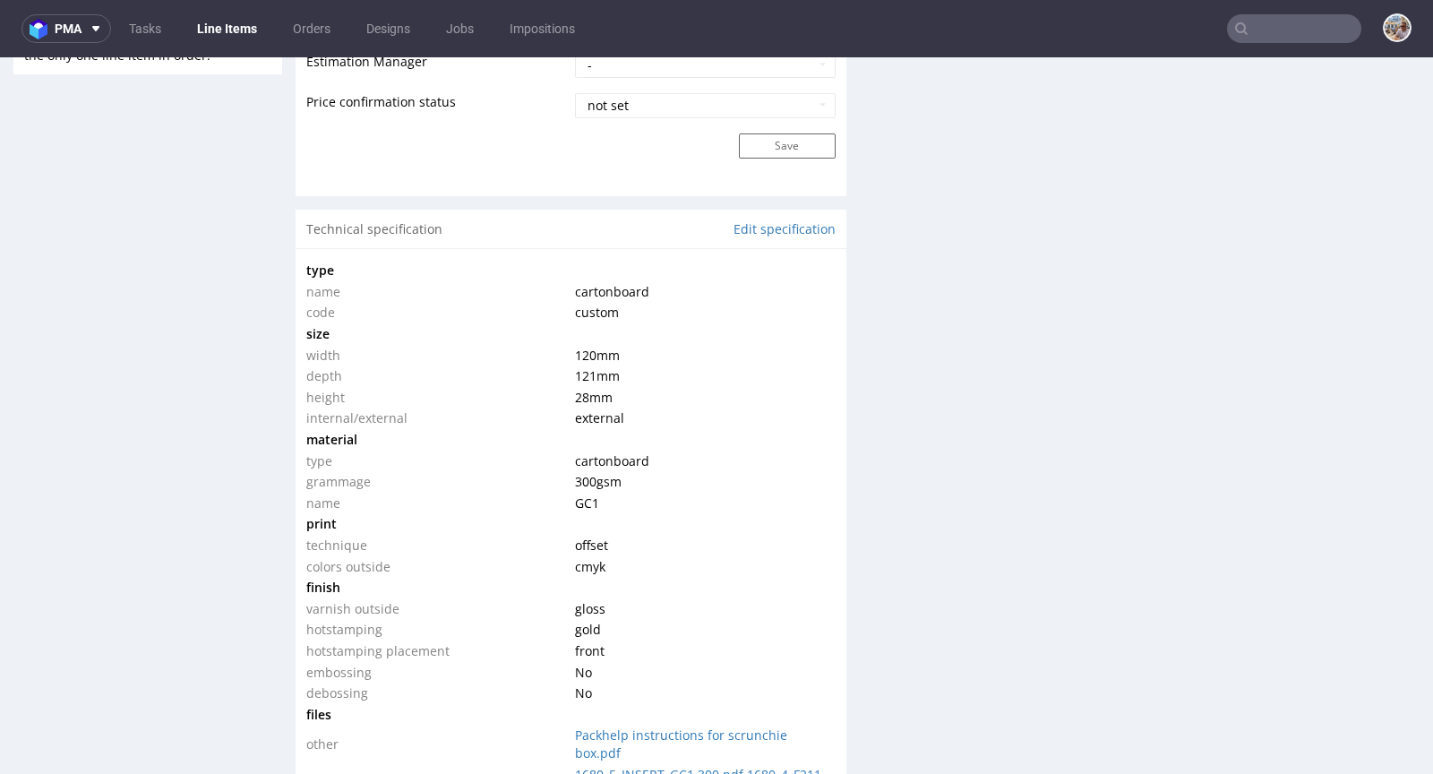
scroll to position [1906, 0]
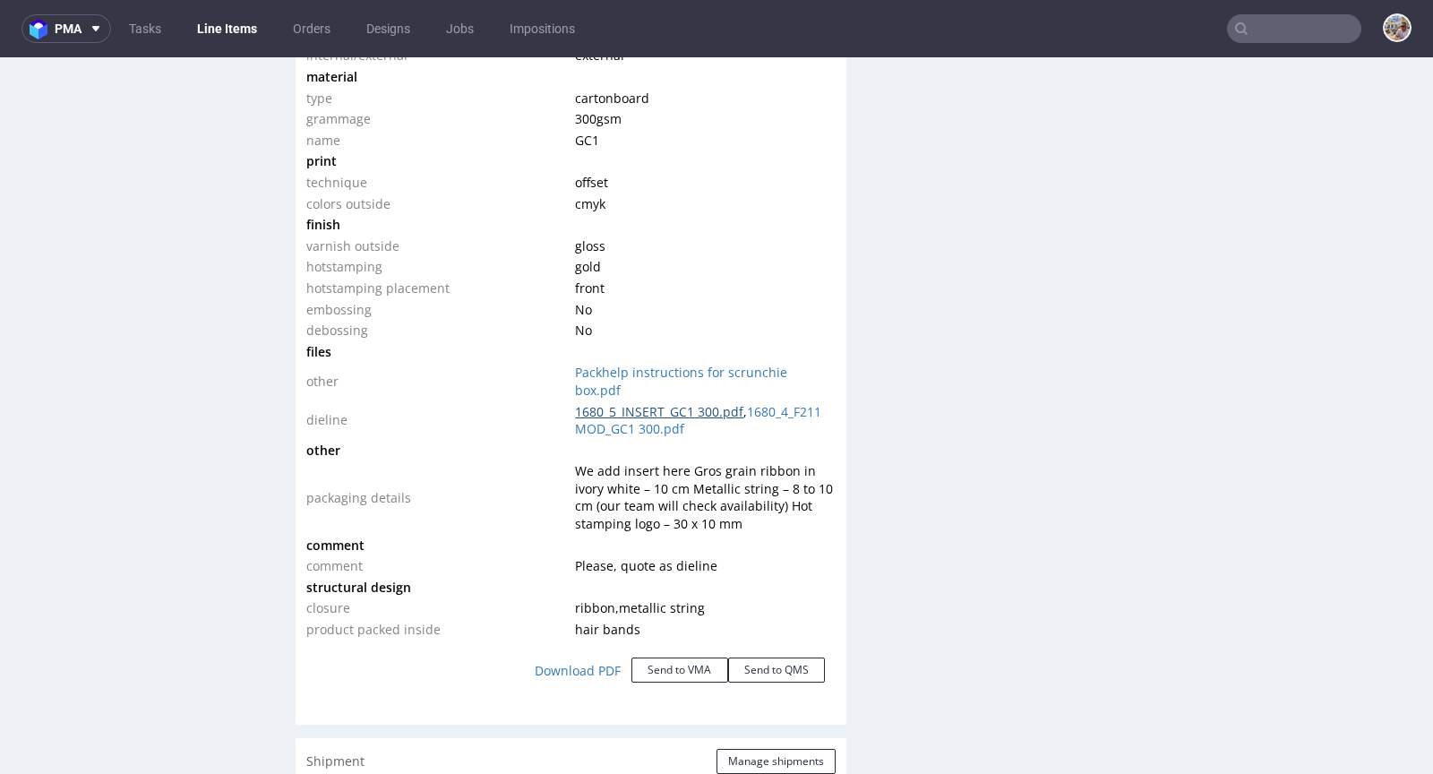
click at [651, 403] on link "1680_5_INSERT_GC1 300.pdf" at bounding box center [659, 411] width 168 height 17
click at [691, 409] on link "1680_4_F211 MOD_GC1 300.pdf" at bounding box center [698, 420] width 246 height 35
click at [658, 403] on link "1680_5_INSERT_GC1 300.pdf" at bounding box center [659, 411] width 168 height 17
click at [684, 412] on link "1680_4_F211 MOD_GC1 300.pdf" at bounding box center [698, 420] width 246 height 35
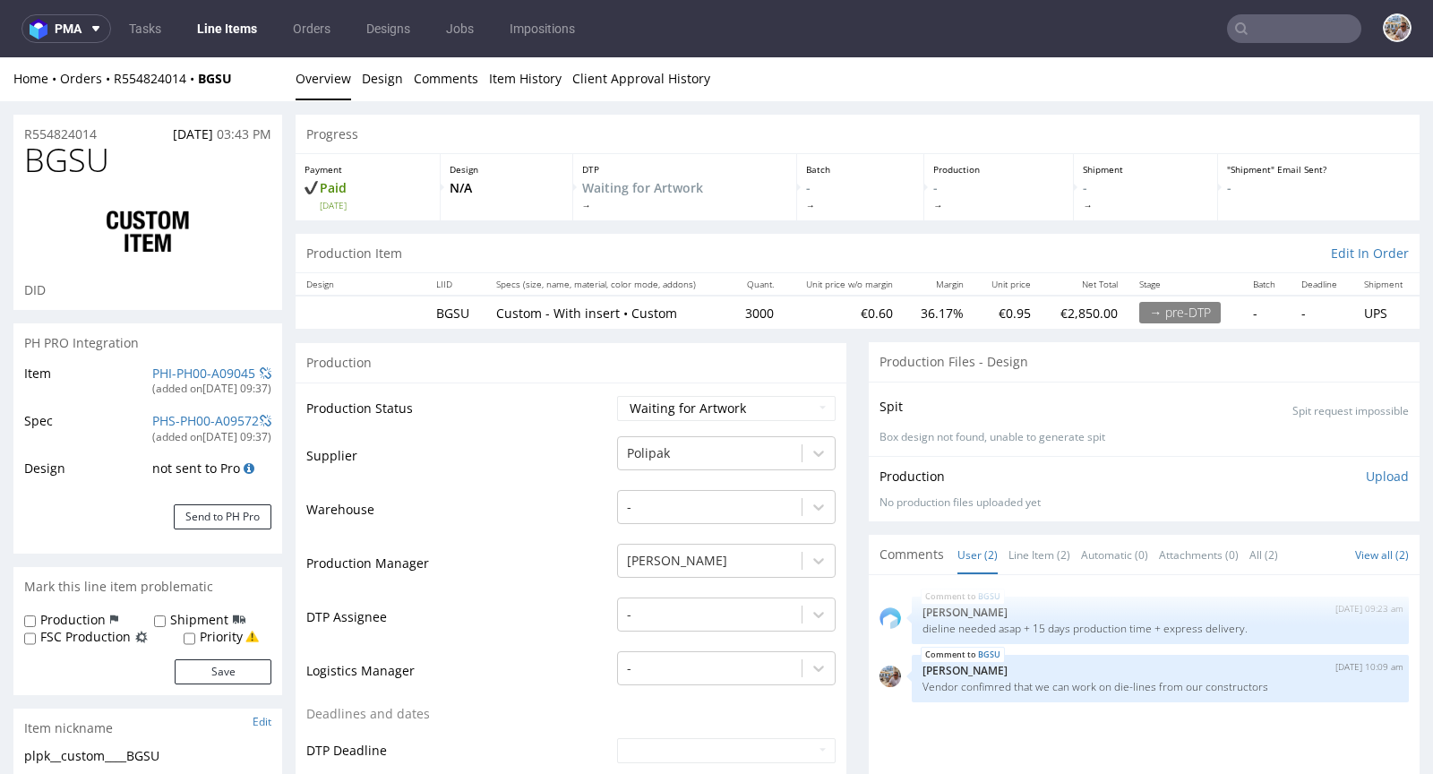
scroll to position [0, 0]
click at [178, 378] on link "PHI-PH00-A09045" at bounding box center [203, 374] width 103 height 17
click at [181, 370] on link "PHI-PH00-A09045" at bounding box center [203, 374] width 103 height 17
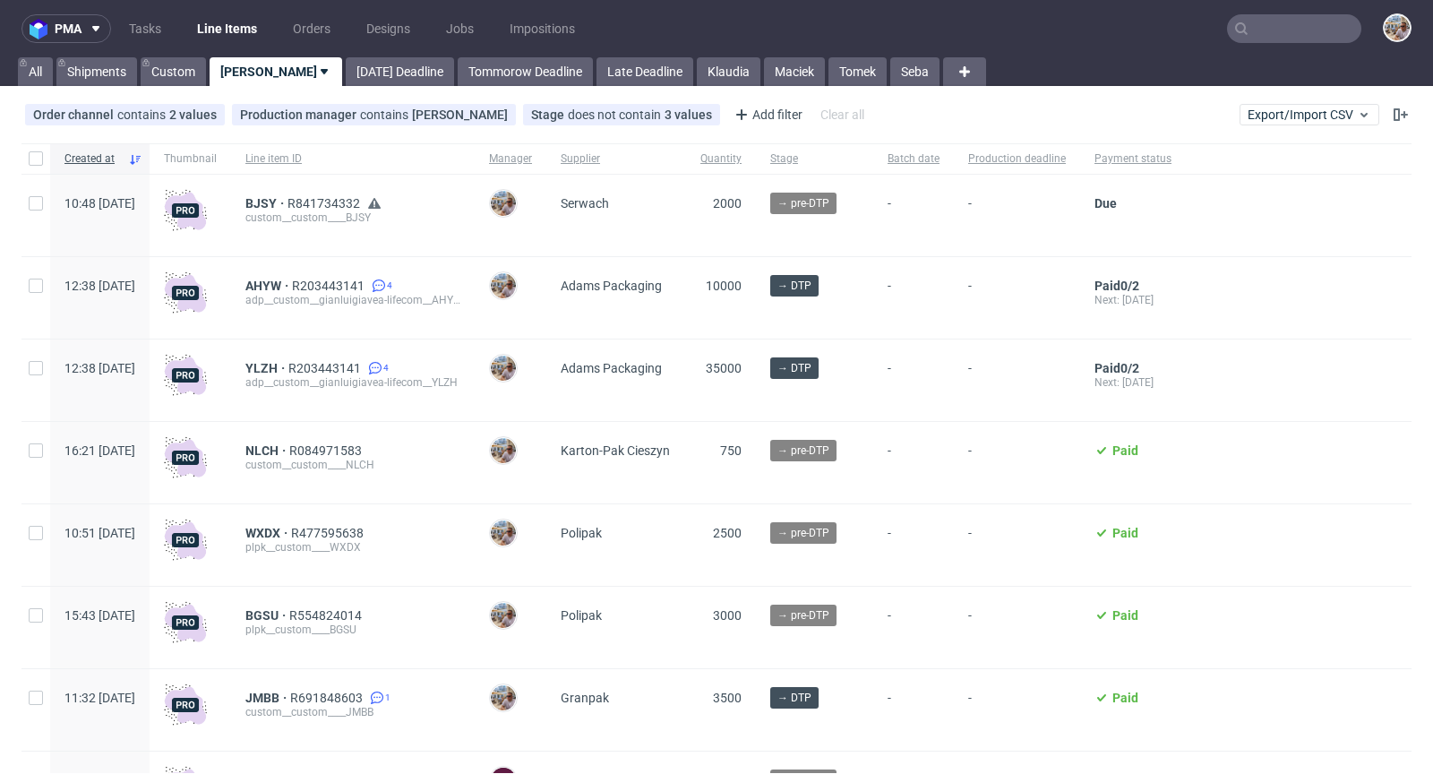
click at [1286, 28] on input "text" at bounding box center [1294, 28] width 134 height 29
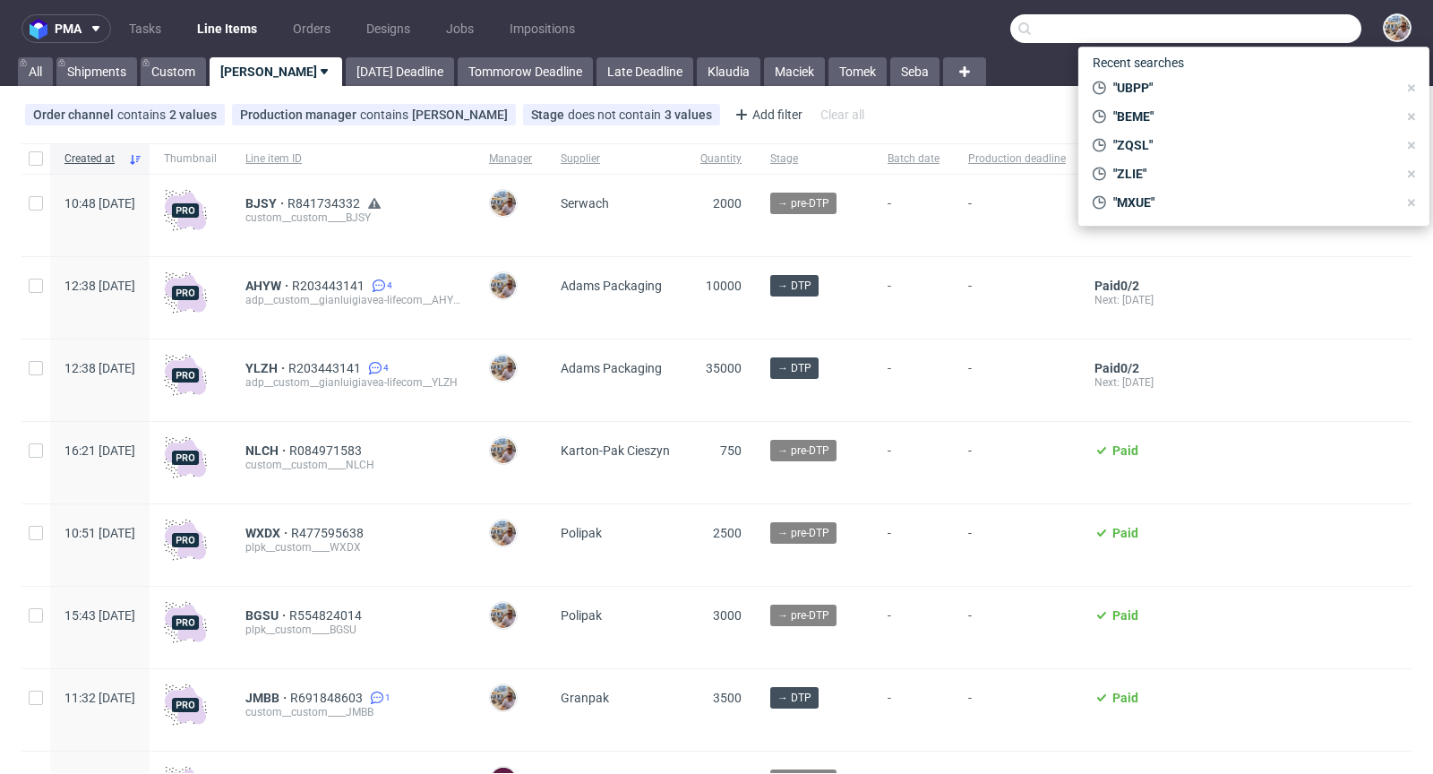
paste input "HEQC"
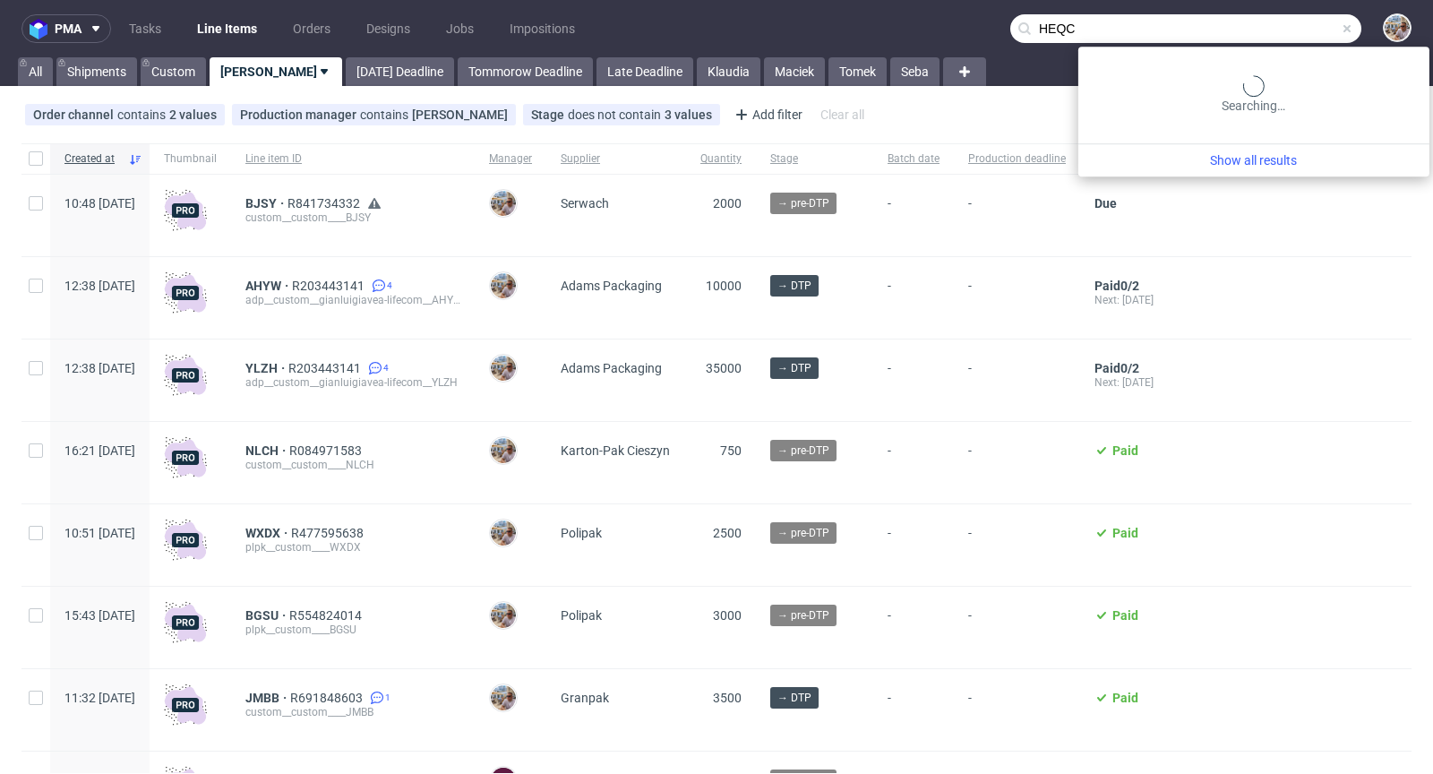
type input "HEQC"
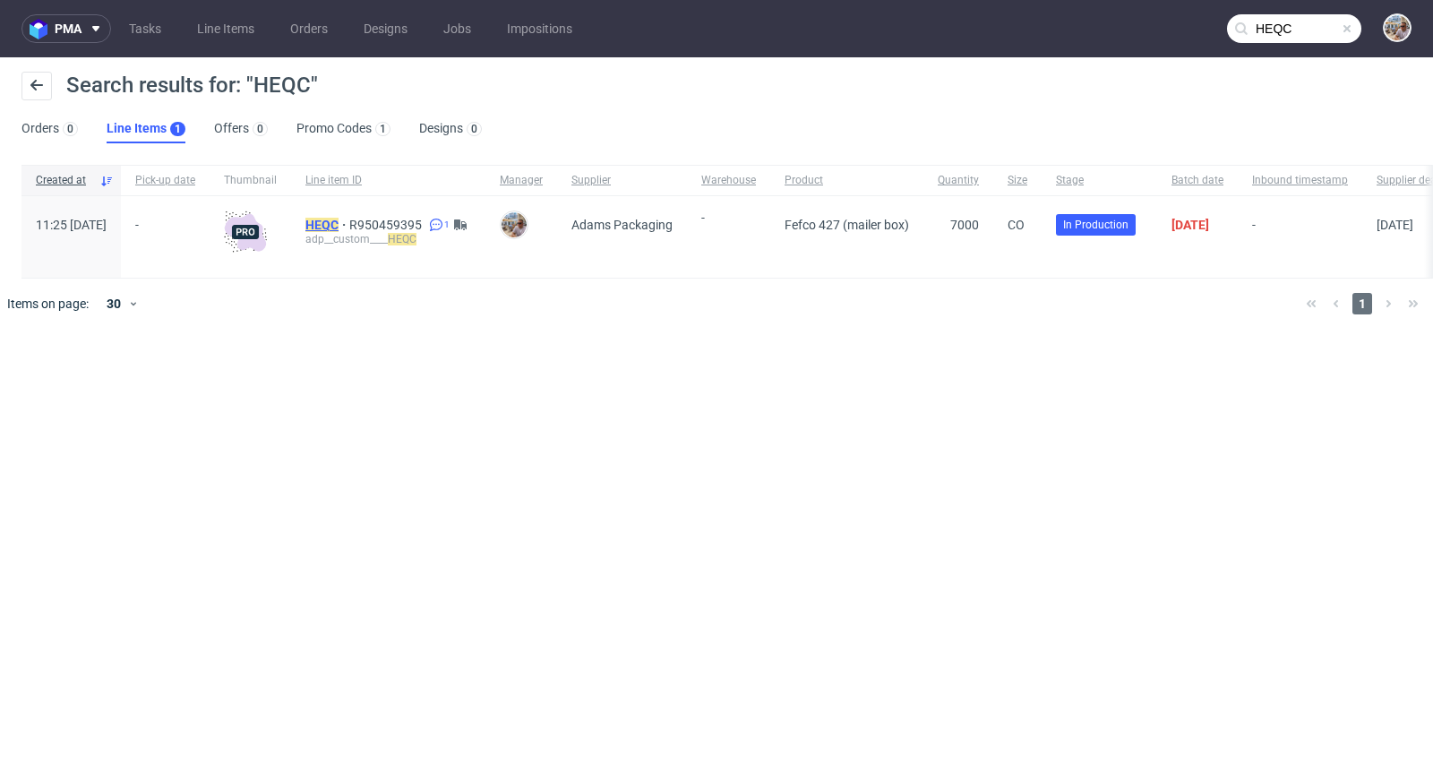
click at [339, 223] on mark "HEQC" at bounding box center [322, 225] width 33 height 14
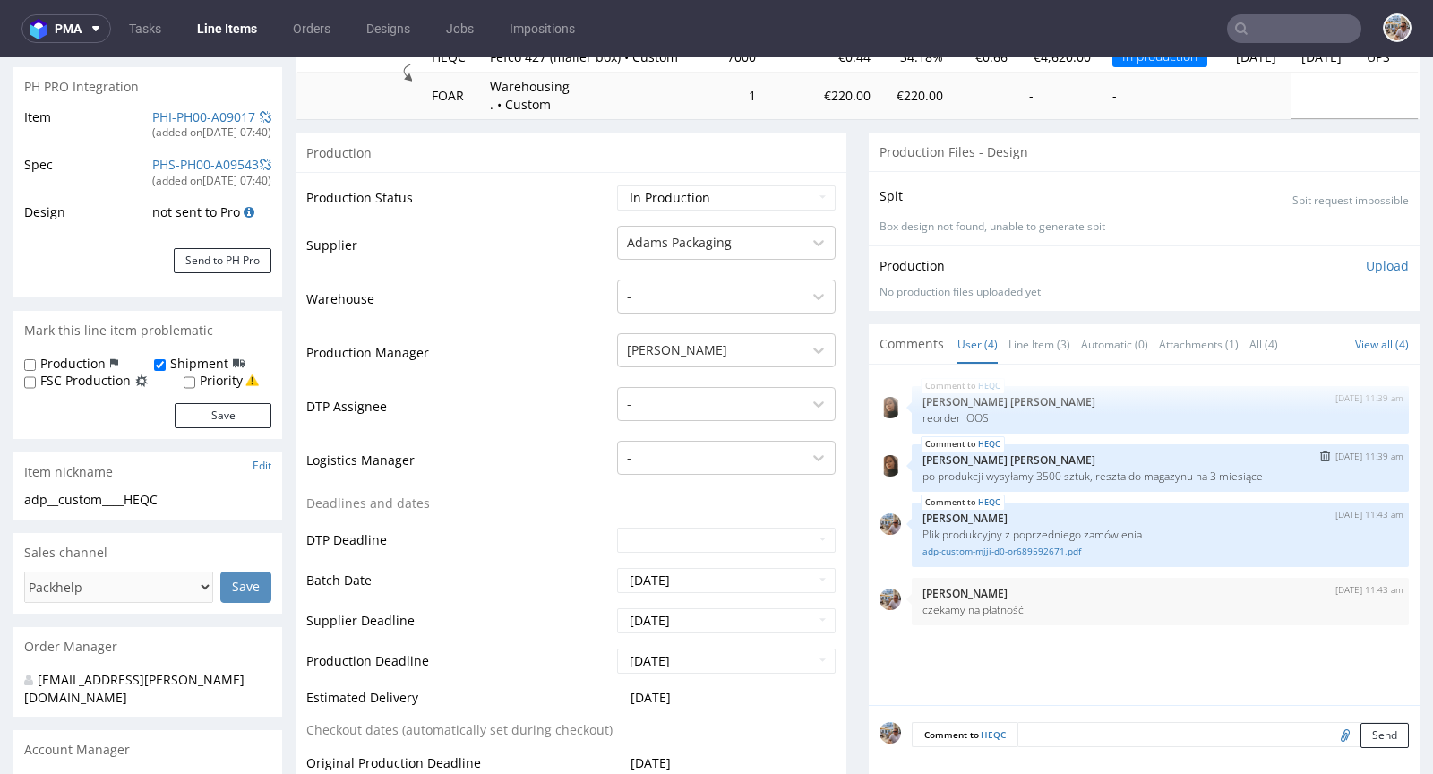
scroll to position [389, 0]
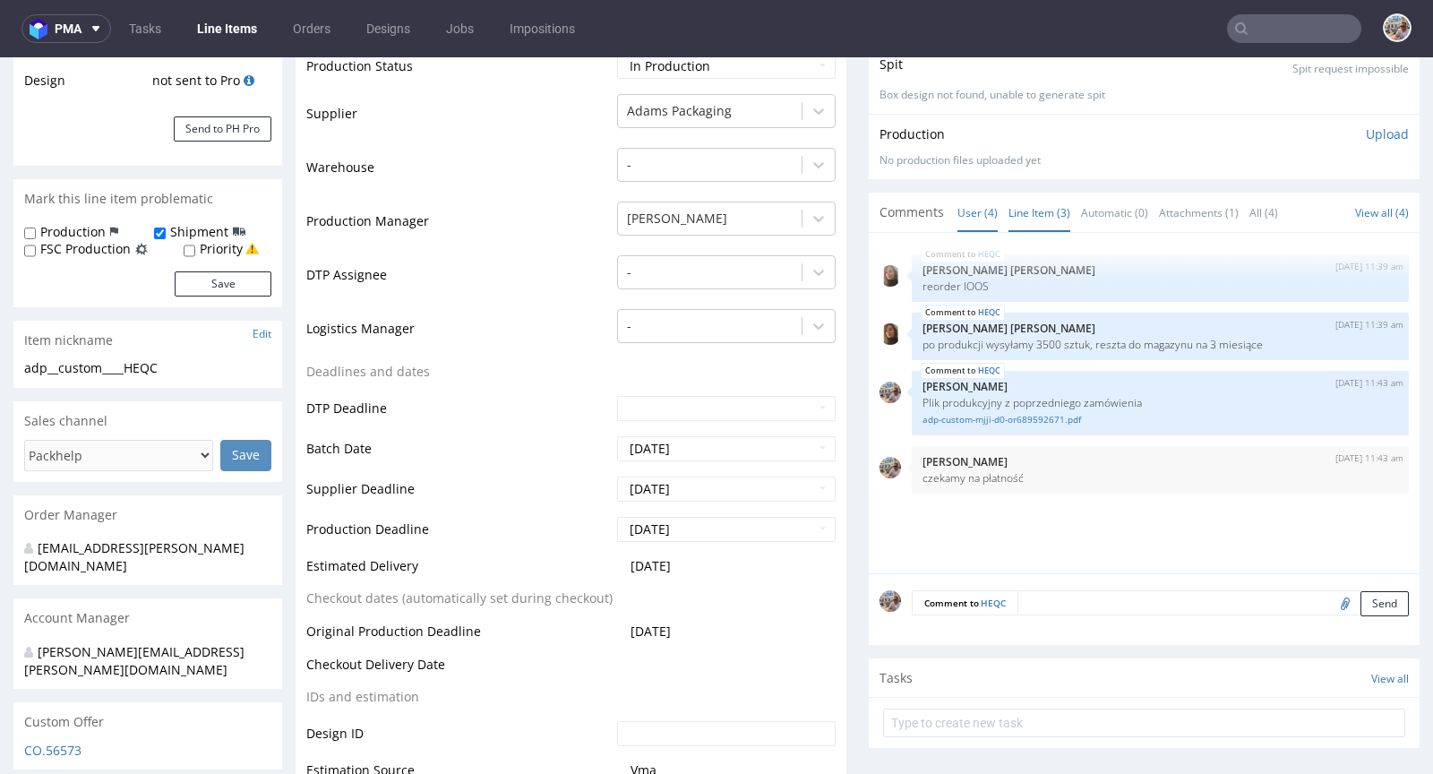
click at [1020, 213] on link "Line Item (3)" at bounding box center [1040, 213] width 62 height 39
click at [1001, 415] on link "adp-custom-mjji-d0-or689592671.pdf" at bounding box center [1161, 419] width 476 height 13
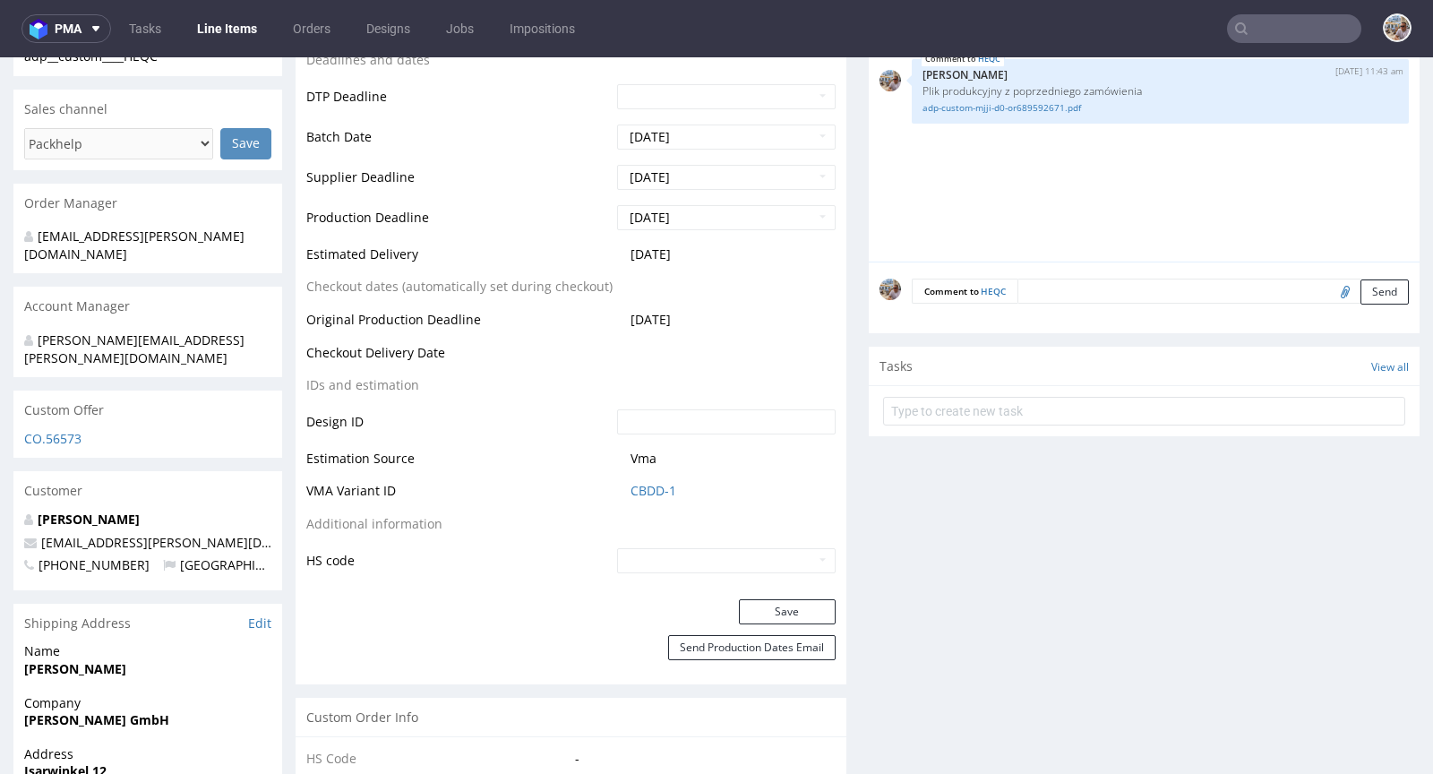
scroll to position [701, 0]
click at [665, 482] on link "CBDD-1" at bounding box center [654, 491] width 46 height 18
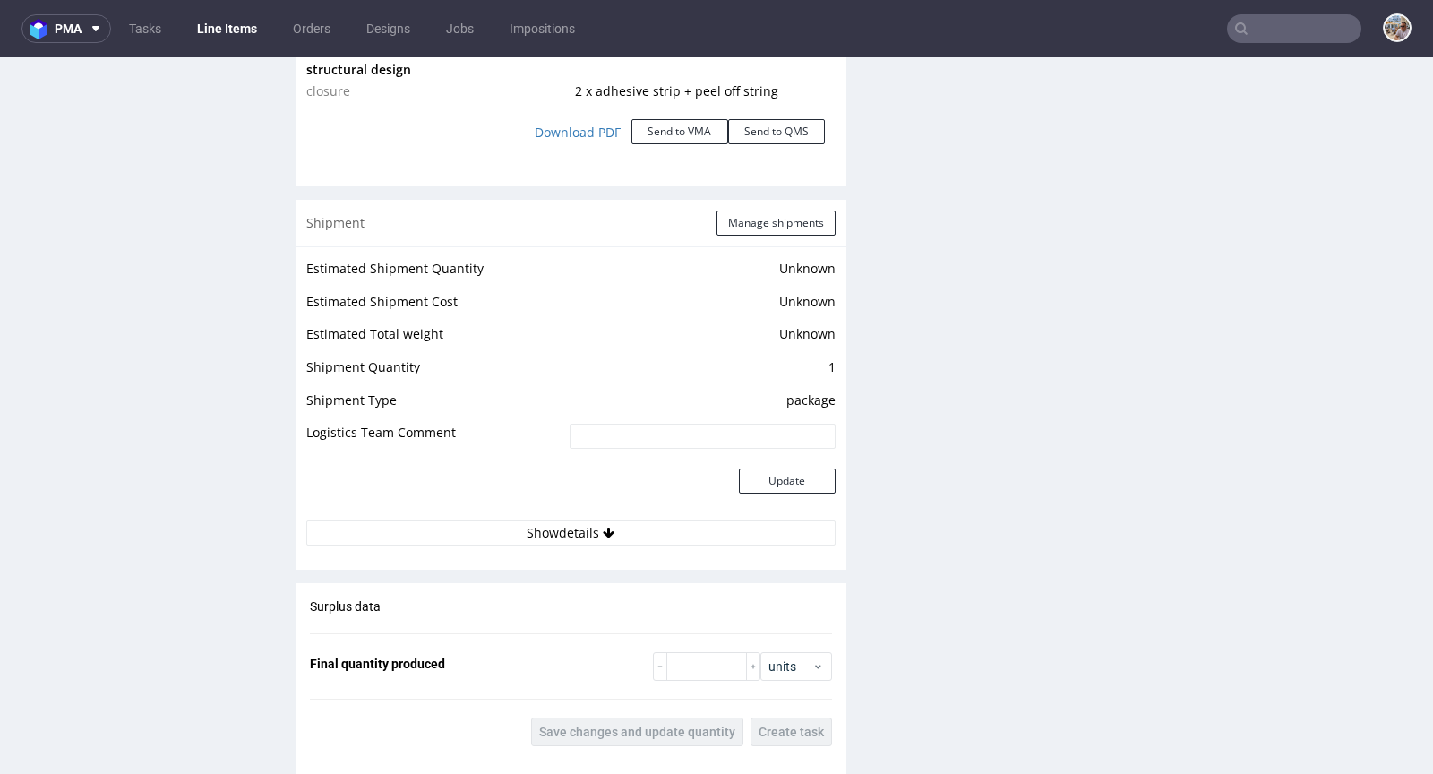
scroll to position [2384, 0]
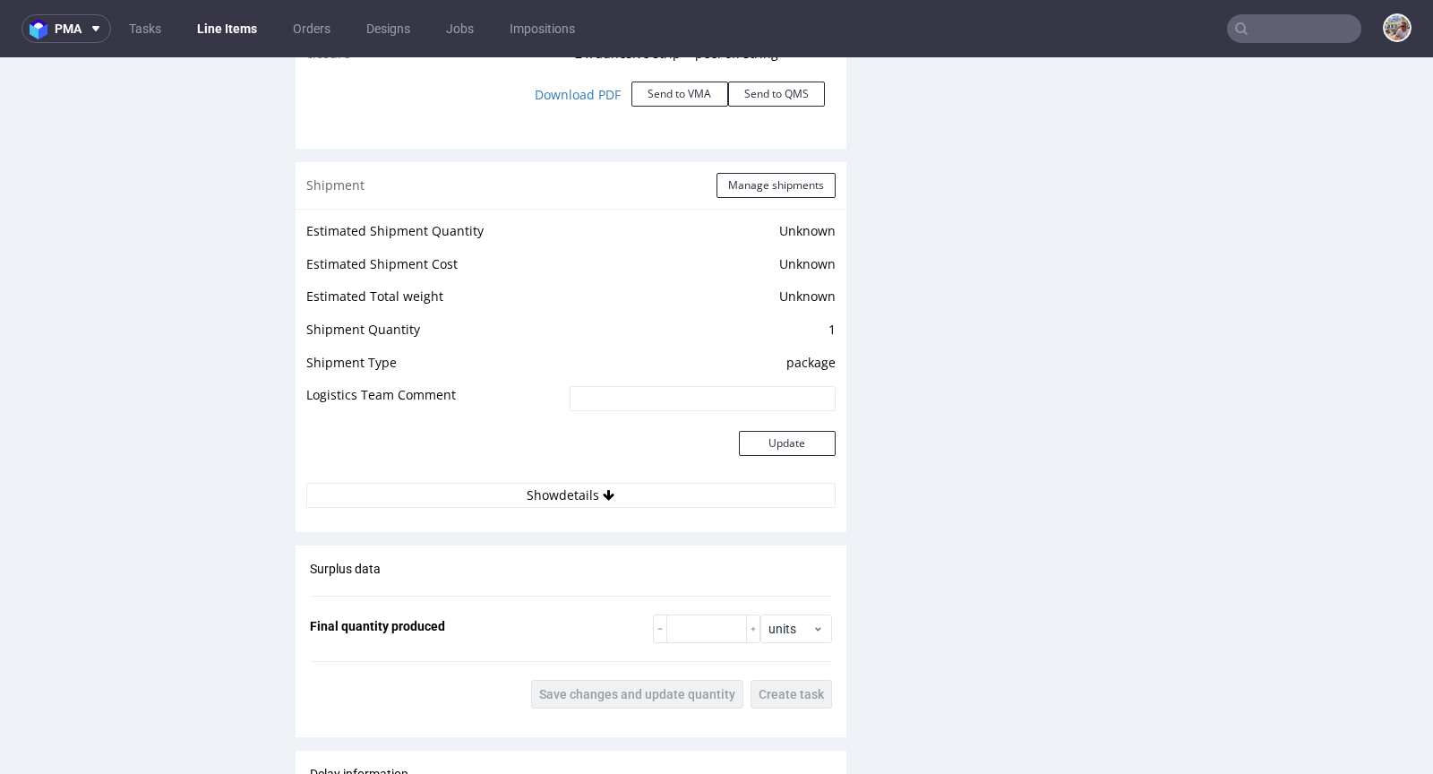
click at [688, 640] on div "Surplus data Final quantity produced units Save changes and update quantity Cre…" at bounding box center [571, 634] width 551 height 177
click at [688, 630] on input "number" at bounding box center [707, 629] width 81 height 29
paste input "7390"
type input "7390"
click at [676, 662] on div "Surplus data Final quantity produced 7390 units Save changes and update quantit…" at bounding box center [571, 634] width 551 height 177
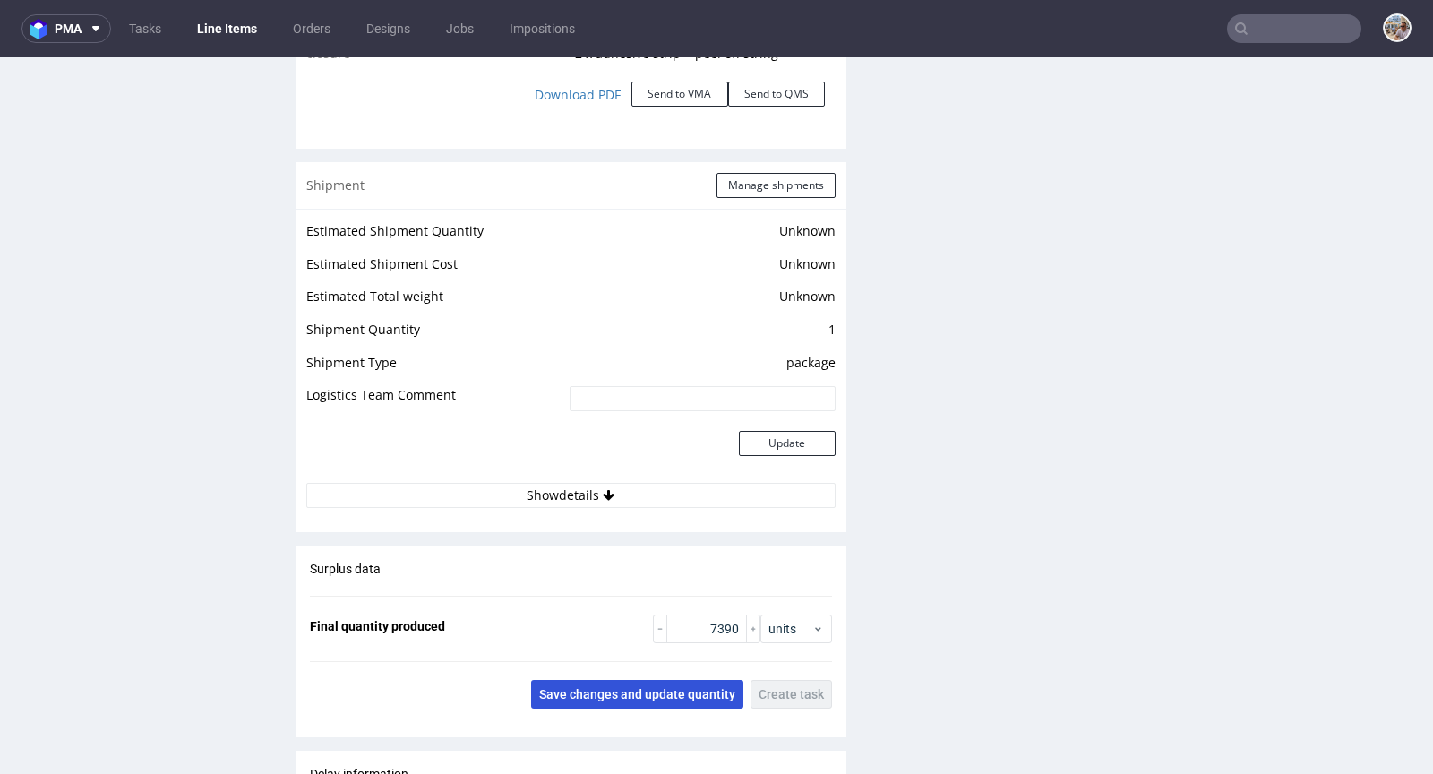
click at [667, 680] on button "Save changes and update quantity" at bounding box center [637, 694] width 212 height 29
click at [730, 188] on button "Manage shipments" at bounding box center [776, 185] width 119 height 25
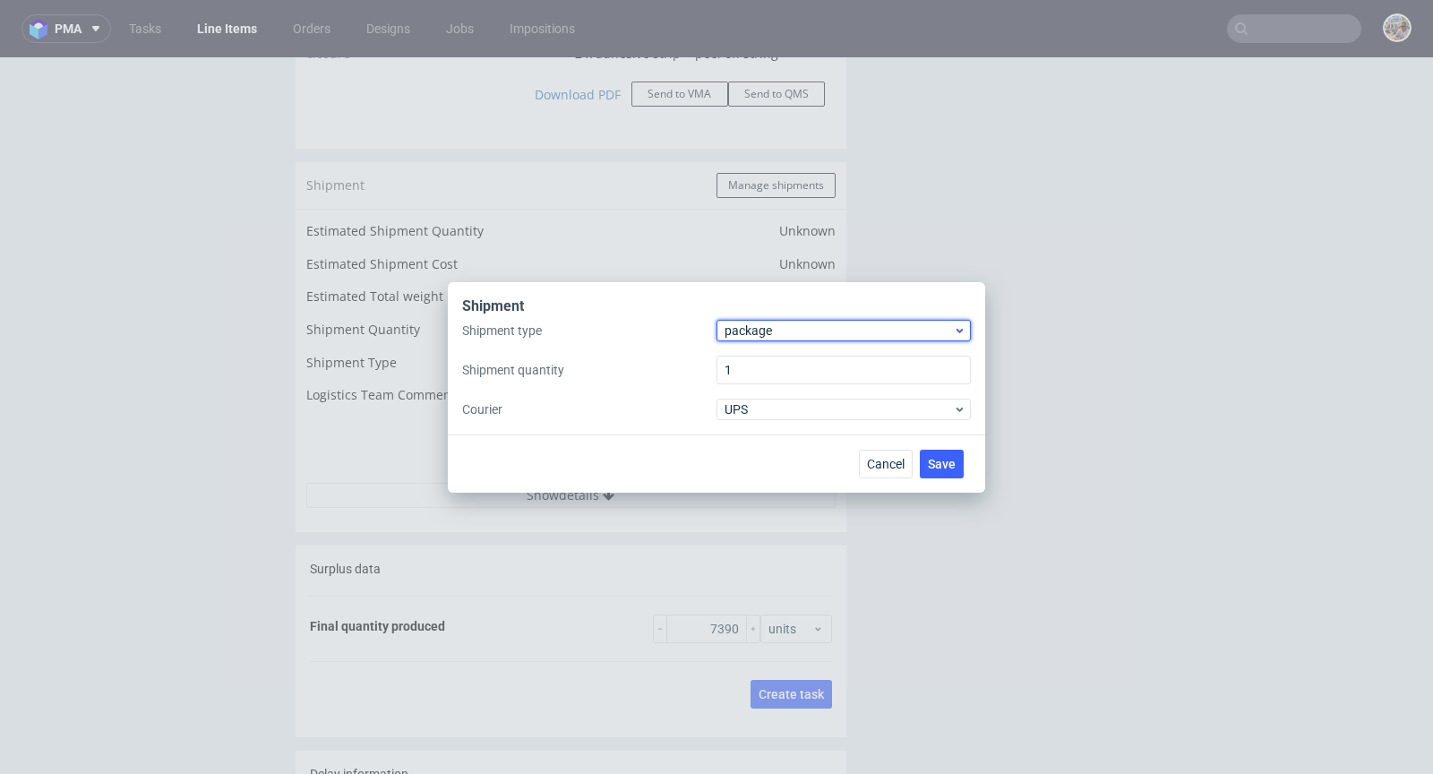
click at [767, 322] on span "package" at bounding box center [839, 331] width 228 height 18
click at [762, 364] on div "pallet" at bounding box center [844, 368] width 240 height 32
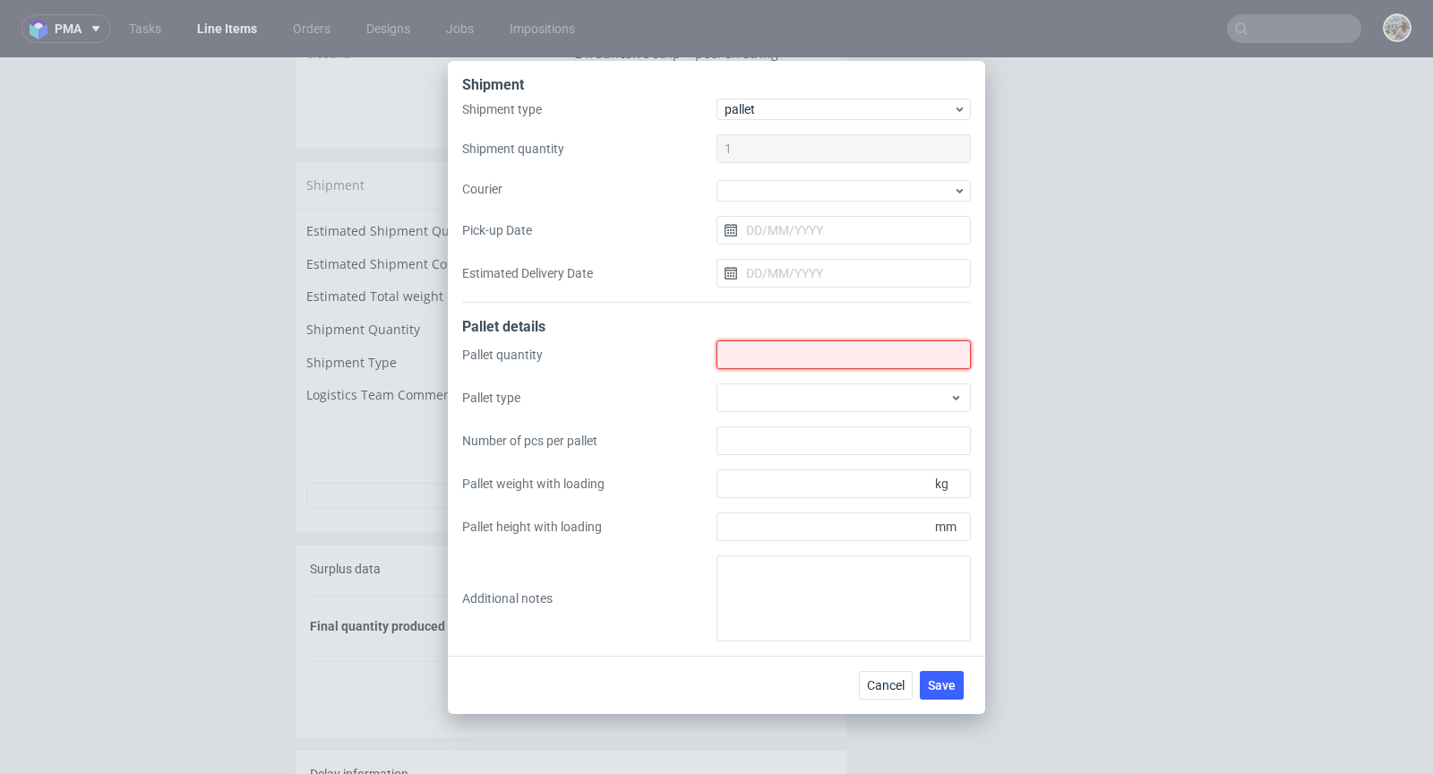
click at [790, 357] on input "Shipment type" at bounding box center [844, 354] width 254 height 29
type input "8"
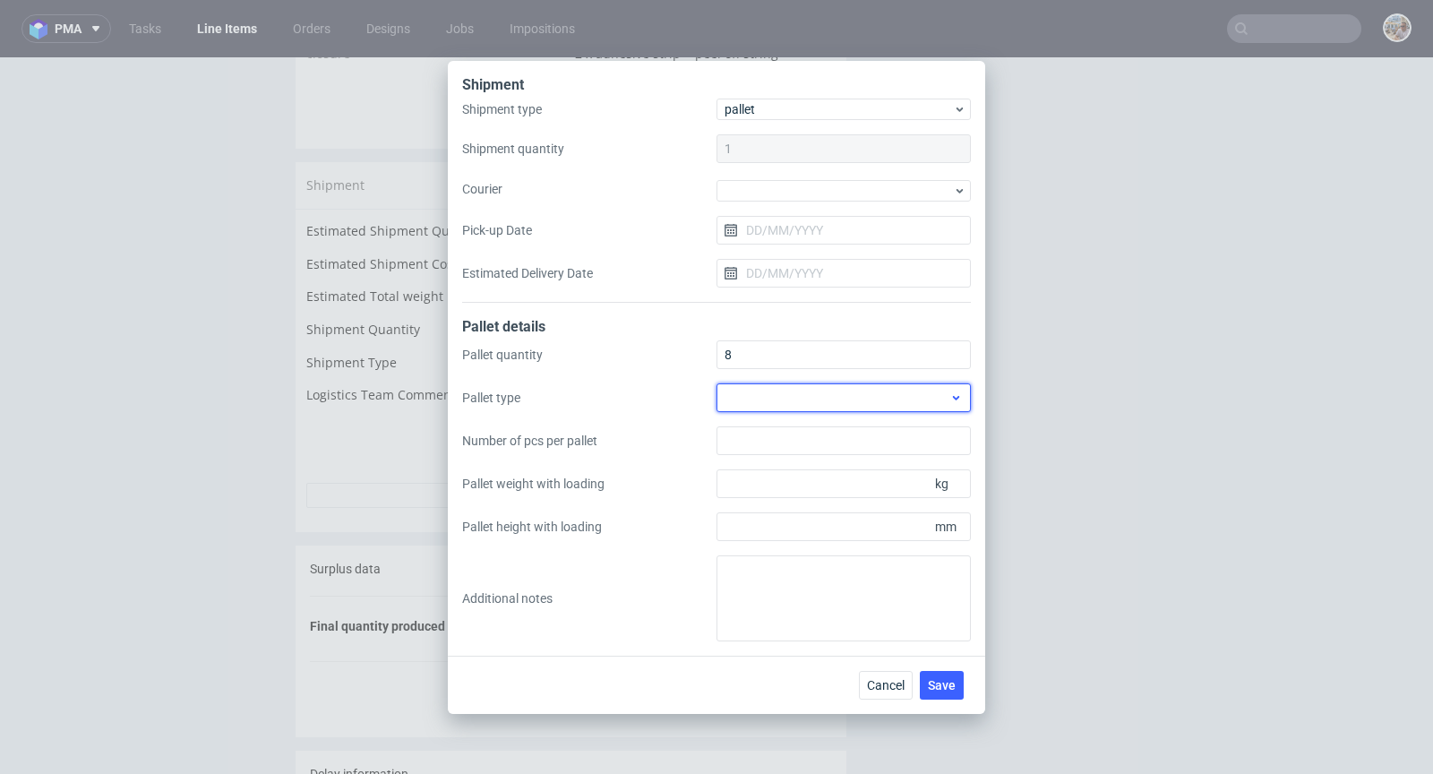
click at [777, 392] on div at bounding box center [844, 397] width 254 height 29
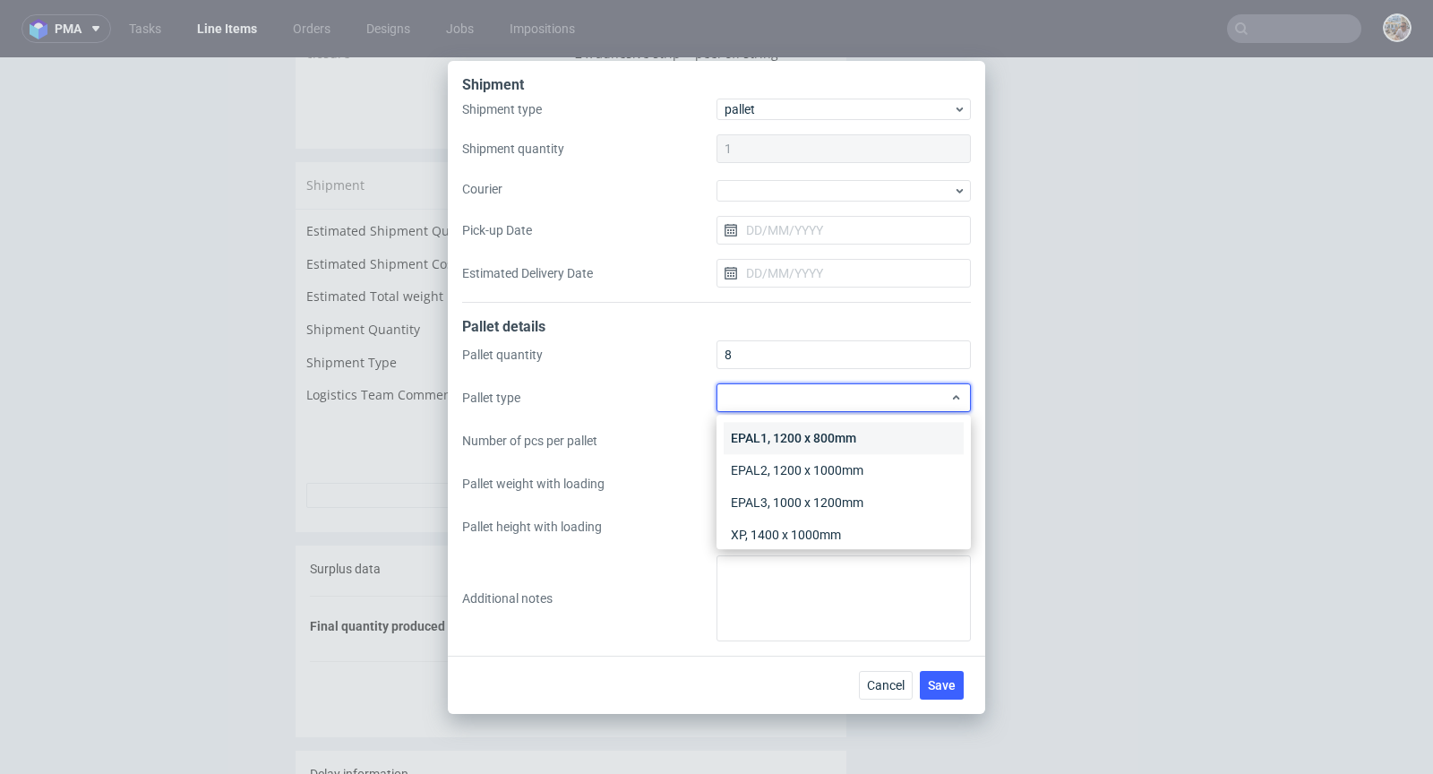
click at [787, 430] on div "EPAL1, 1200 x 800mm" at bounding box center [844, 438] width 240 height 32
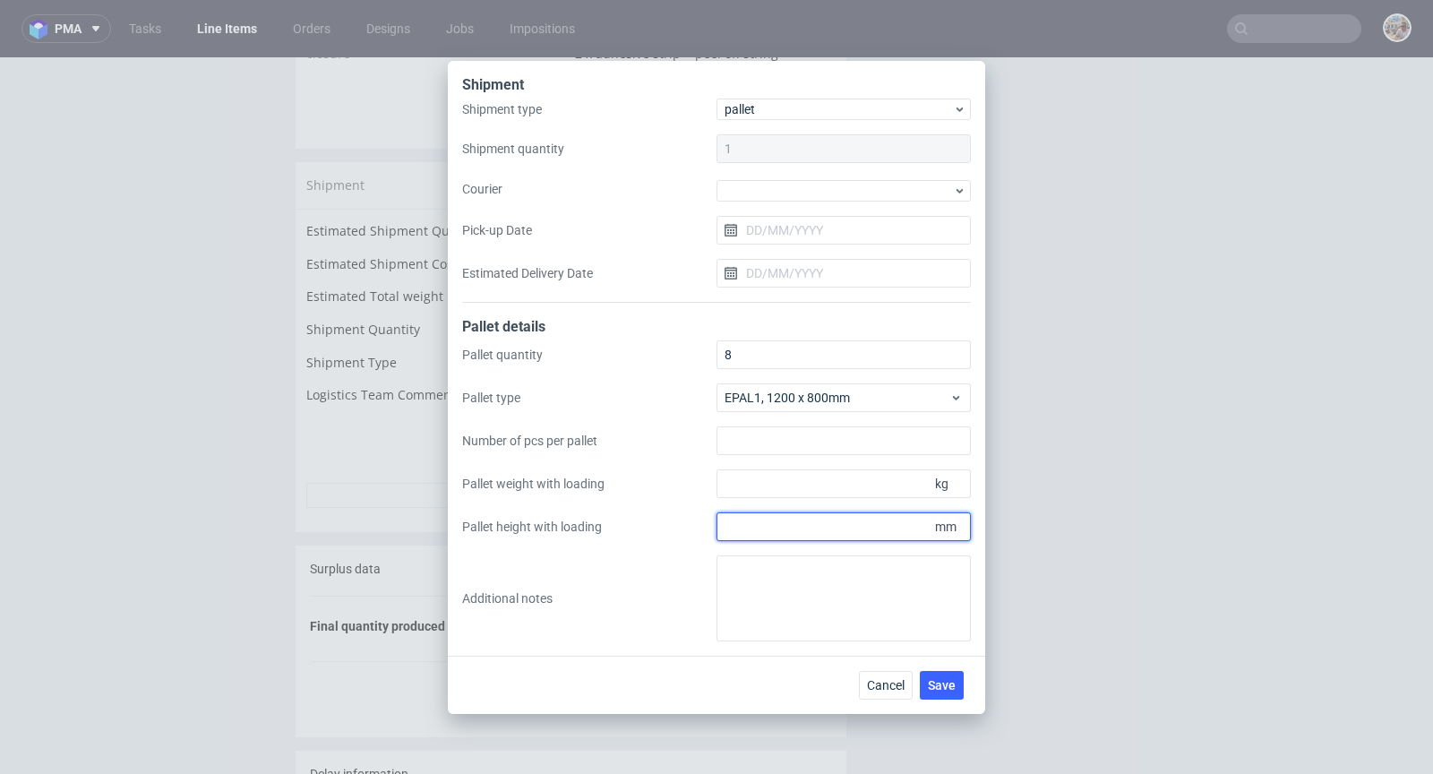
click at [838, 533] on input "Pallet height with loading" at bounding box center [844, 526] width 254 height 29
type input "1995"
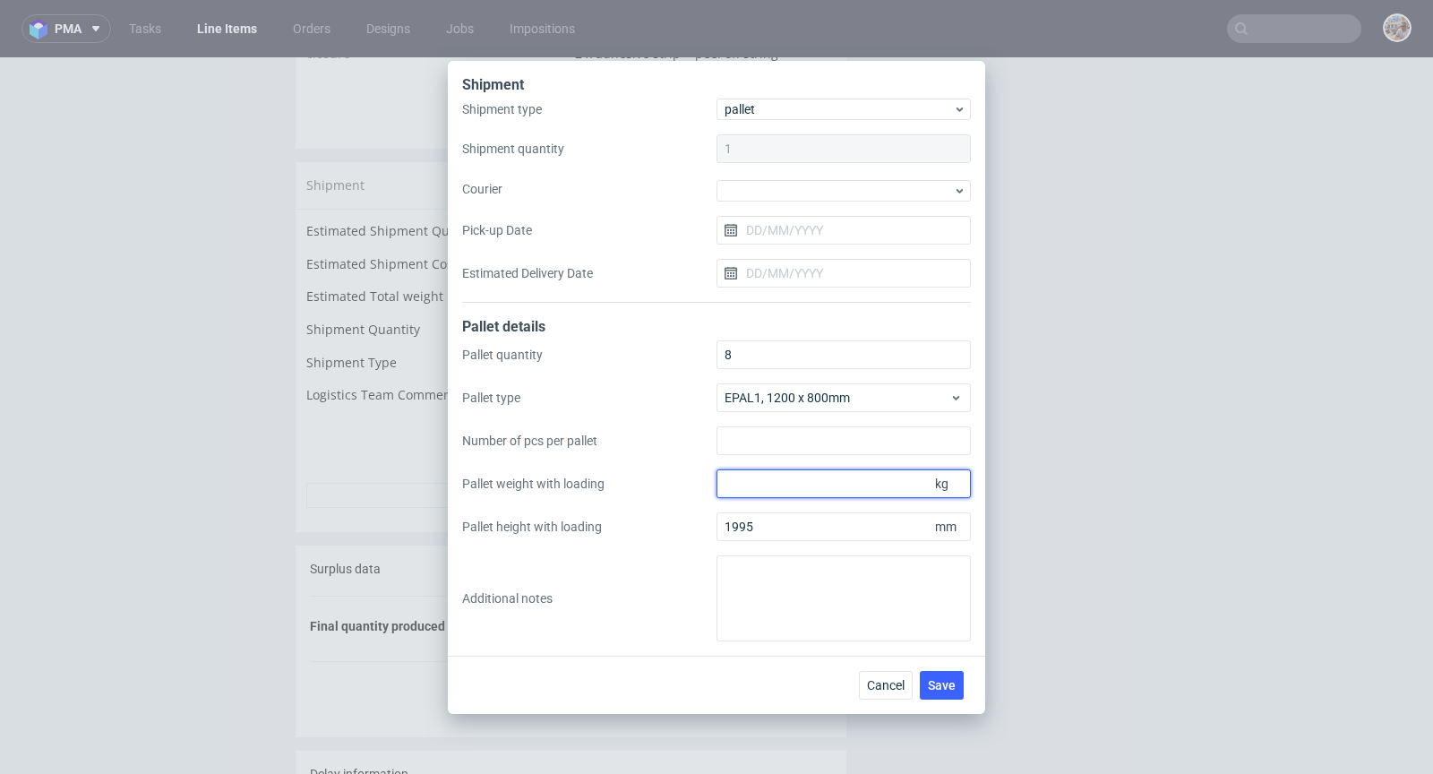
click at [822, 491] on input "Pallet weight with loading" at bounding box center [844, 483] width 254 height 29
type input "250"
click at [638, 444] on label "Number of pcs per pallet" at bounding box center [589, 441] width 254 height 18
click at [717, 444] on input "Number of pcs per pallet" at bounding box center [844, 440] width 254 height 29
click at [655, 435] on label "Number of pcs per pallet" at bounding box center [589, 441] width 254 height 18
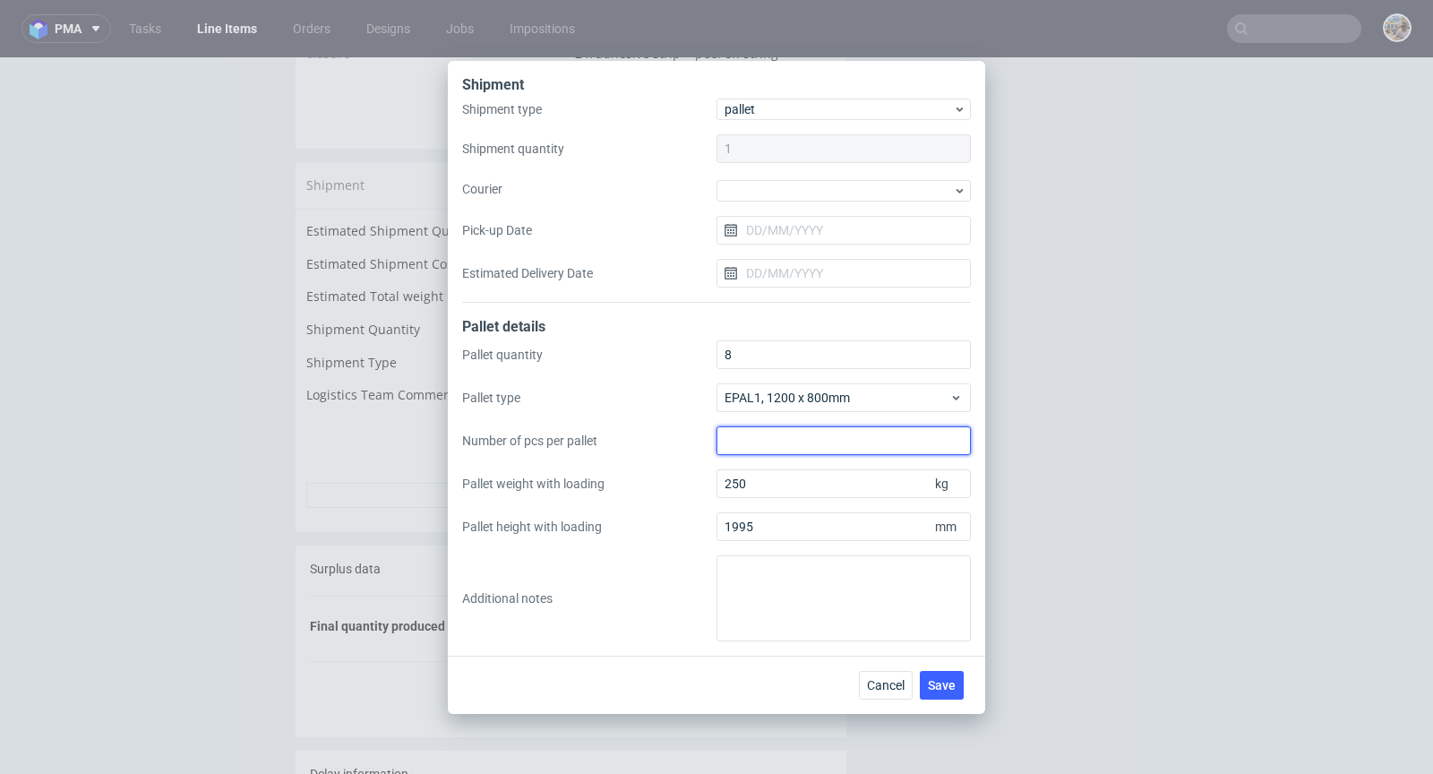
click at [717, 435] on input "Number of pcs per pallet" at bounding box center [844, 440] width 254 height 29
click at [934, 681] on span "Save" at bounding box center [942, 685] width 28 height 13
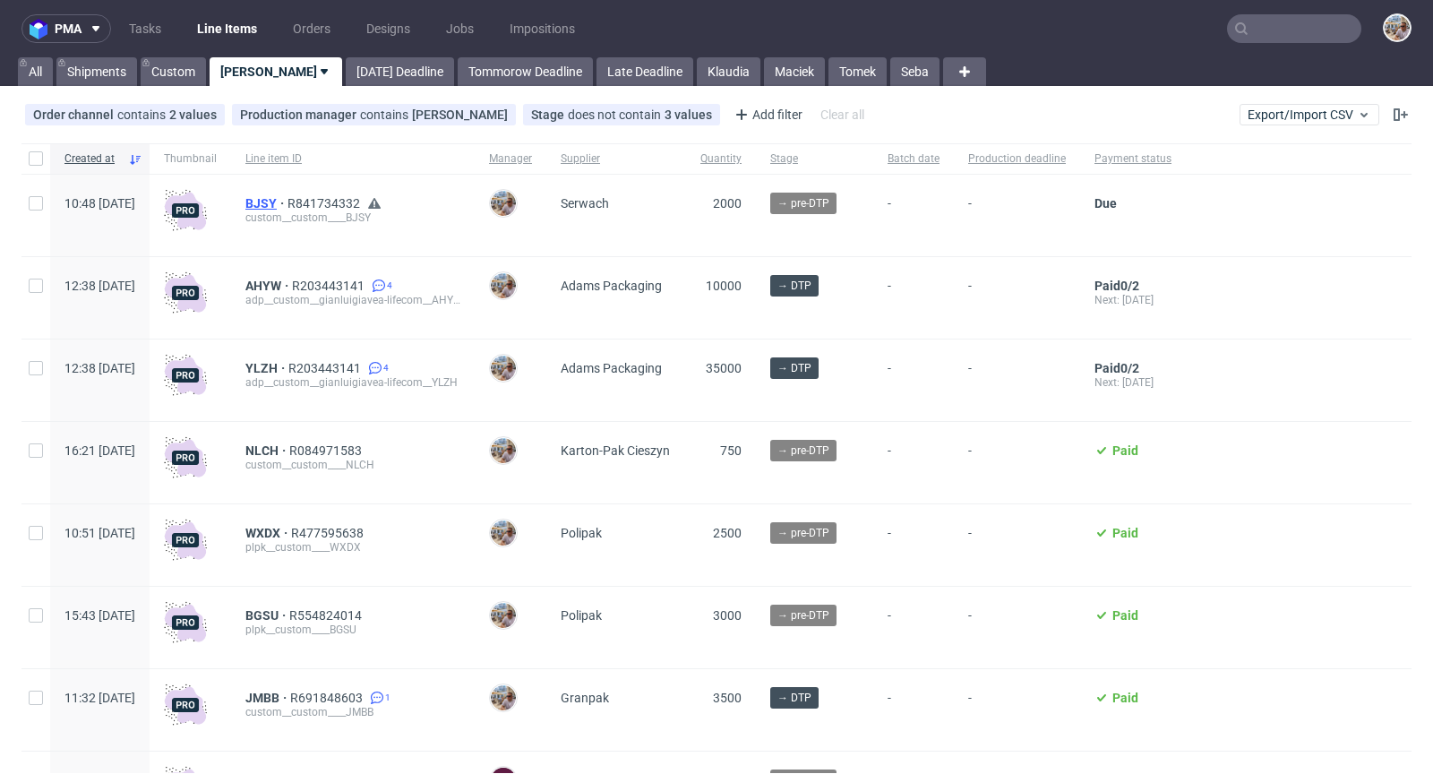
click at [288, 201] on span "BJSY" at bounding box center [266, 203] width 42 height 14
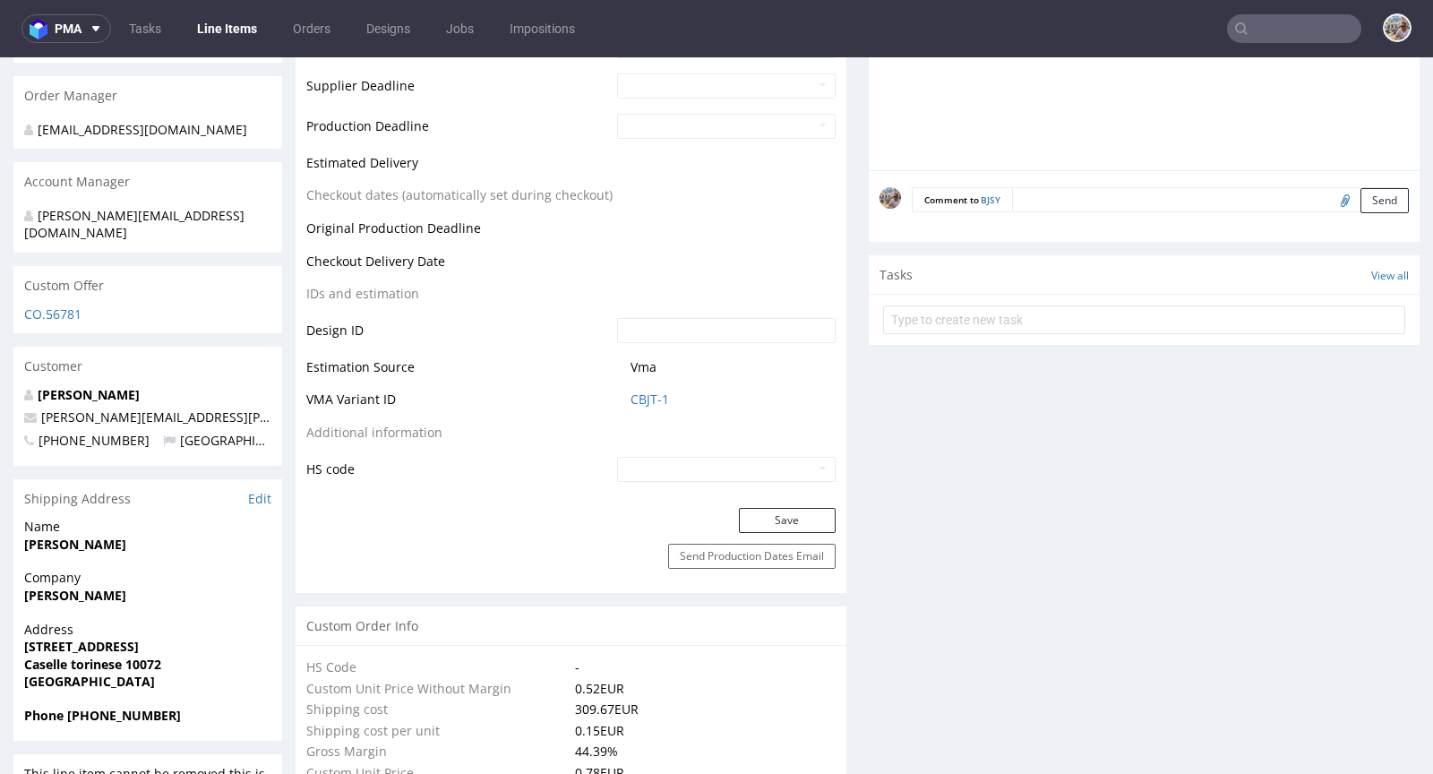
scroll to position [853, 0]
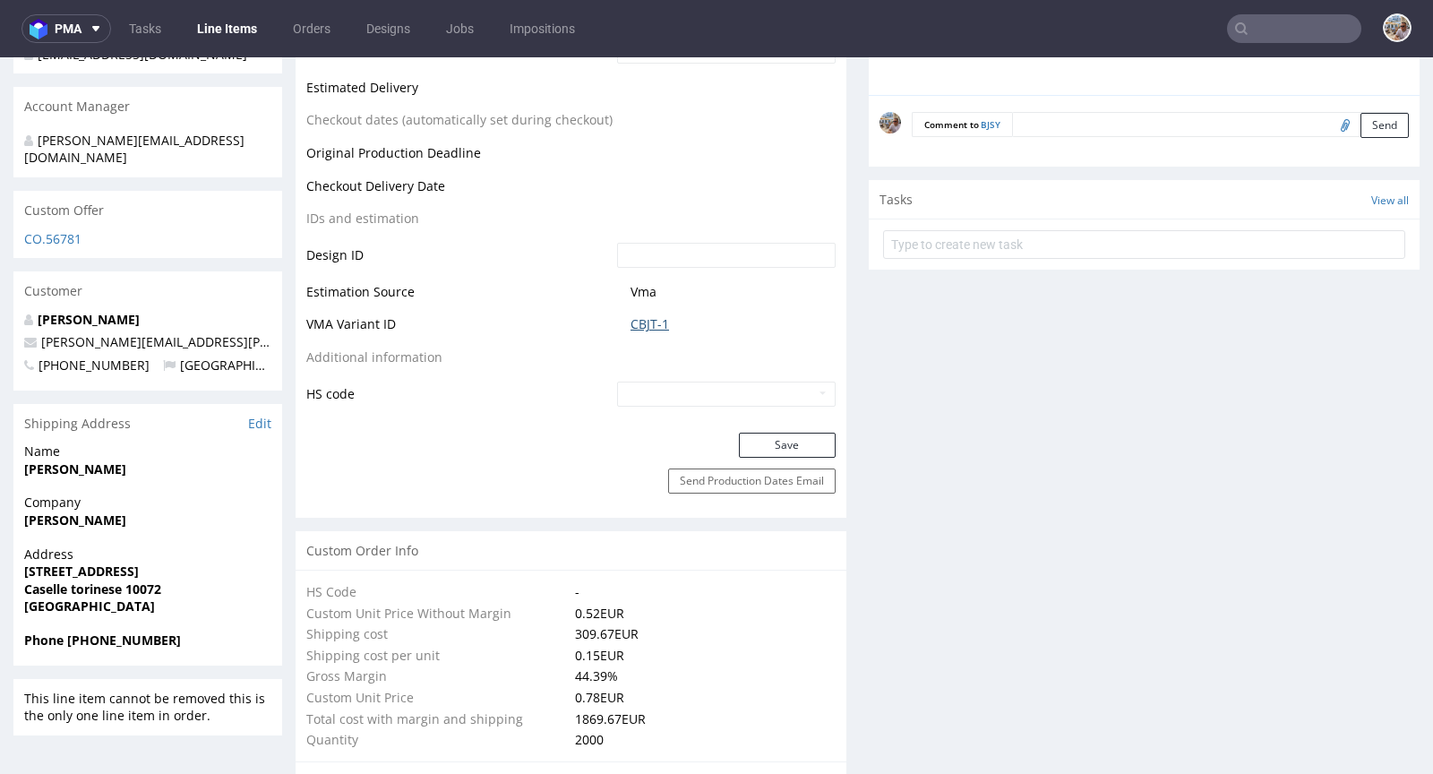
click at [644, 326] on link "CBJT-1" at bounding box center [650, 324] width 39 height 18
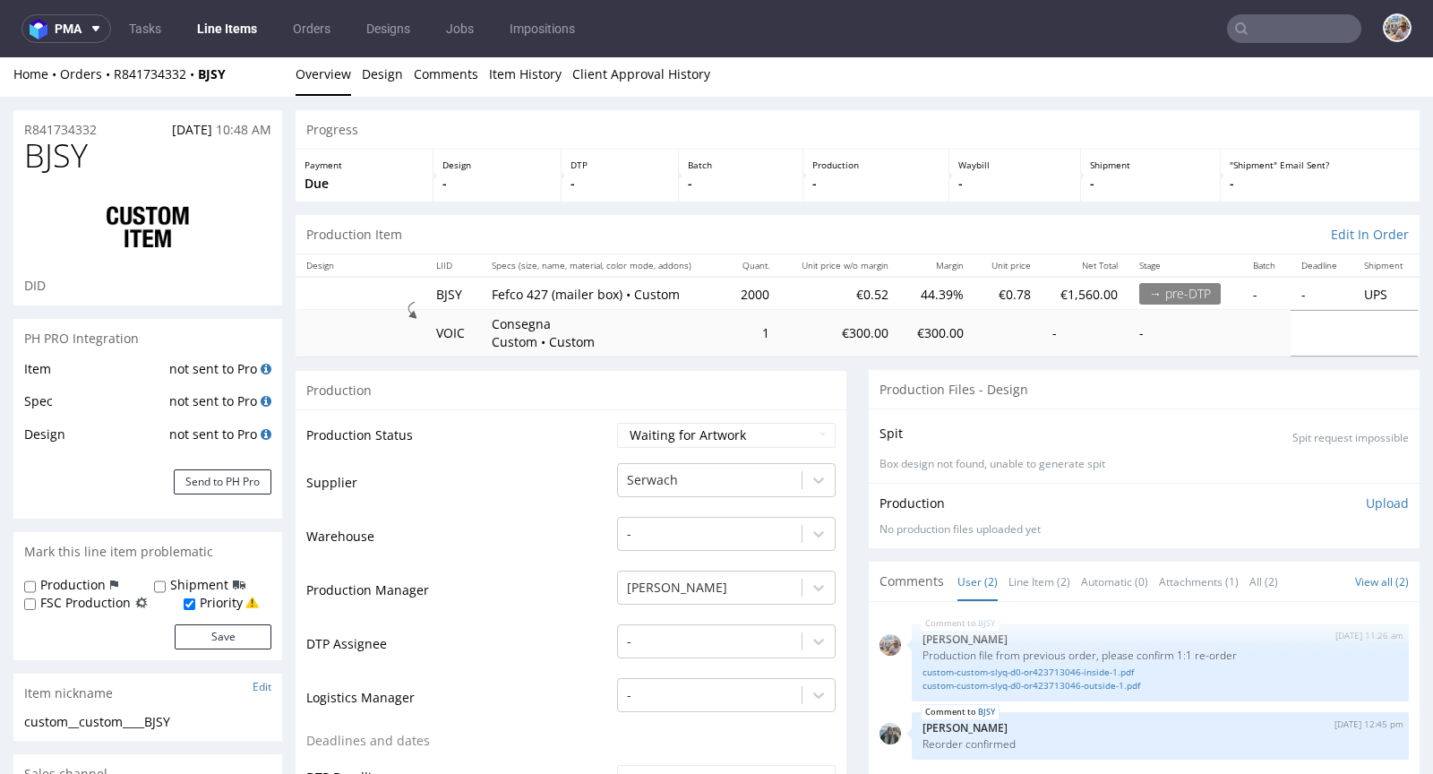
scroll to position [0, 0]
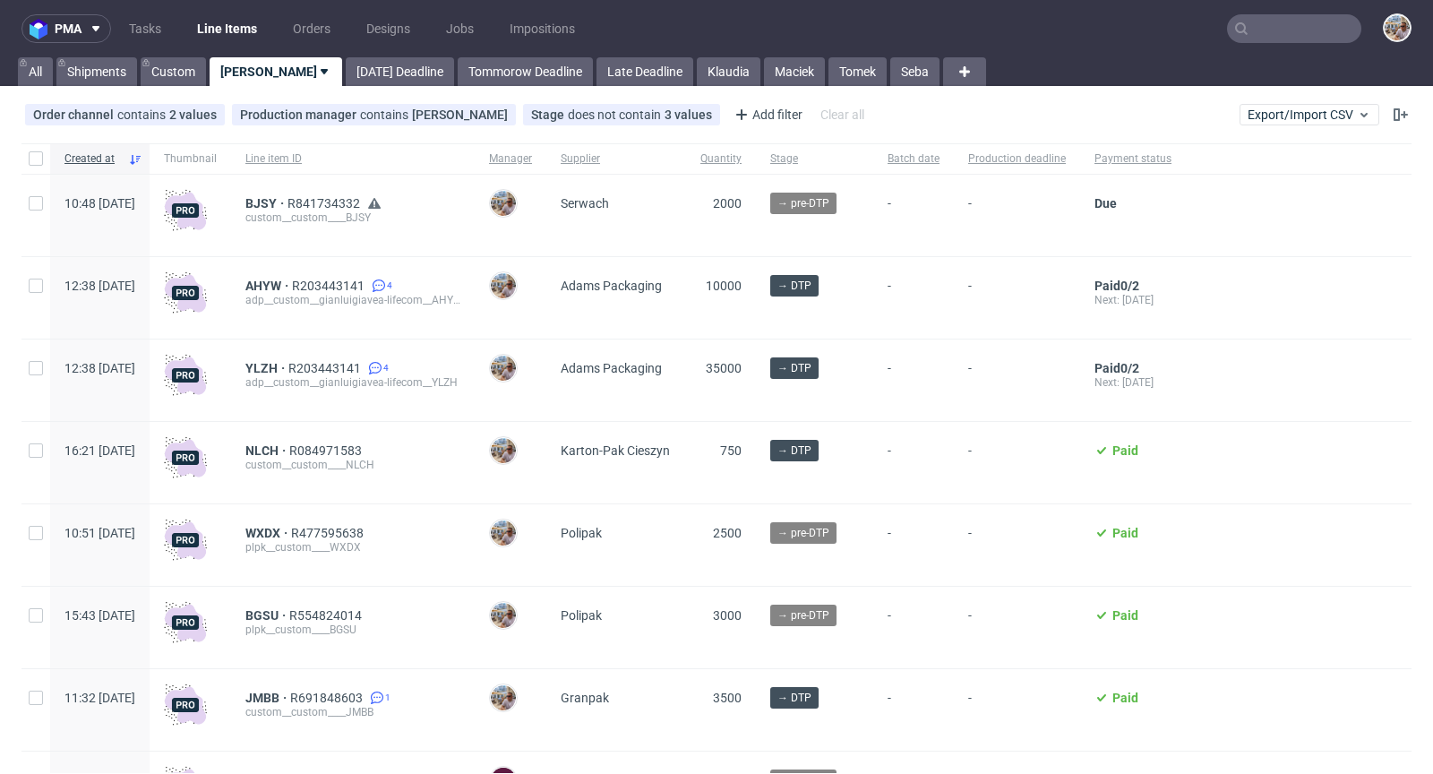
scroll to position [154, 0]
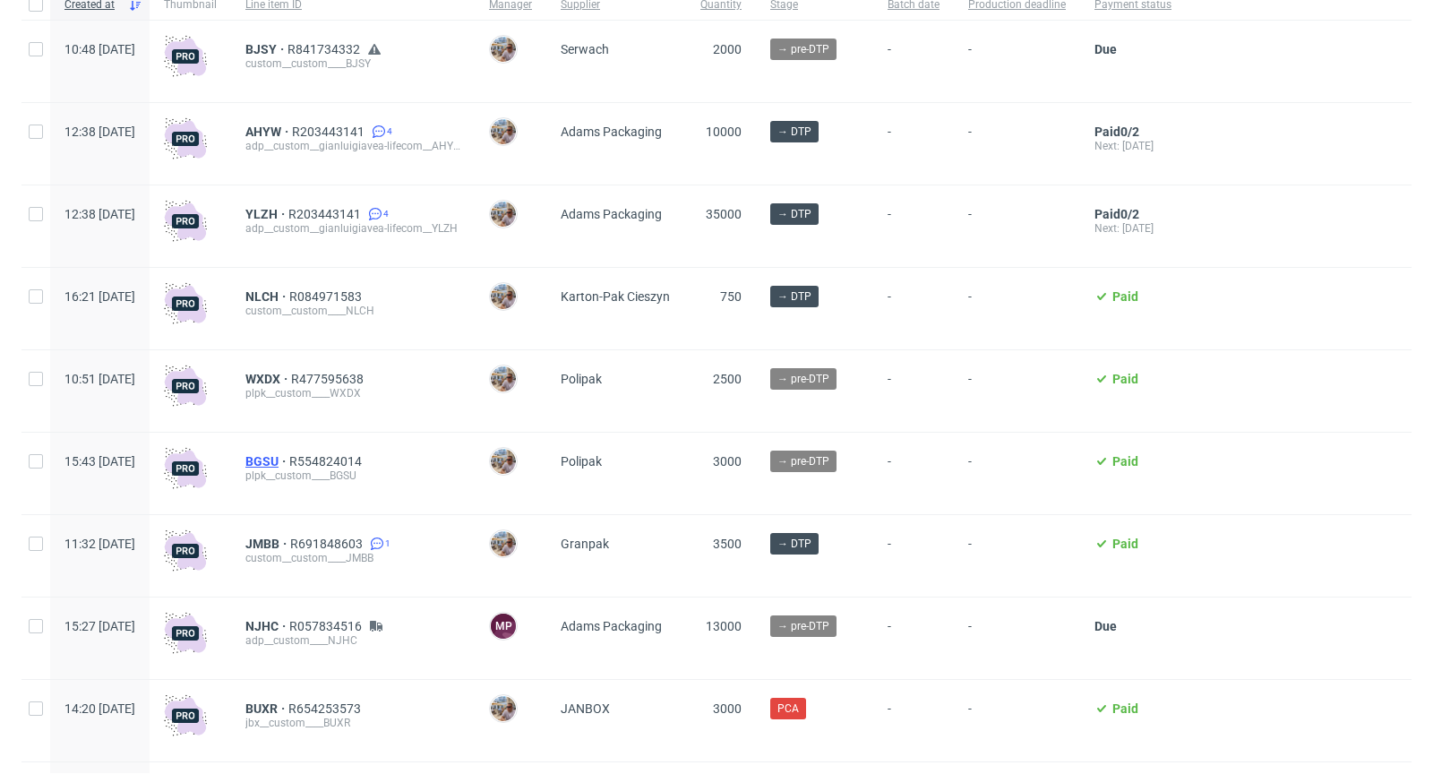
click at [289, 456] on span "BGSU" at bounding box center [267, 461] width 44 height 14
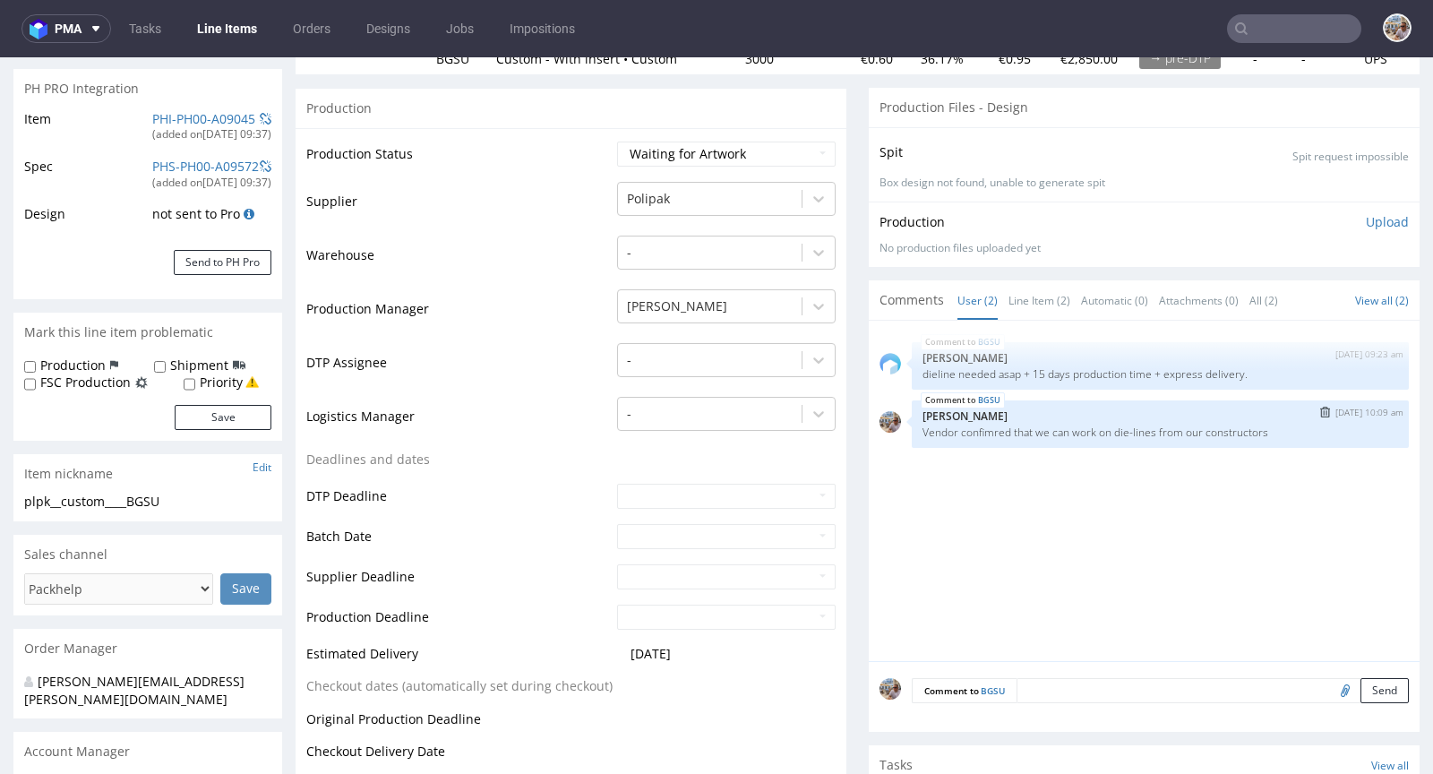
scroll to position [517, 0]
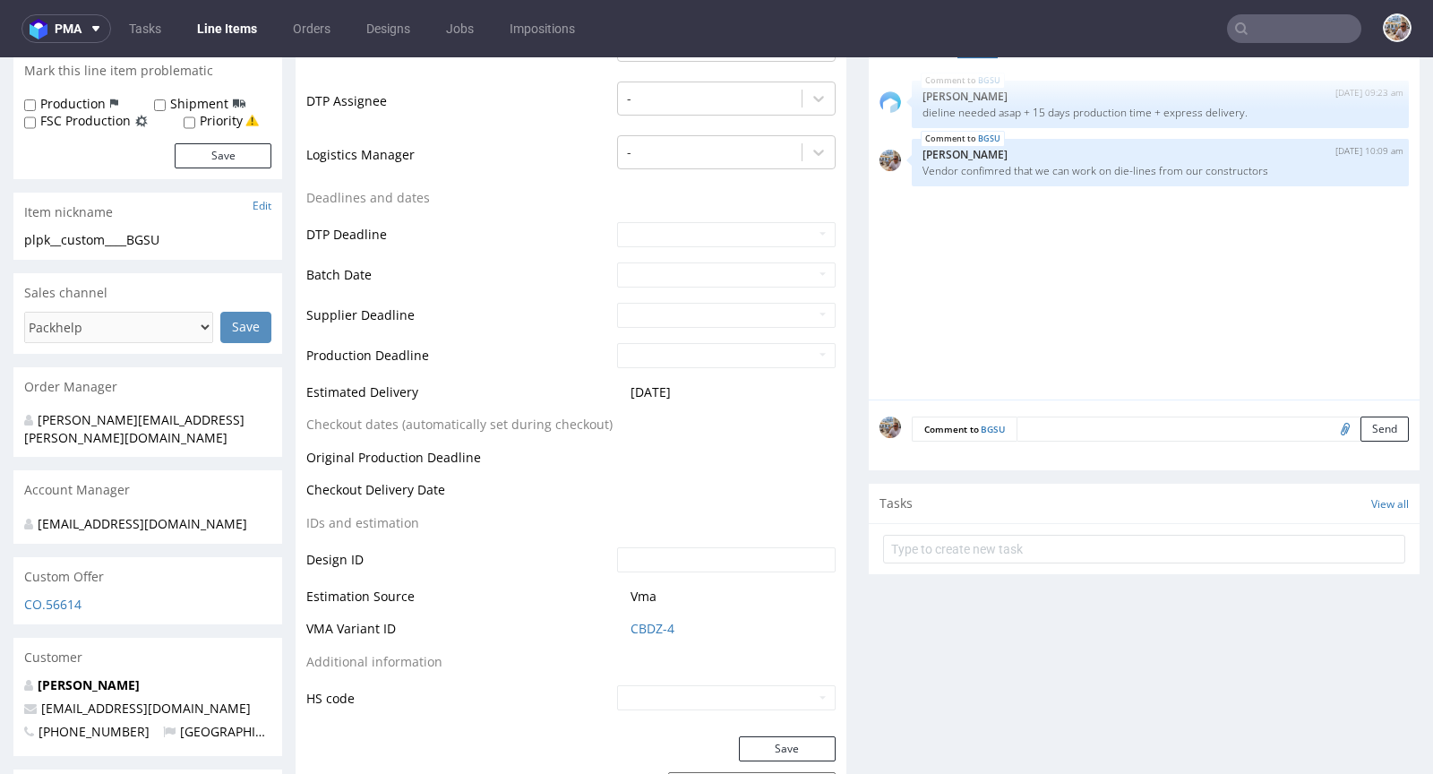
click at [1041, 435] on textarea at bounding box center [1213, 429] width 392 height 25
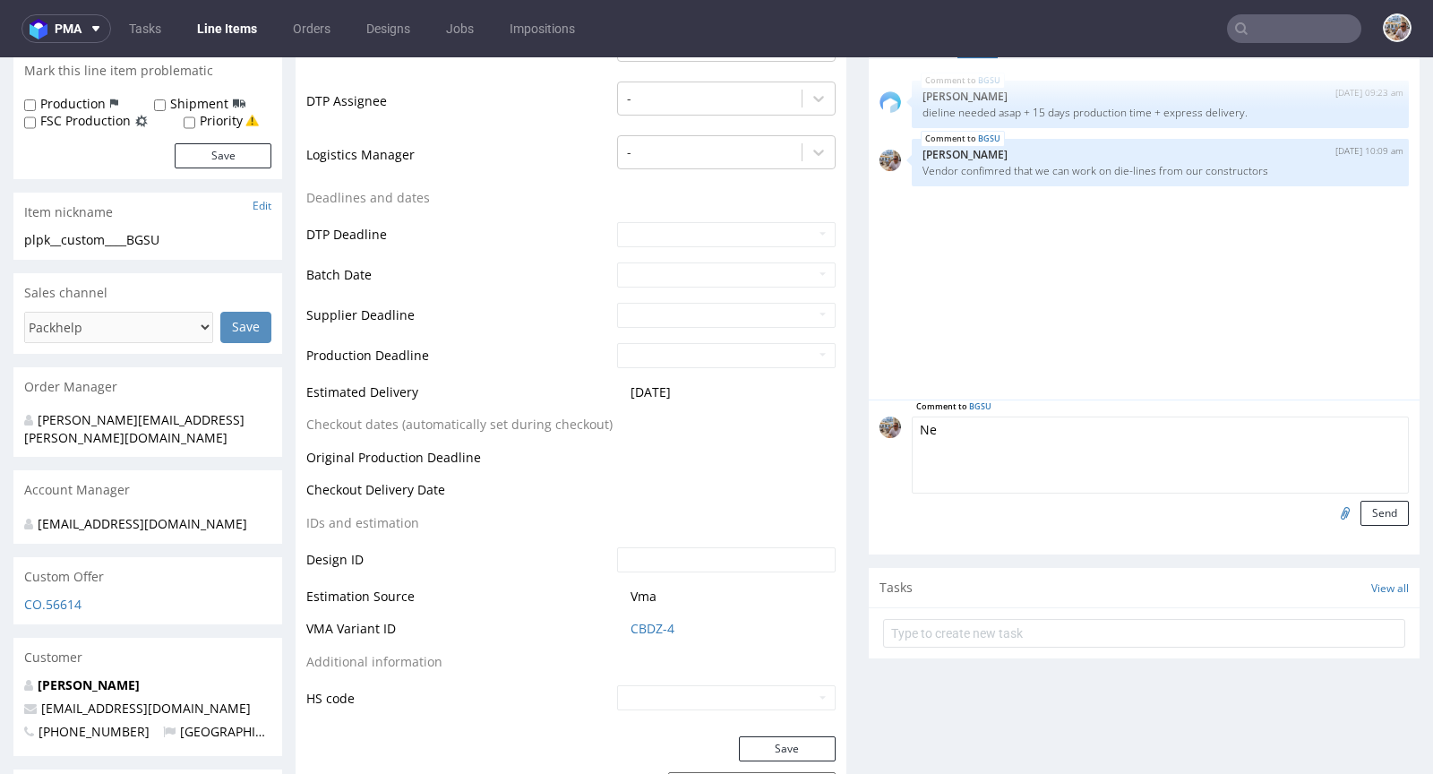
type textarea "N"
type textarea "d"
type textarea "Die lines with changes from our costructors, we can work on those."
click at [1330, 505] on input "file" at bounding box center [1342, 512] width 25 height 23
type input "C:\fakepath\1680_4_F211 MOD_GC1 300_V2.pdf"
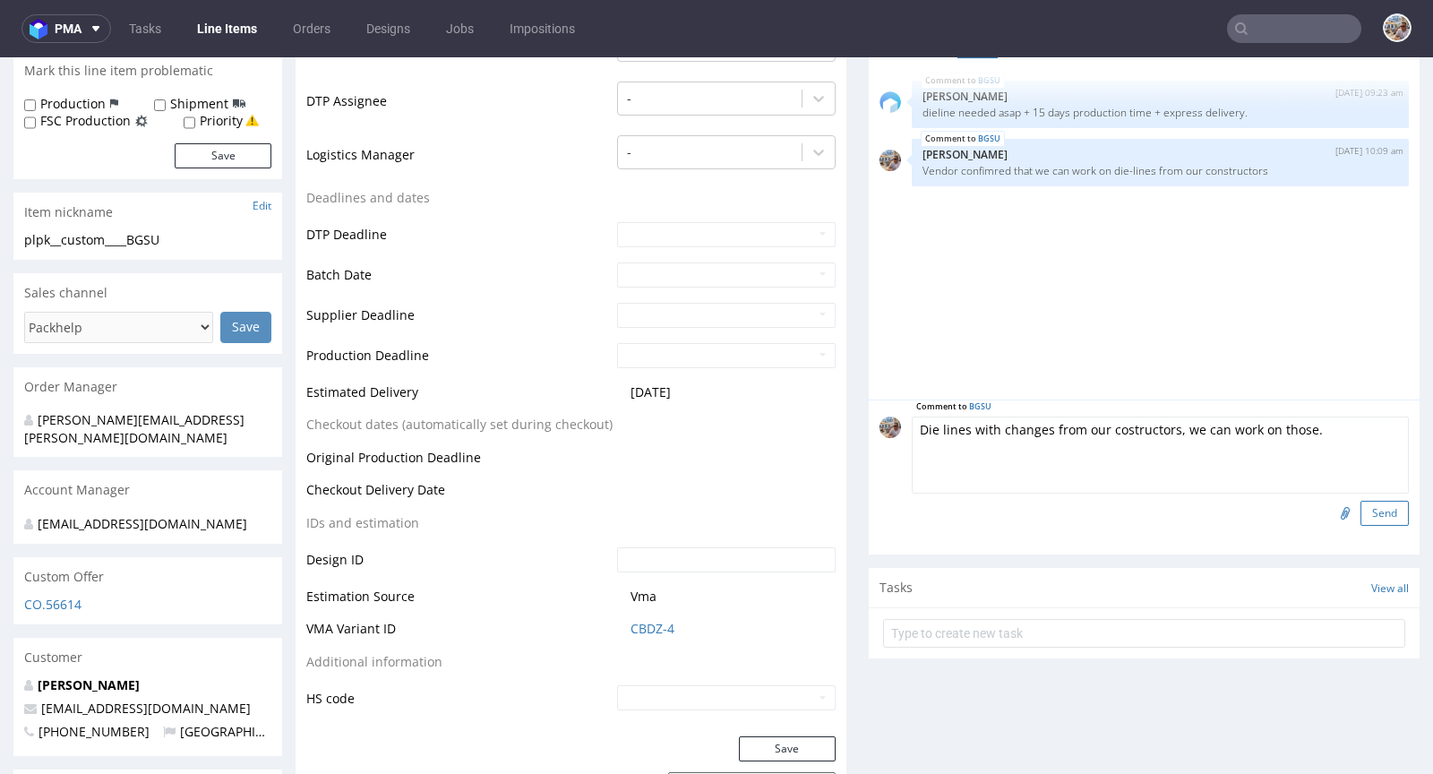
click at [1368, 517] on button "Send" at bounding box center [1385, 513] width 48 height 25
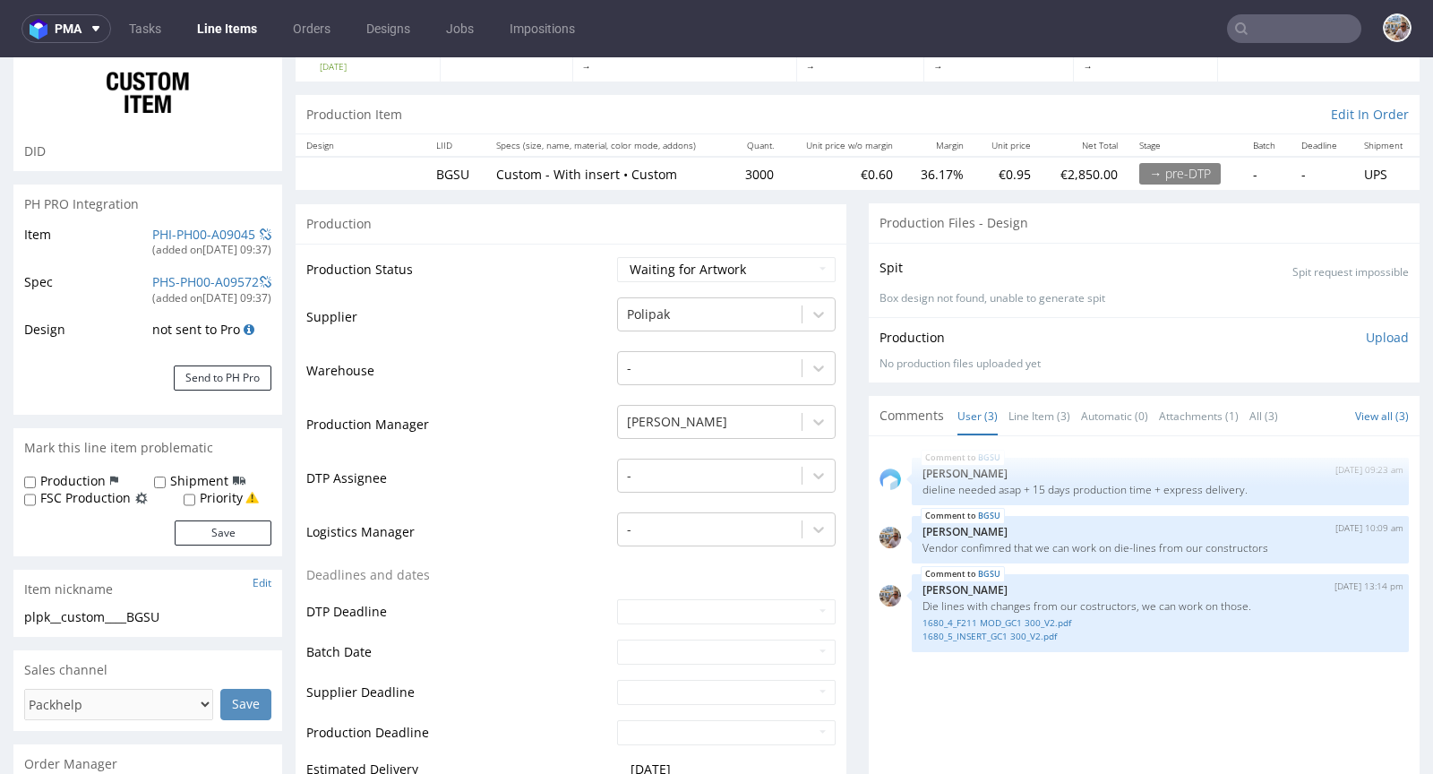
scroll to position [180, 0]
